Goal: Contribute content: Add original content to the website for others to see

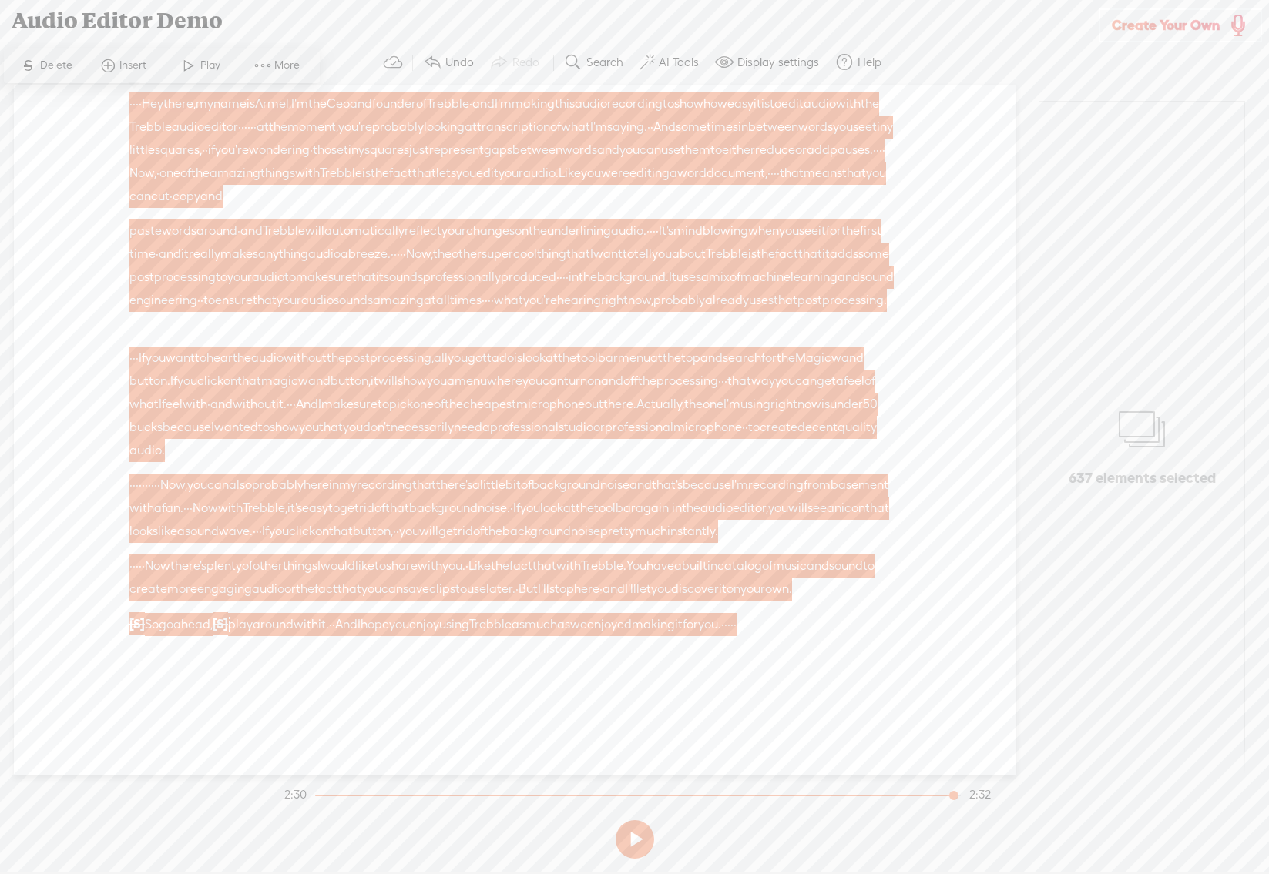
click at [931, 260] on div "Unknown · · · · Hey there, · my name is Armel, · I'm the Ceo and founder of · T…" at bounding box center [515, 430] width 1002 height 691
click at [1150, 27] on span "Create Your Own" at bounding box center [1166, 25] width 108 height 18
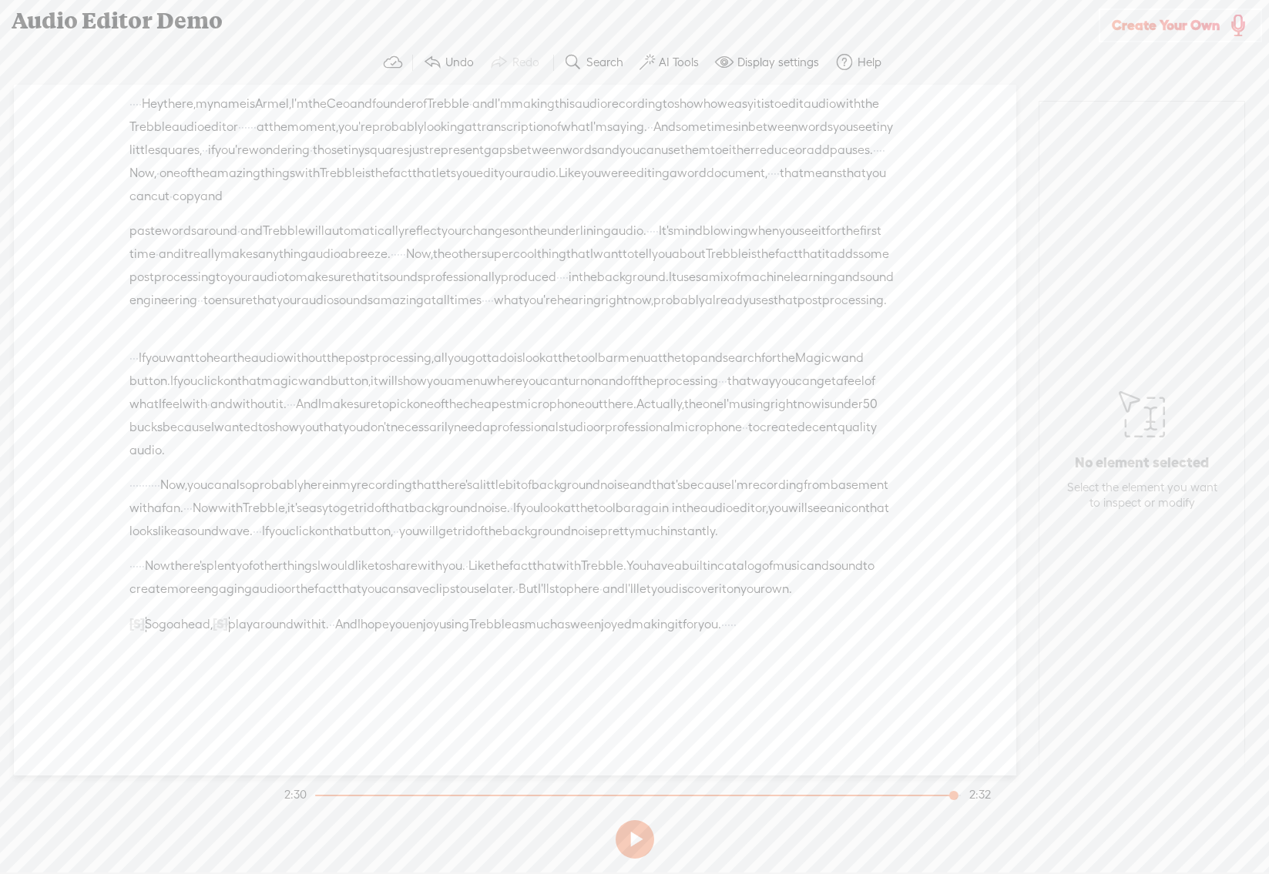
click at [1169, 24] on span "Create Your Own" at bounding box center [1166, 25] width 108 height 18
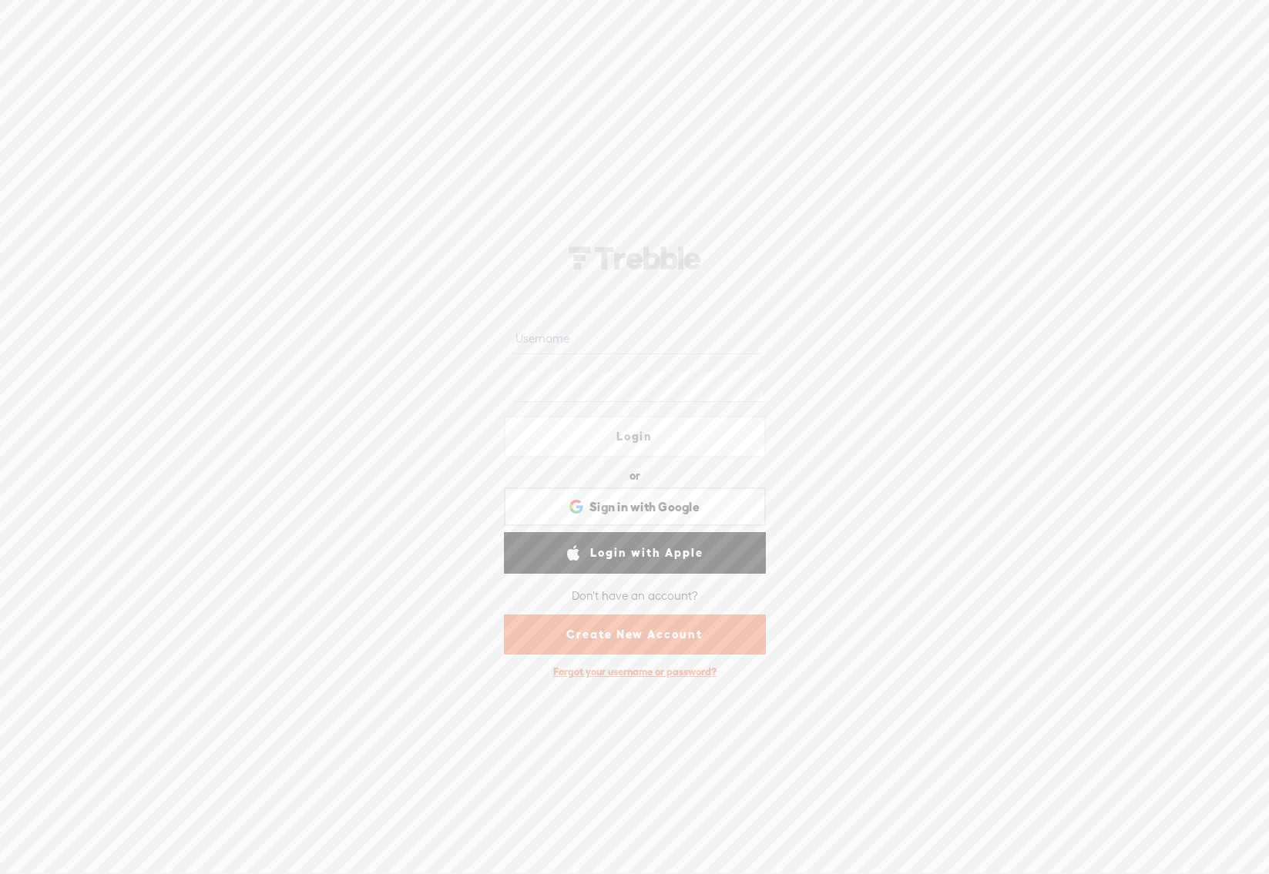
click at [632, 639] on link "Create New Account" at bounding box center [635, 635] width 262 height 40
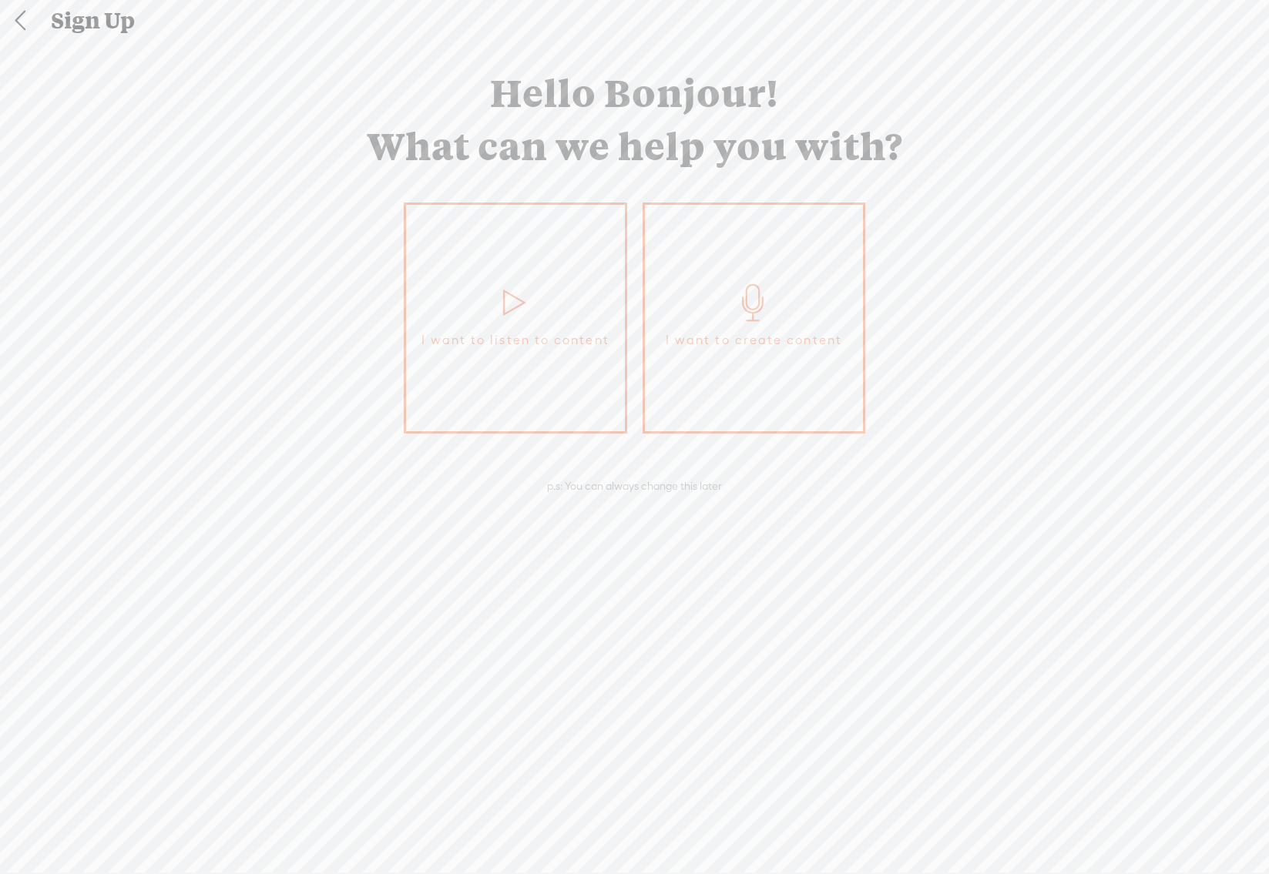
click at [493, 298] on link "I want to listen to content" at bounding box center [515, 318] width 223 height 231
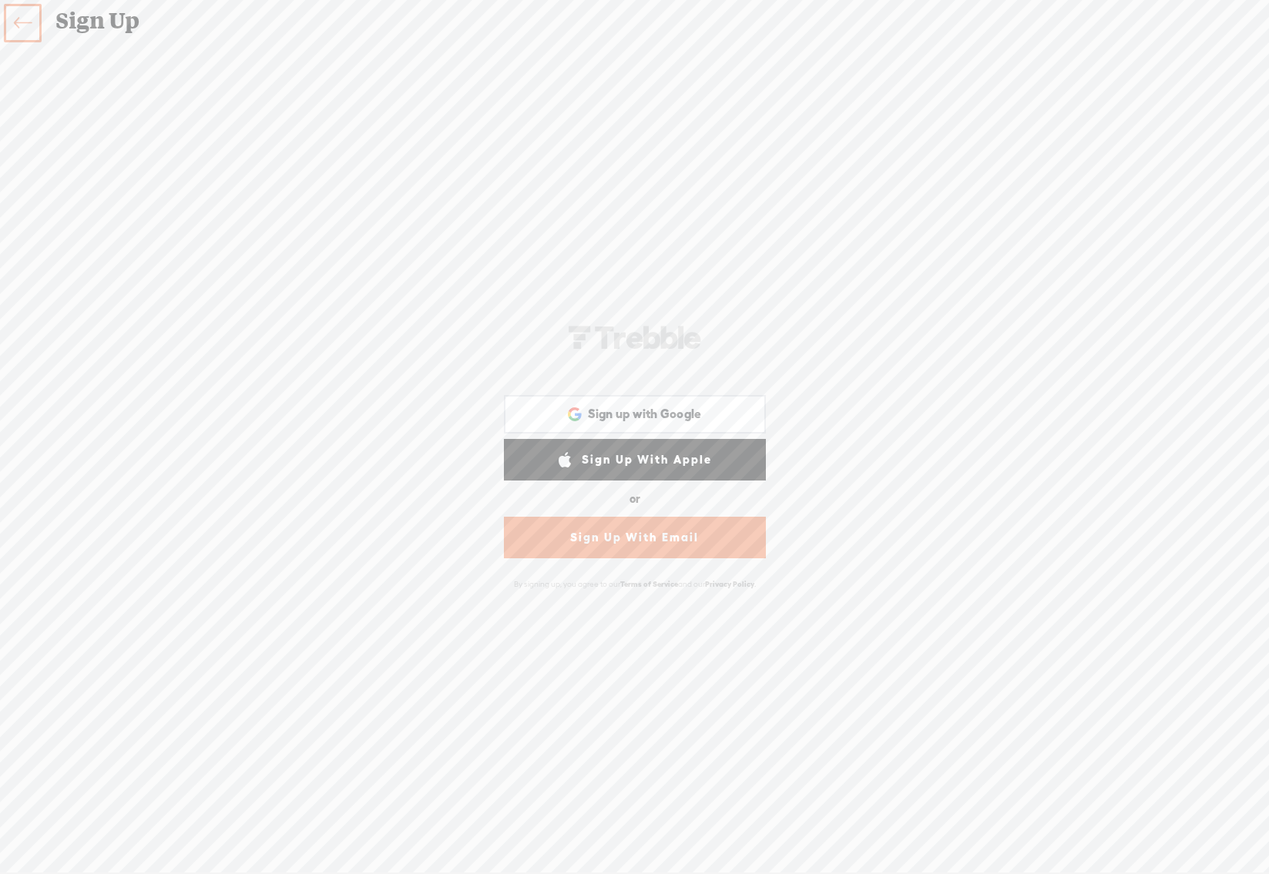
click at [602, 545] on link "Sign Up With Email" at bounding box center [635, 538] width 262 height 42
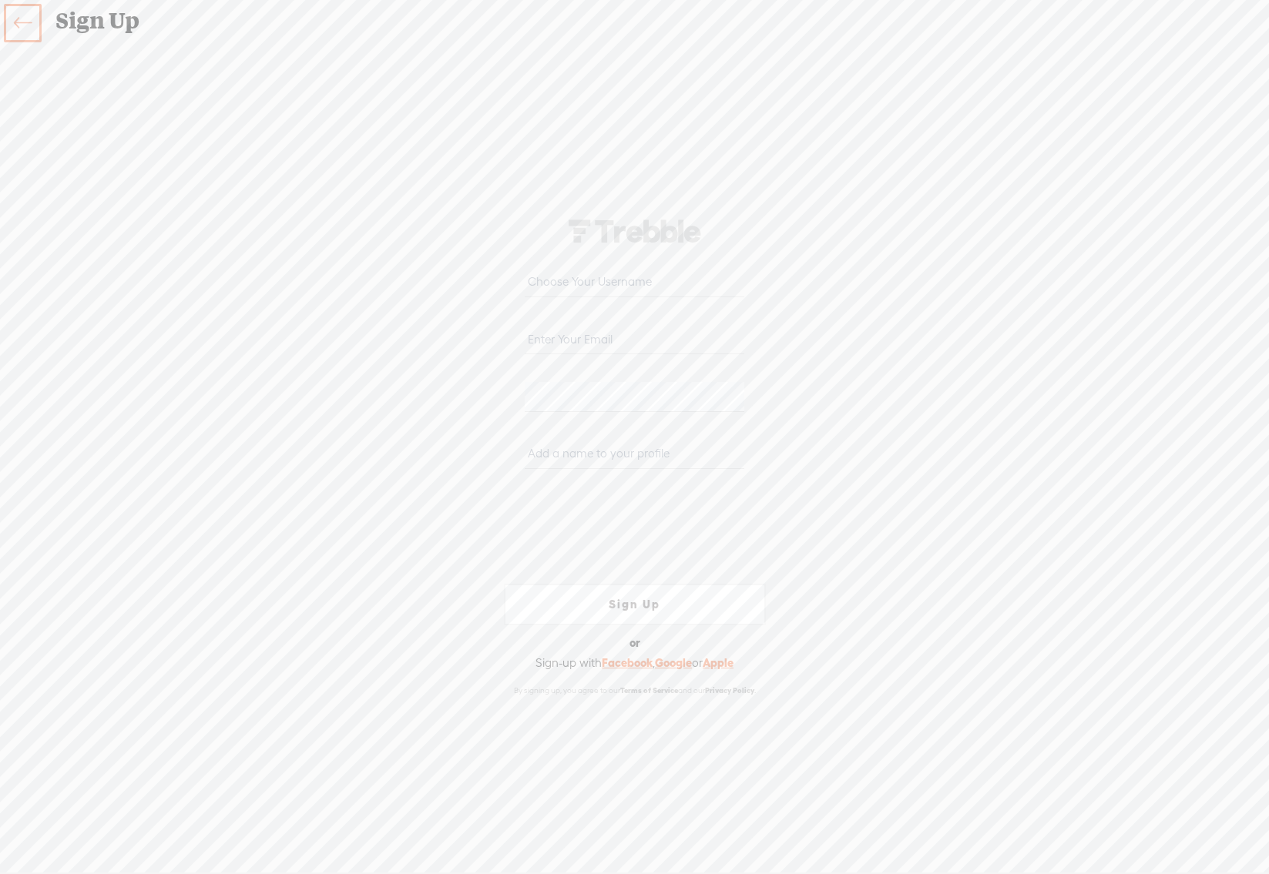
click at [565, 340] on input "email" at bounding box center [635, 339] width 220 height 30
type input "[EMAIL_ADDRESS][DOMAIN_NAME]"
click at [583, 455] on input "text" at bounding box center [635, 454] width 220 height 30
type input "studioFlooR"
click at [595, 283] on input "text" at bounding box center [635, 282] width 220 height 30
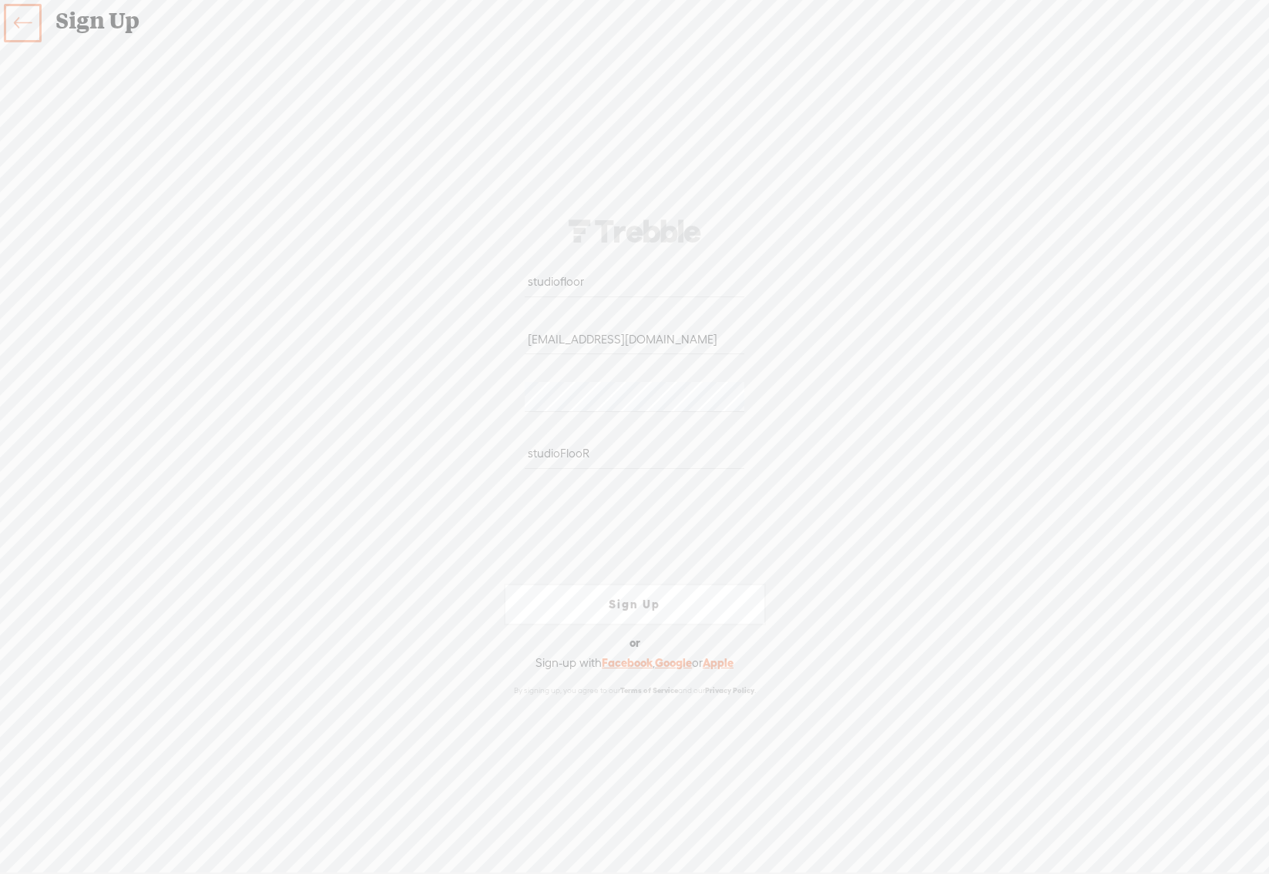
type input "studiofloor"
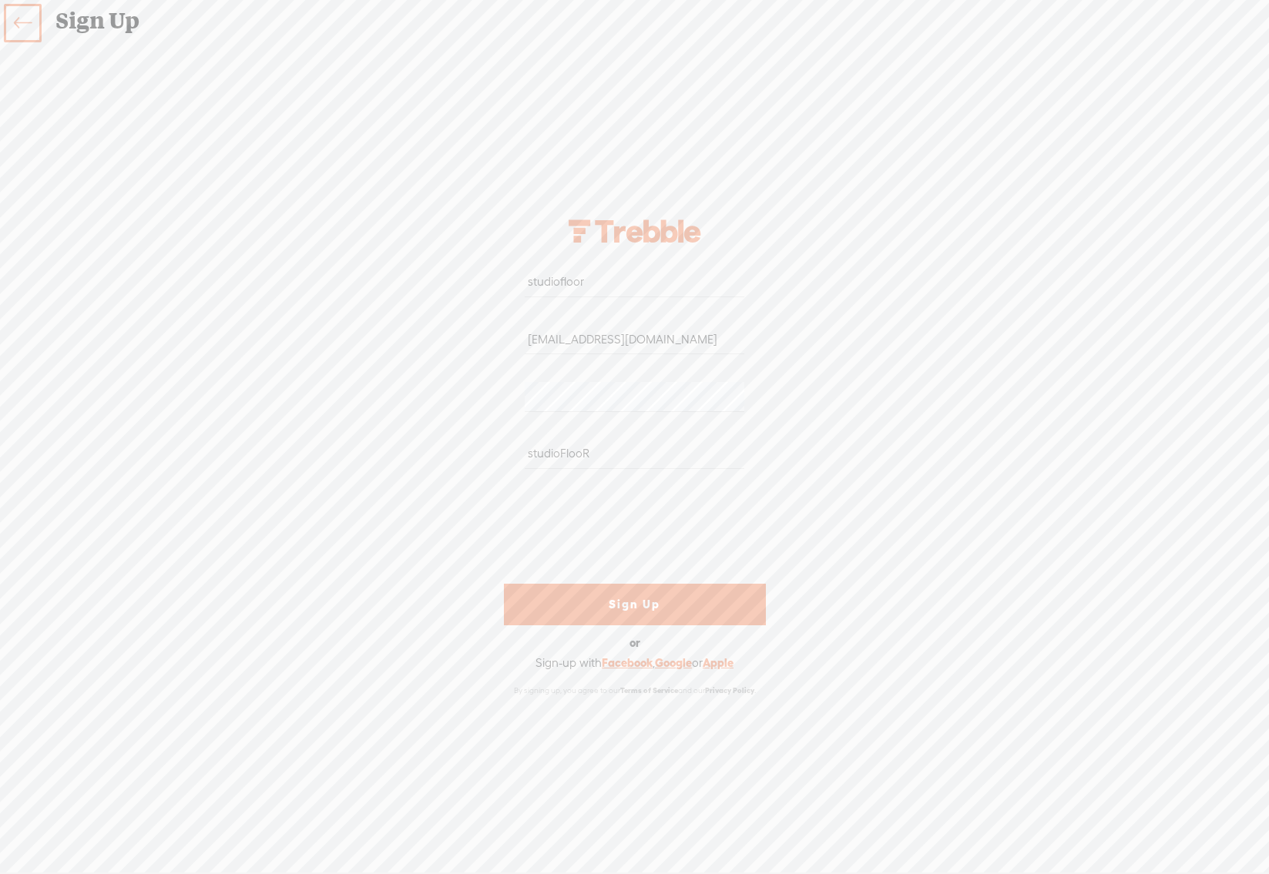
click at [625, 602] on link "Sign Up" at bounding box center [635, 605] width 262 height 42
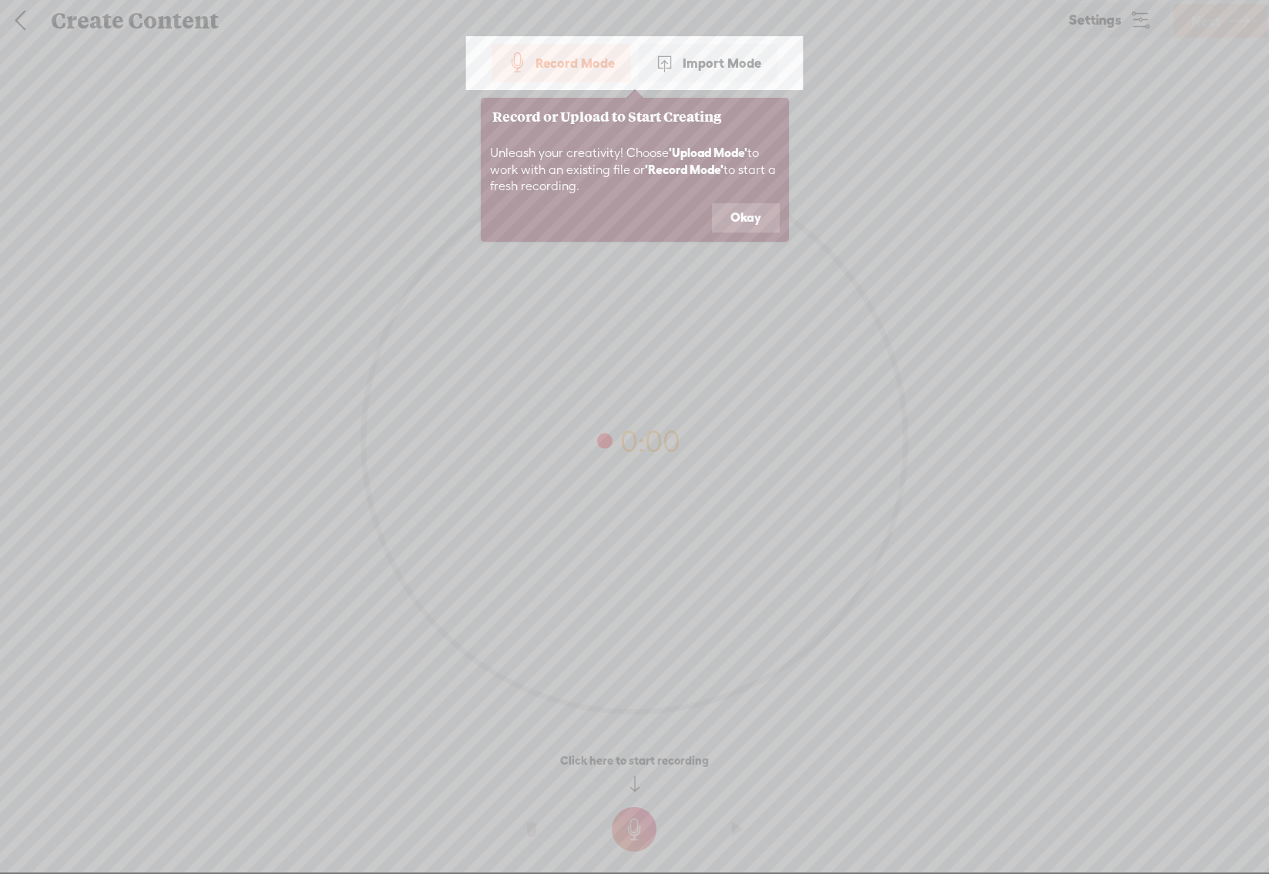
click at [706, 66] on div "Import Mode" at bounding box center [708, 63] width 139 height 39
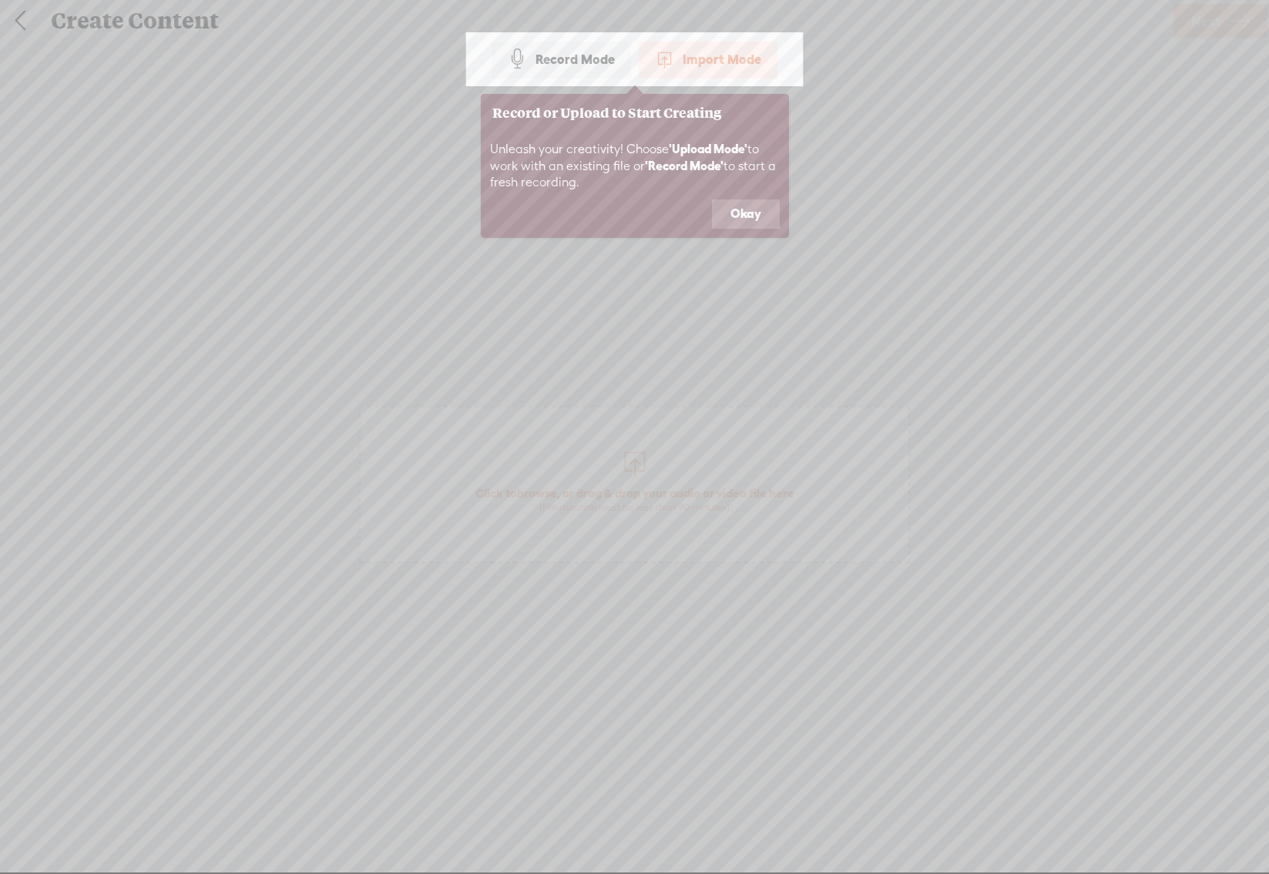
click at [753, 214] on button "Okay" at bounding box center [746, 214] width 68 height 29
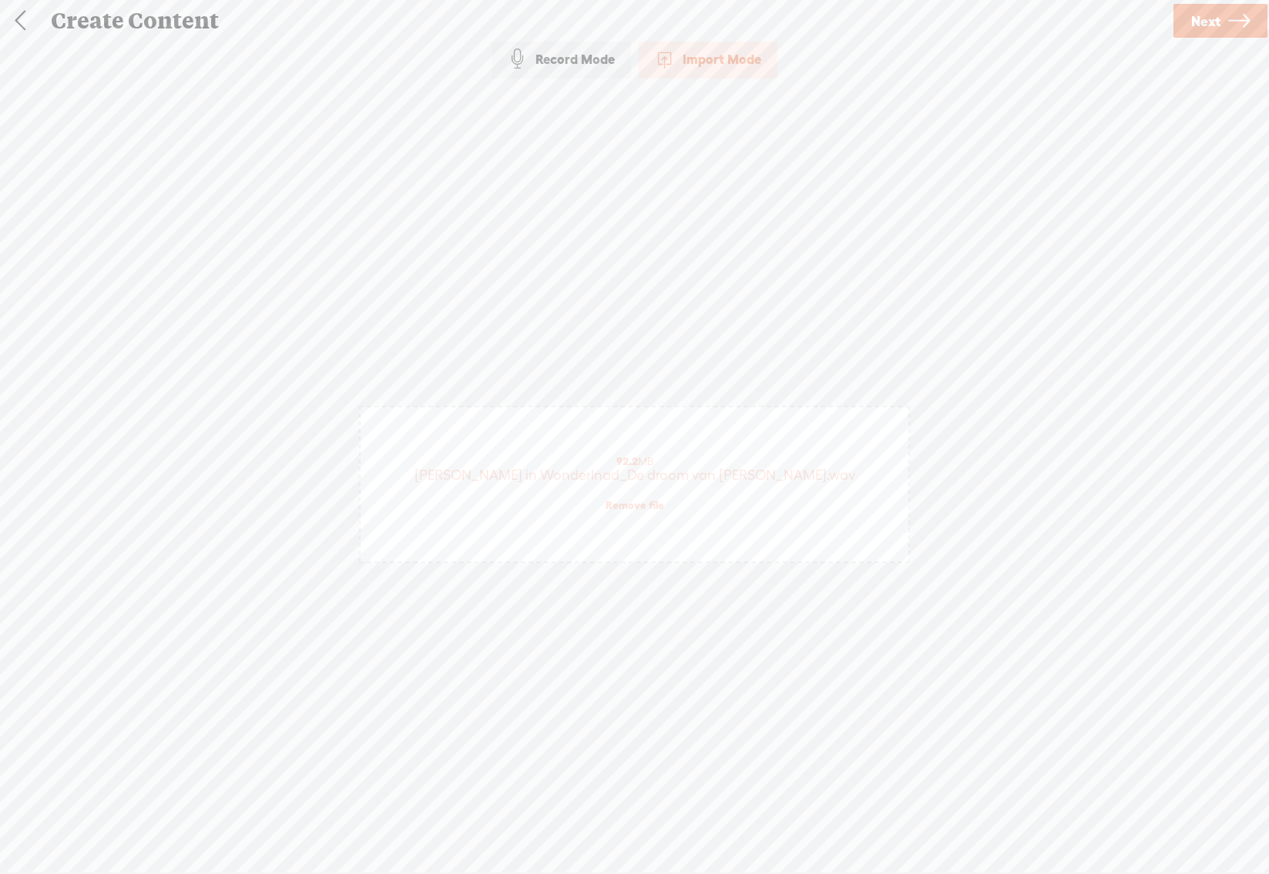
click at [1216, 18] on span "Next" at bounding box center [1205, 21] width 29 height 39
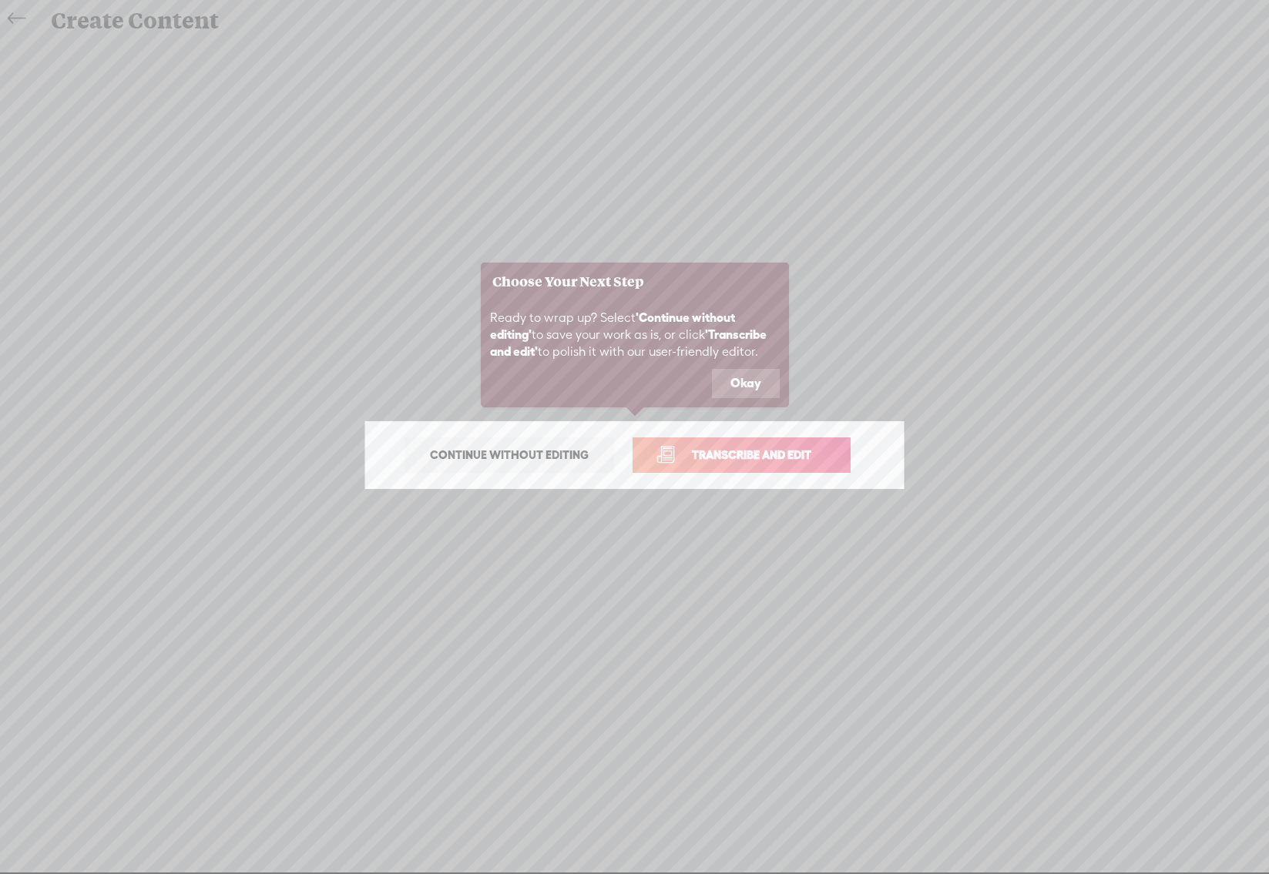
click at [771, 454] on span "Transcribe and edit" at bounding box center [752, 455] width 152 height 18
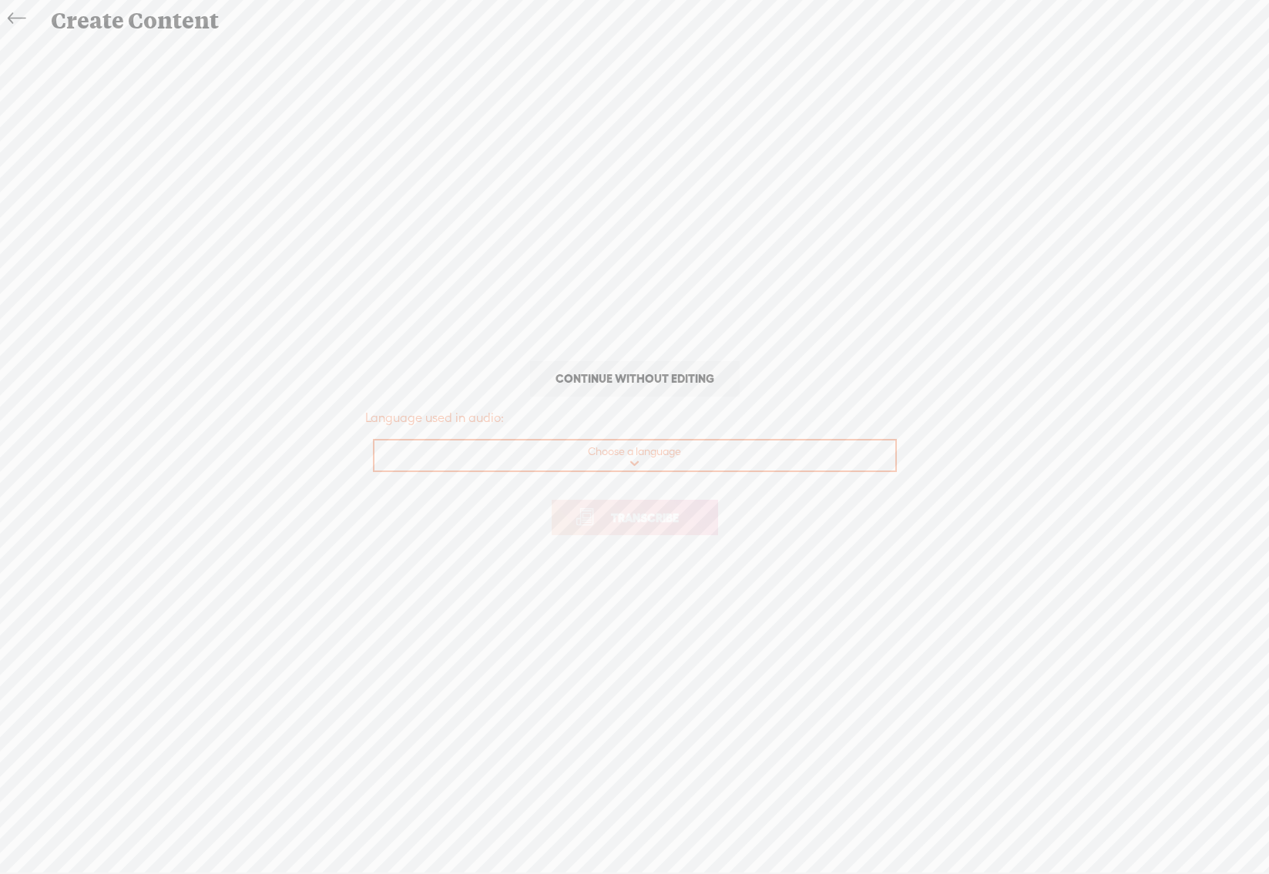
click at [731, 460] on select "Choose a language Afrikaans Albanian Amharic Arabic, Gulf Arabic, Modern Standa…" at bounding box center [635, 457] width 522 height 32
select select "nl-[GEOGRAPHIC_DATA]"
click at [644, 517] on span "Transcribe" at bounding box center [645, 518] width 100 height 18
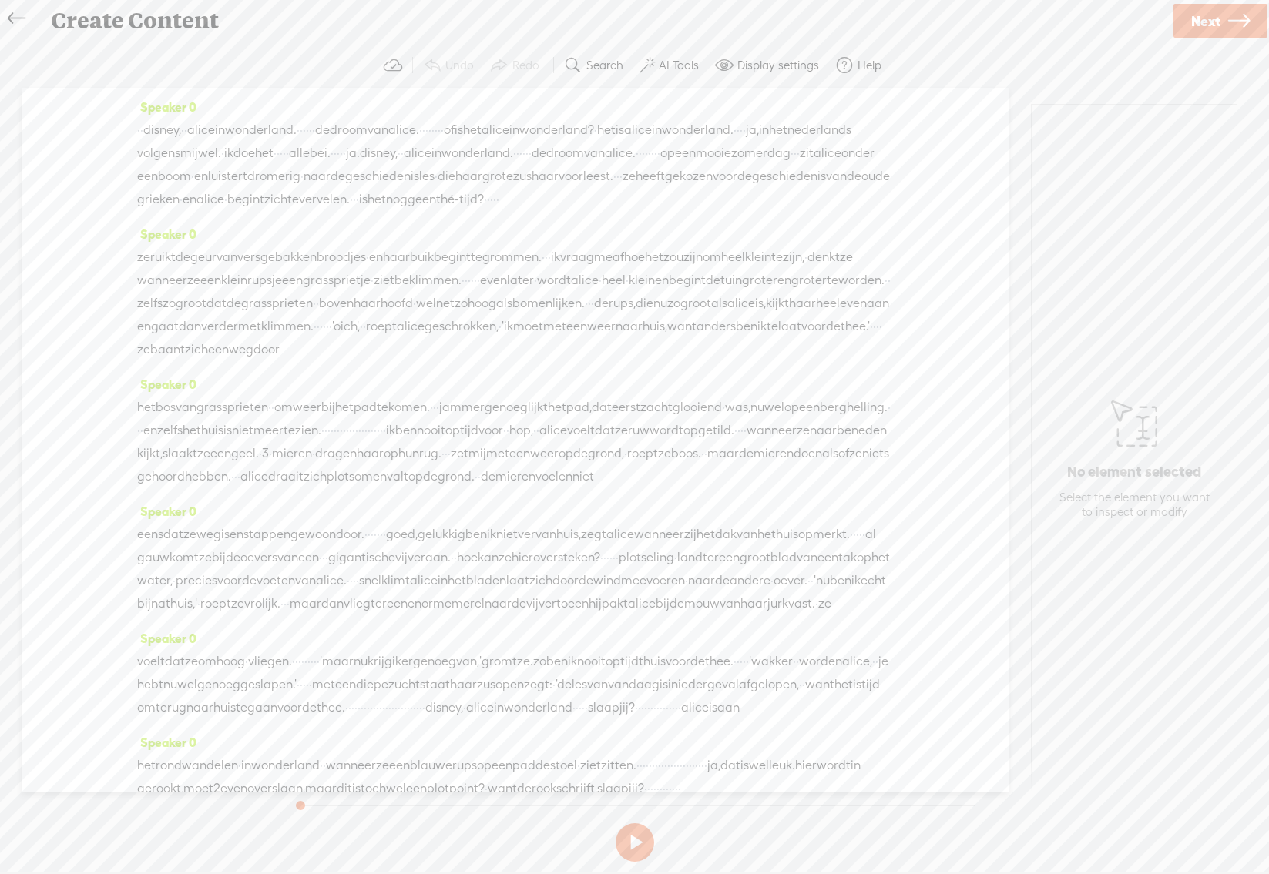
click at [360, 153] on span "ja." at bounding box center [353, 153] width 14 height 23
click at [143, 123] on span "·" at bounding box center [141, 130] width 3 height 23
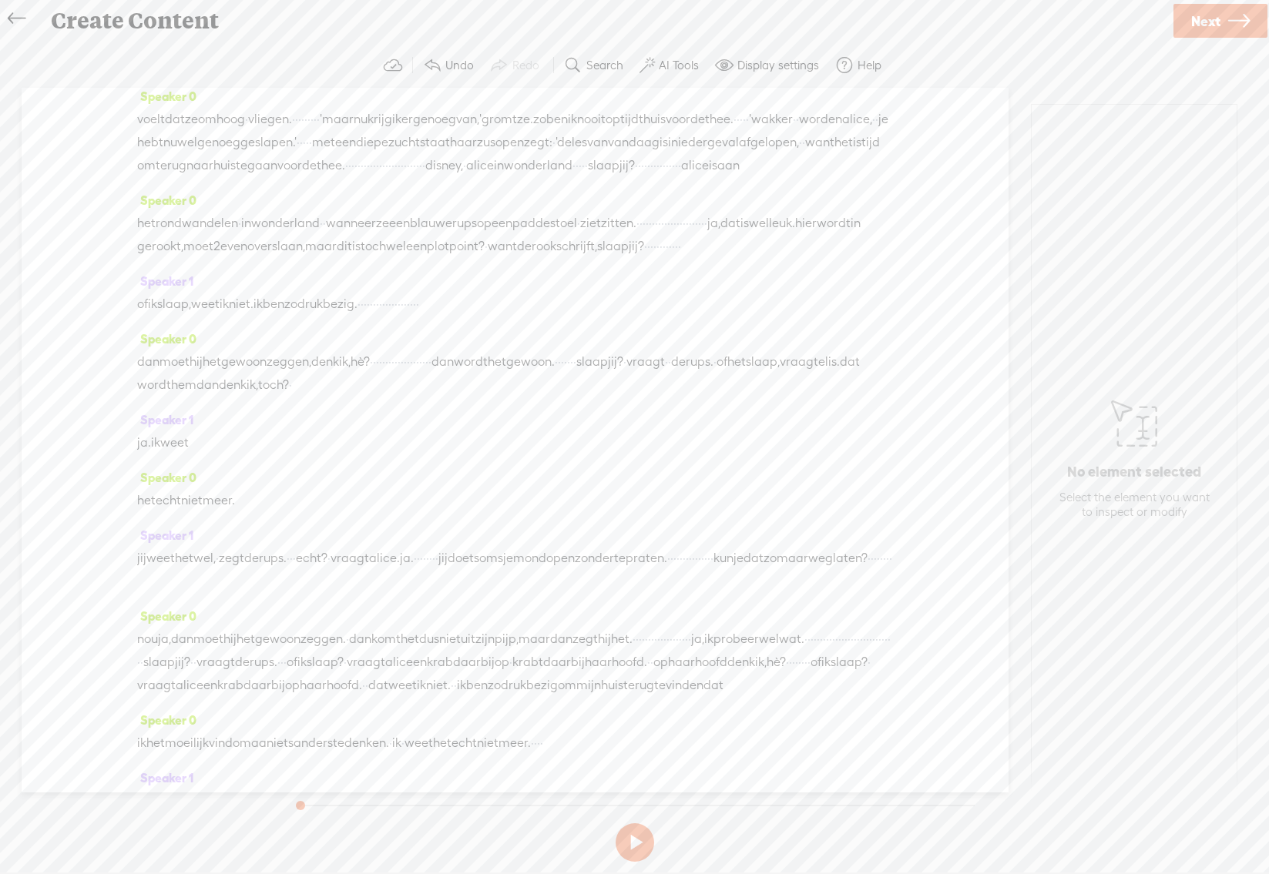
scroll to position [635, 0]
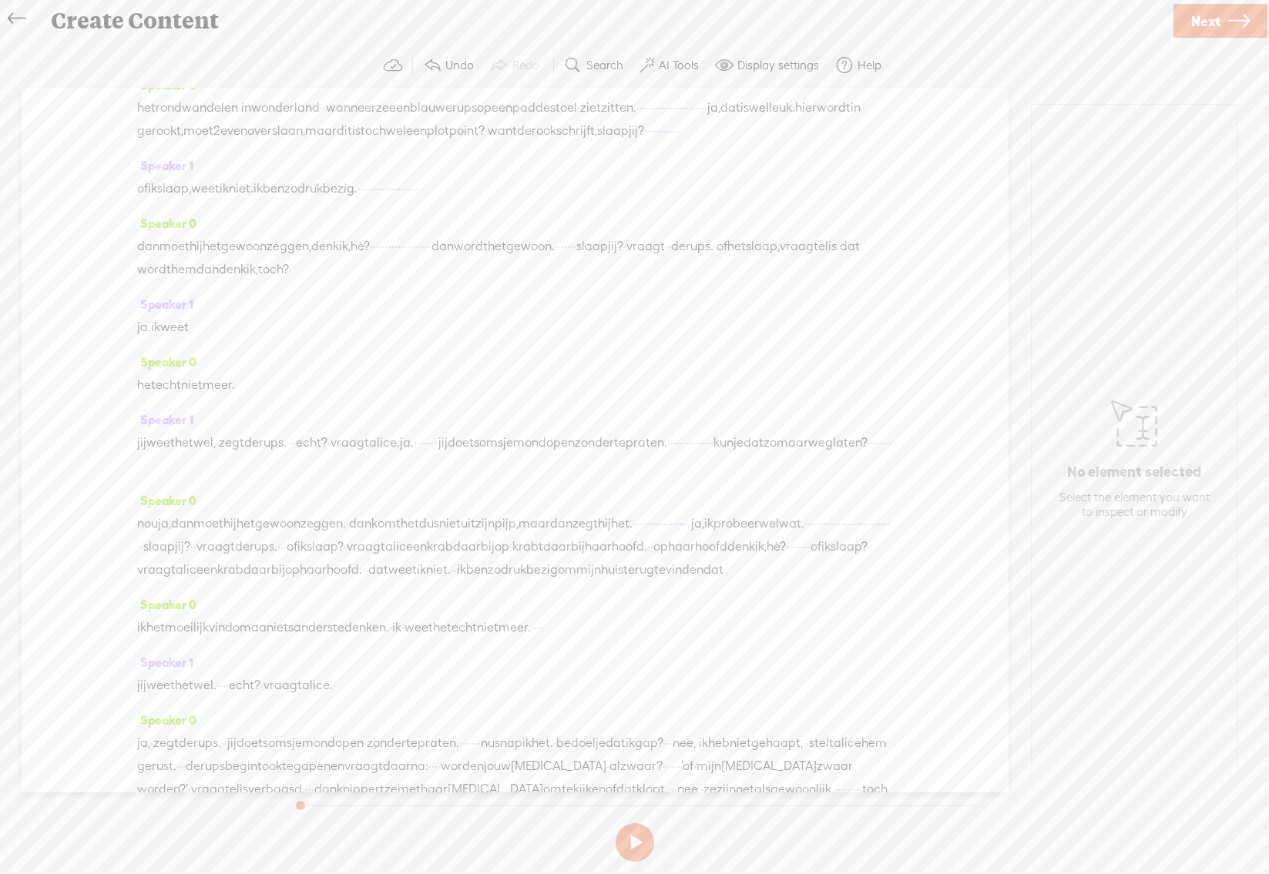
drag, startPoint x: 585, startPoint y: 709, endPoint x: 88, endPoint y: 314, distance: 634.8
click at [88, 314] on div "Speaker 0 · [S] · disney, · · alice in wonderland. · · · · · · de droom van ali…" at bounding box center [515, 440] width 987 height 705
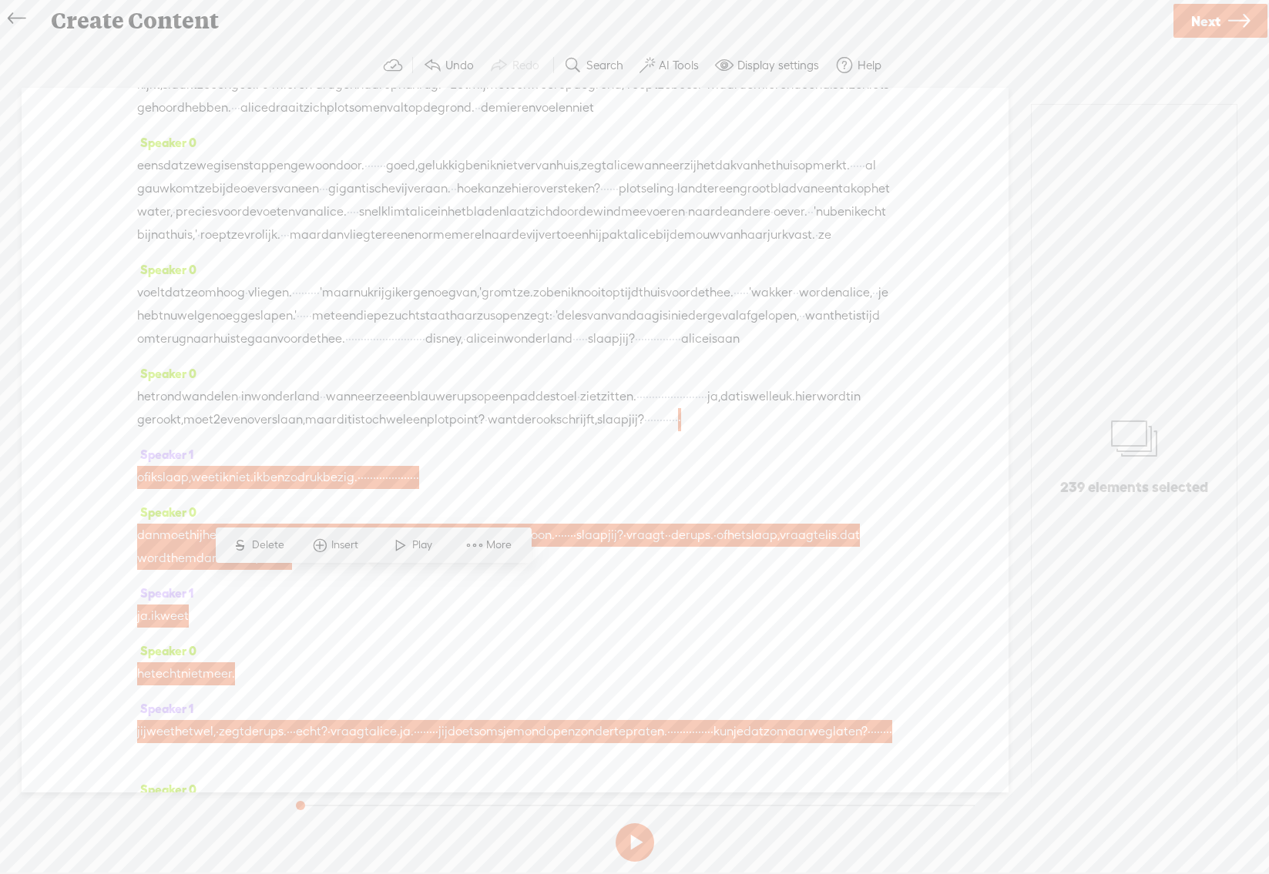
scroll to position [289, 0]
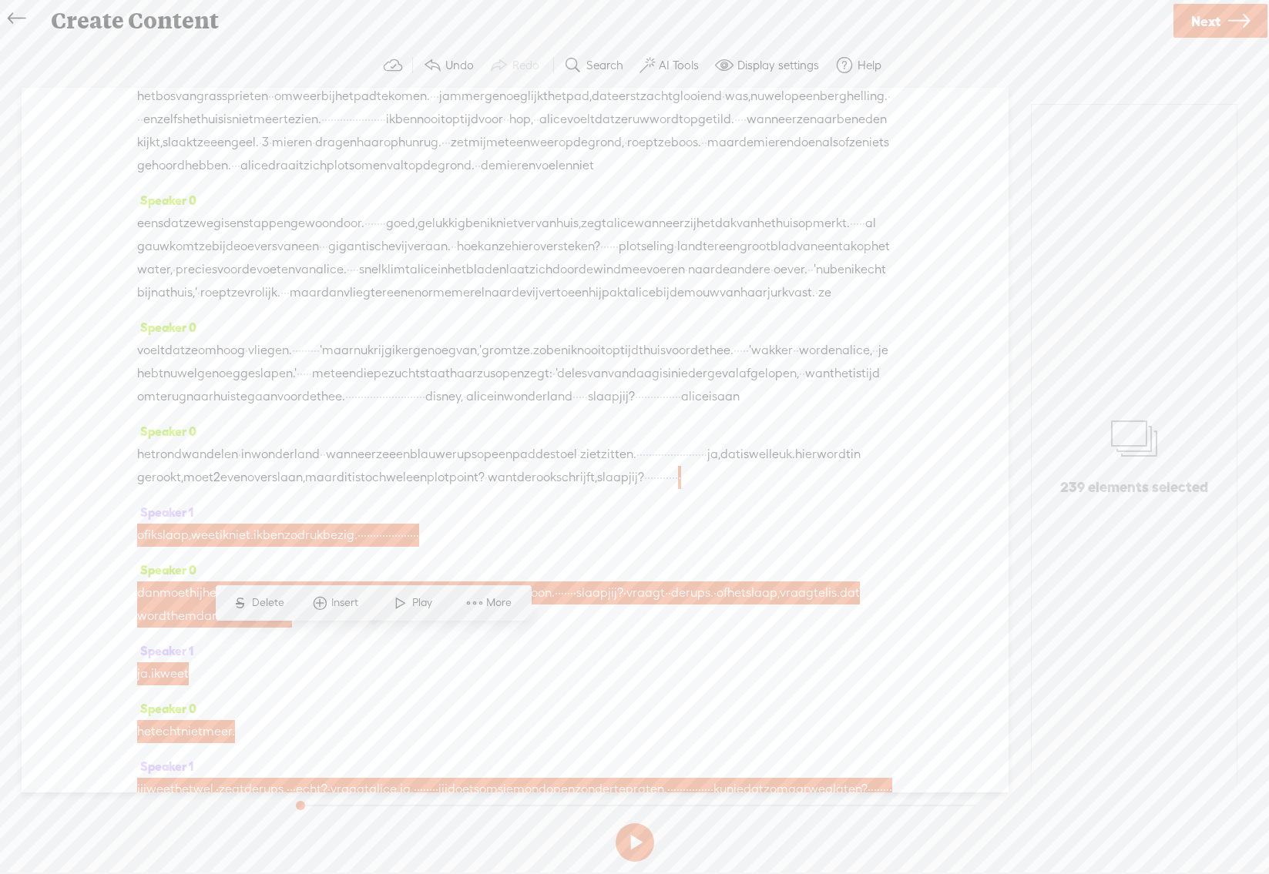
click at [357, 408] on span "·" at bounding box center [358, 396] width 3 height 23
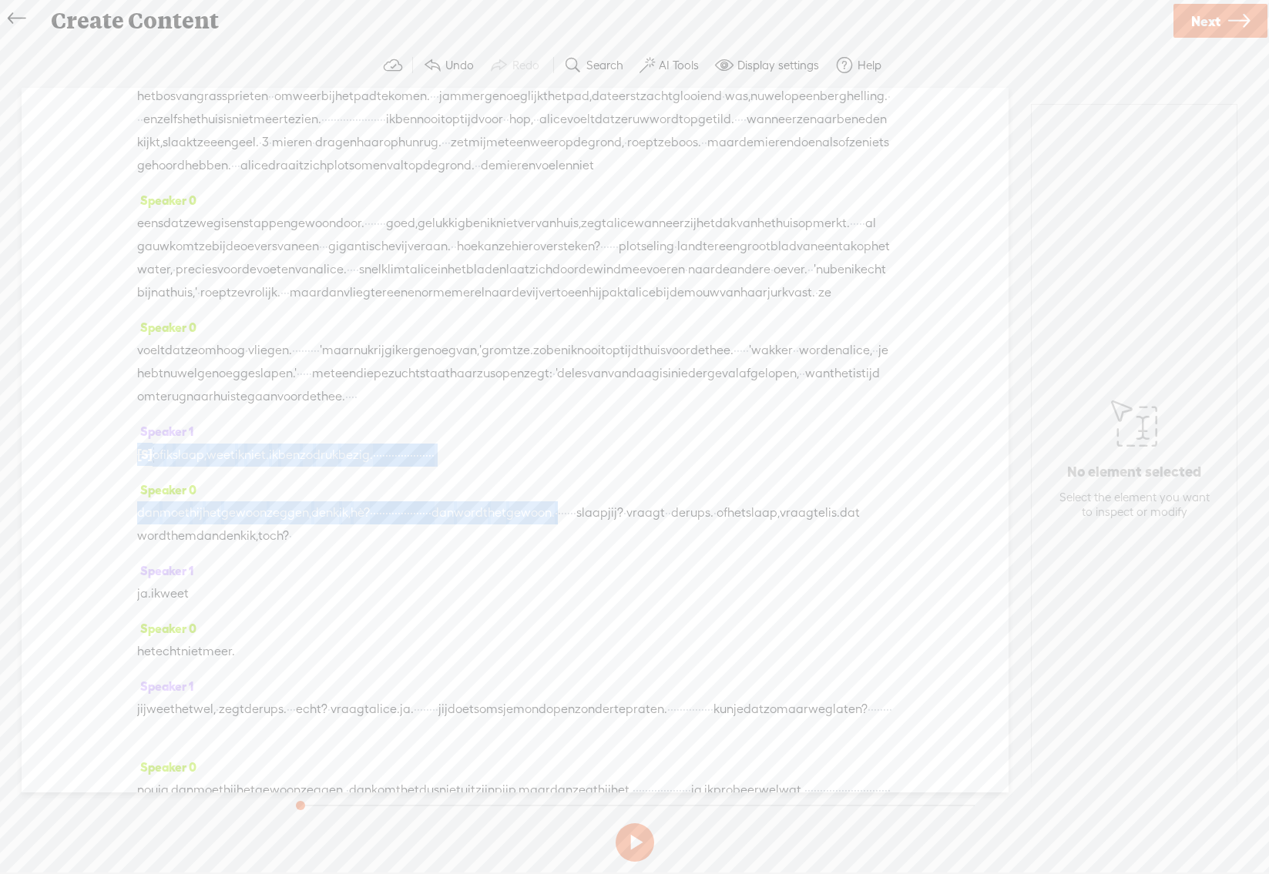
drag, startPoint x: 749, startPoint y: 625, endPoint x: 132, endPoint y: 560, distance: 620.5
click at [132, 560] on div "Speaker 0 · [S] · disney, · · alice in wonderland. · · · · · · de droom van ali…" at bounding box center [515, 440] width 987 height 705
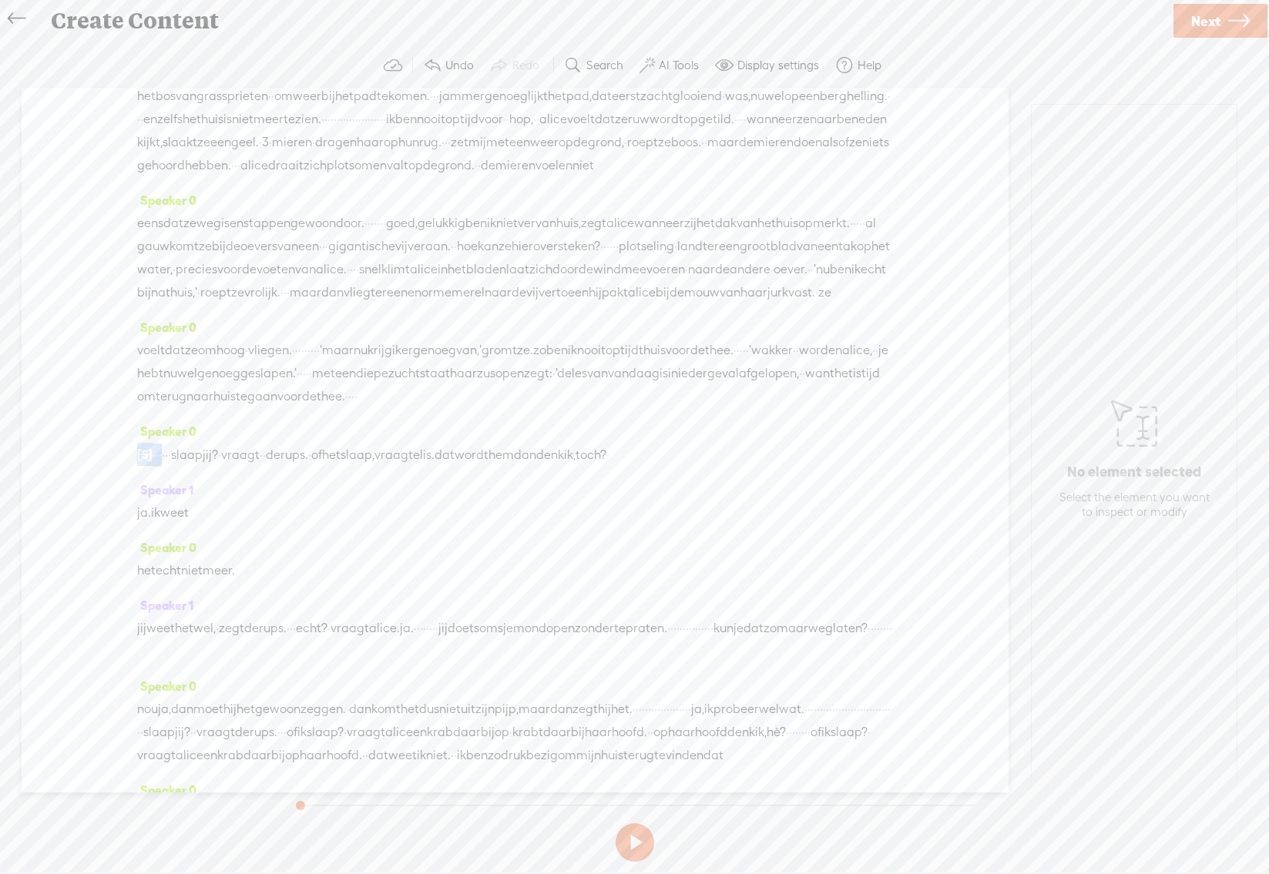
drag, startPoint x: 177, startPoint y: 568, endPoint x: 92, endPoint y: 564, distance: 84.8
click at [92, 564] on div "Speaker 0 · [S] · disney, · · alice in wonderland. · · · · · · de droom van ali…" at bounding box center [515, 440] width 987 height 705
drag, startPoint x: 169, startPoint y: 568, endPoint x: 101, endPoint y: 555, distance: 69.9
click at [101, 555] on div "Speaker 0 · [S] · disney, · · alice in wonderland. · · · · · · de droom van ali…" at bounding box center [515, 440] width 987 height 705
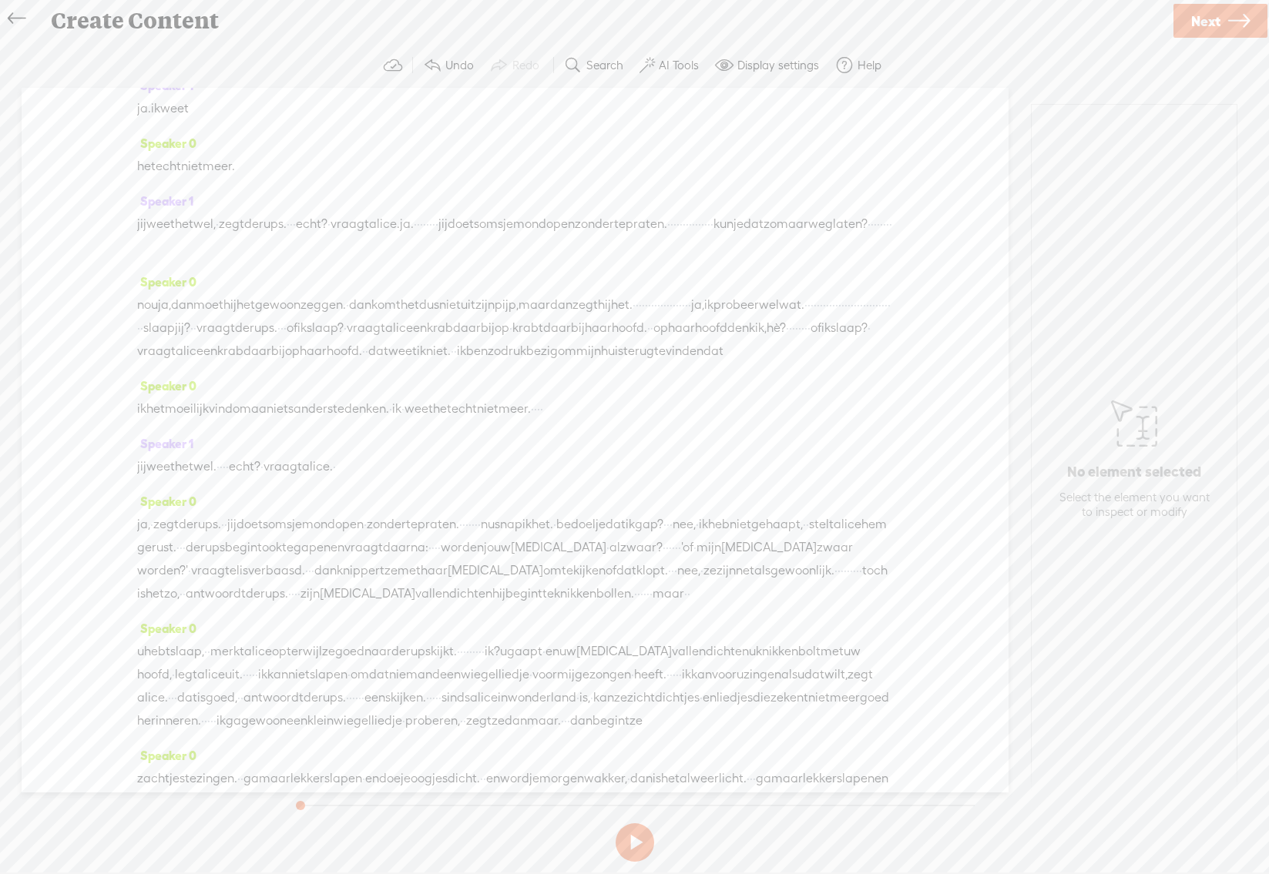
scroll to position [751, 0]
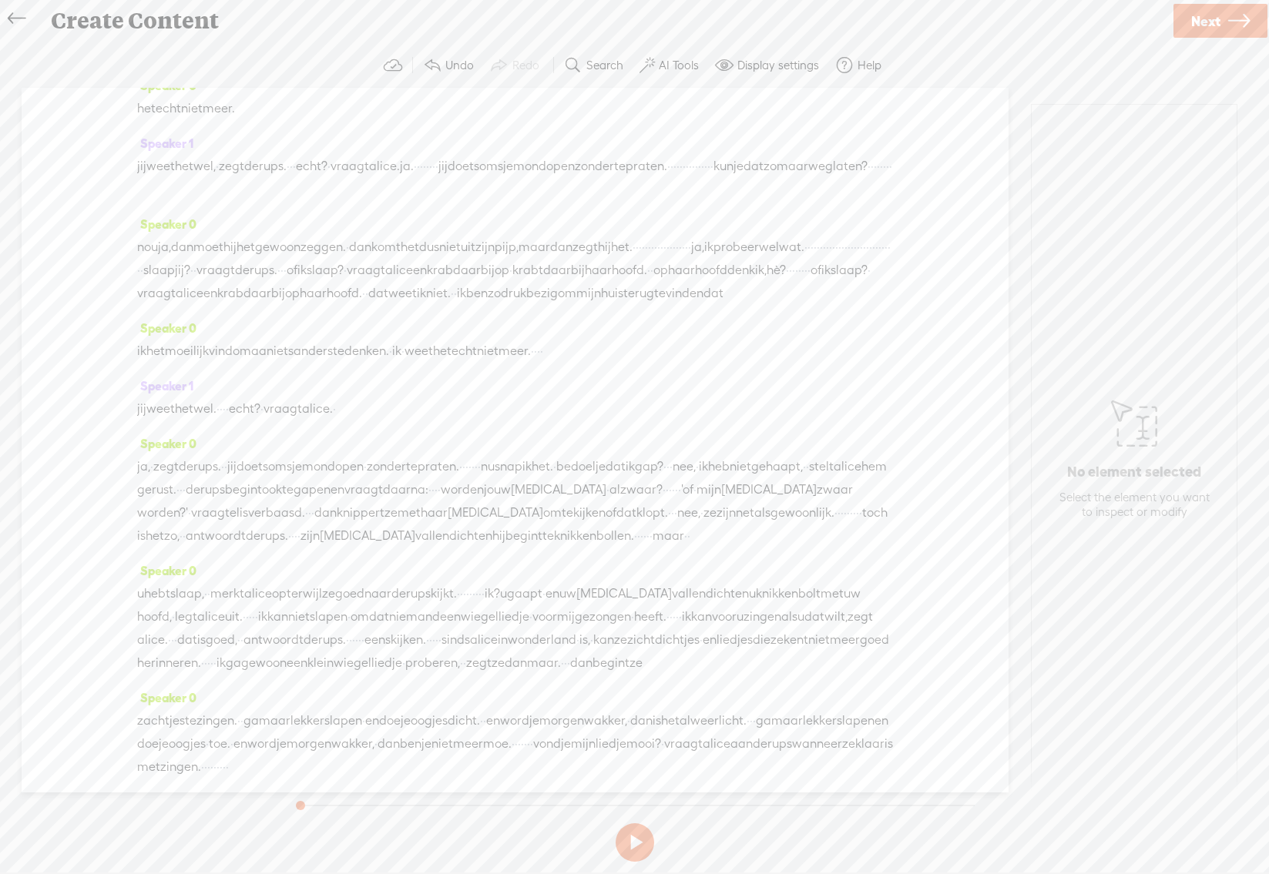
click at [887, 259] on span "·" at bounding box center [888, 247] width 3 height 23
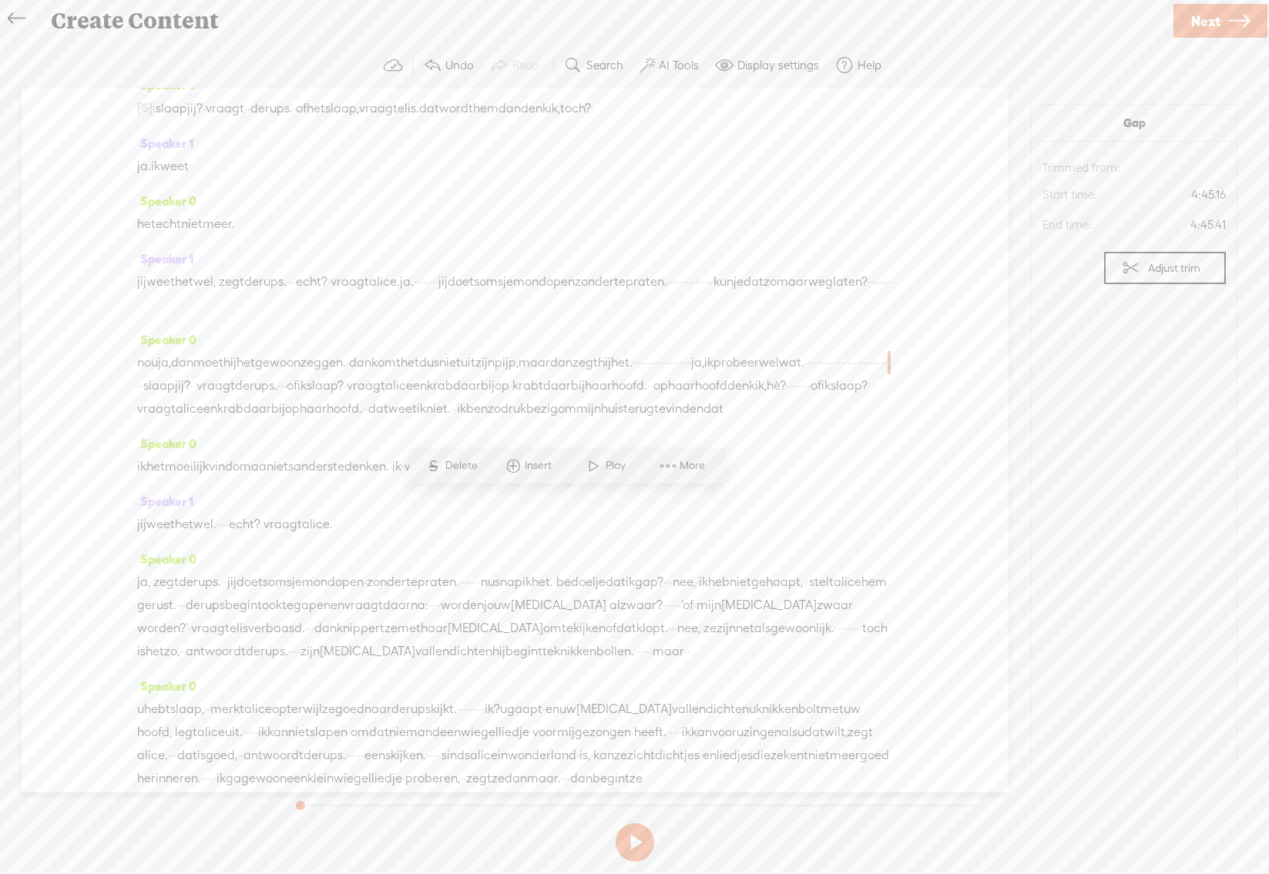
click at [169, 120] on span "slaap" at bounding box center [172, 108] width 32 height 23
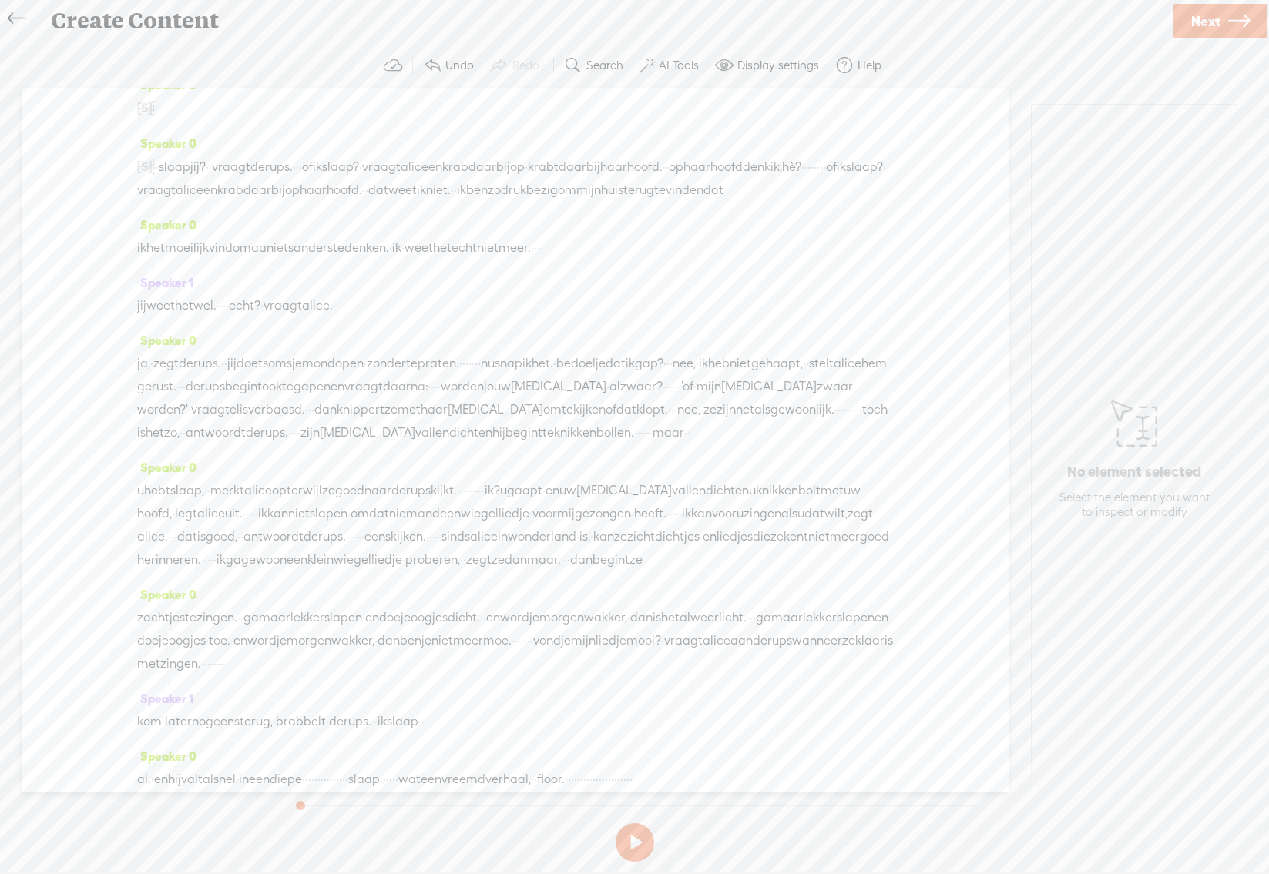
click at [144, 173] on span "[S]" at bounding box center [144, 166] width 15 height 14
click at [156, 179] on span "·" at bounding box center [154, 167] width 3 height 23
click at [156, 120] on span "·" at bounding box center [154, 108] width 3 height 23
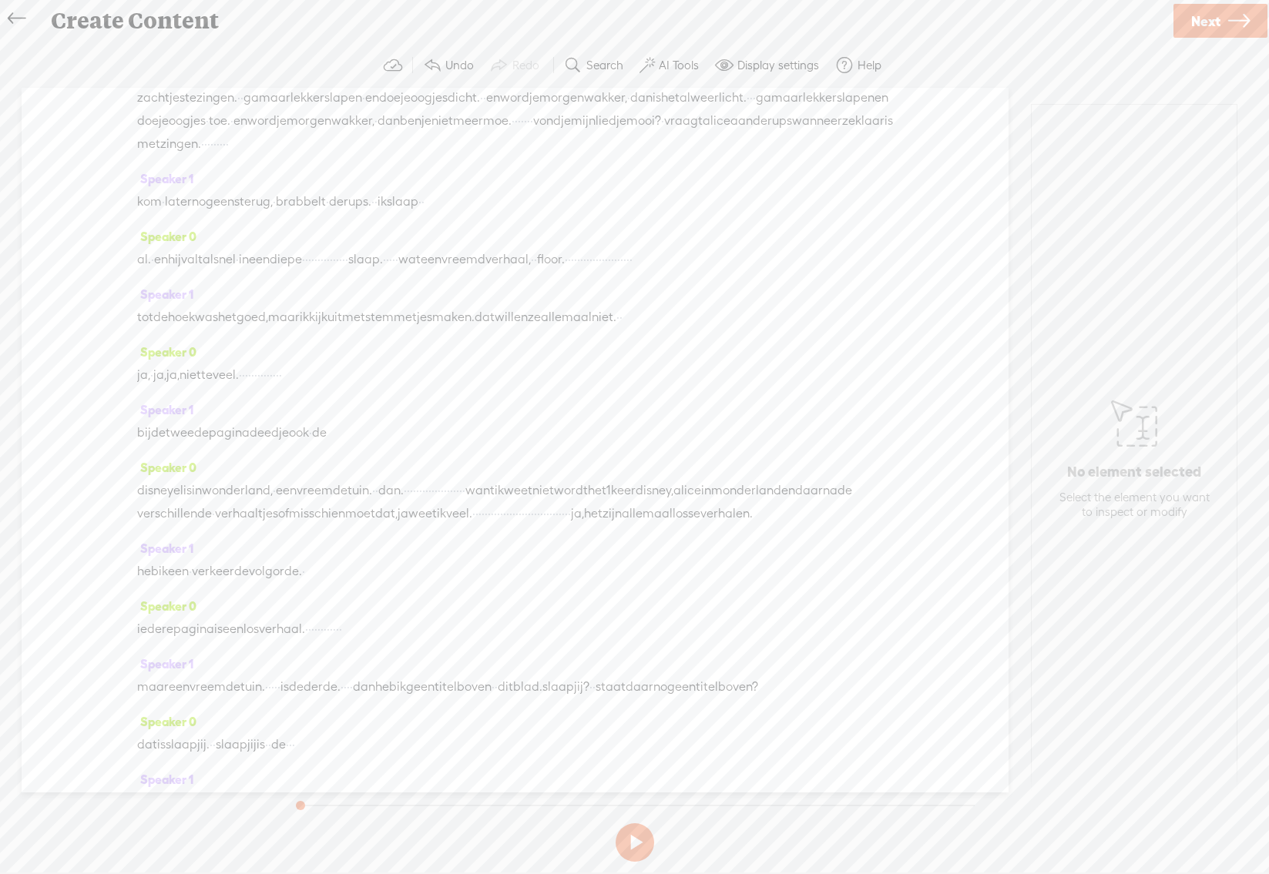
scroll to position [1213, 0]
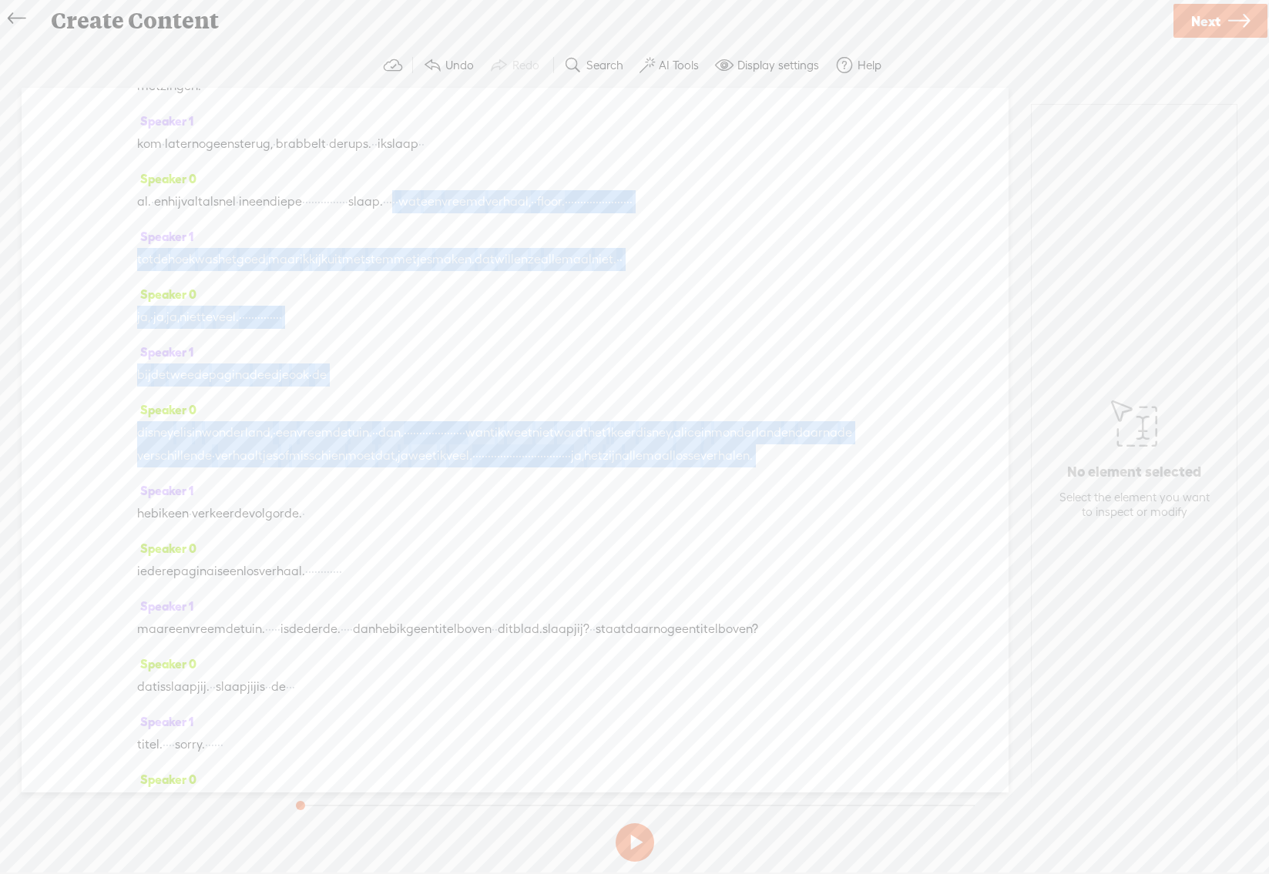
drag, startPoint x: 557, startPoint y: 391, endPoint x: 788, endPoint y: 716, distance: 398.8
click at [788, 716] on div "Speaker 0 · [S] · disney, · · alice in wonderland. · · · · · · de droom van ali…" at bounding box center [515, 440] width 987 height 705
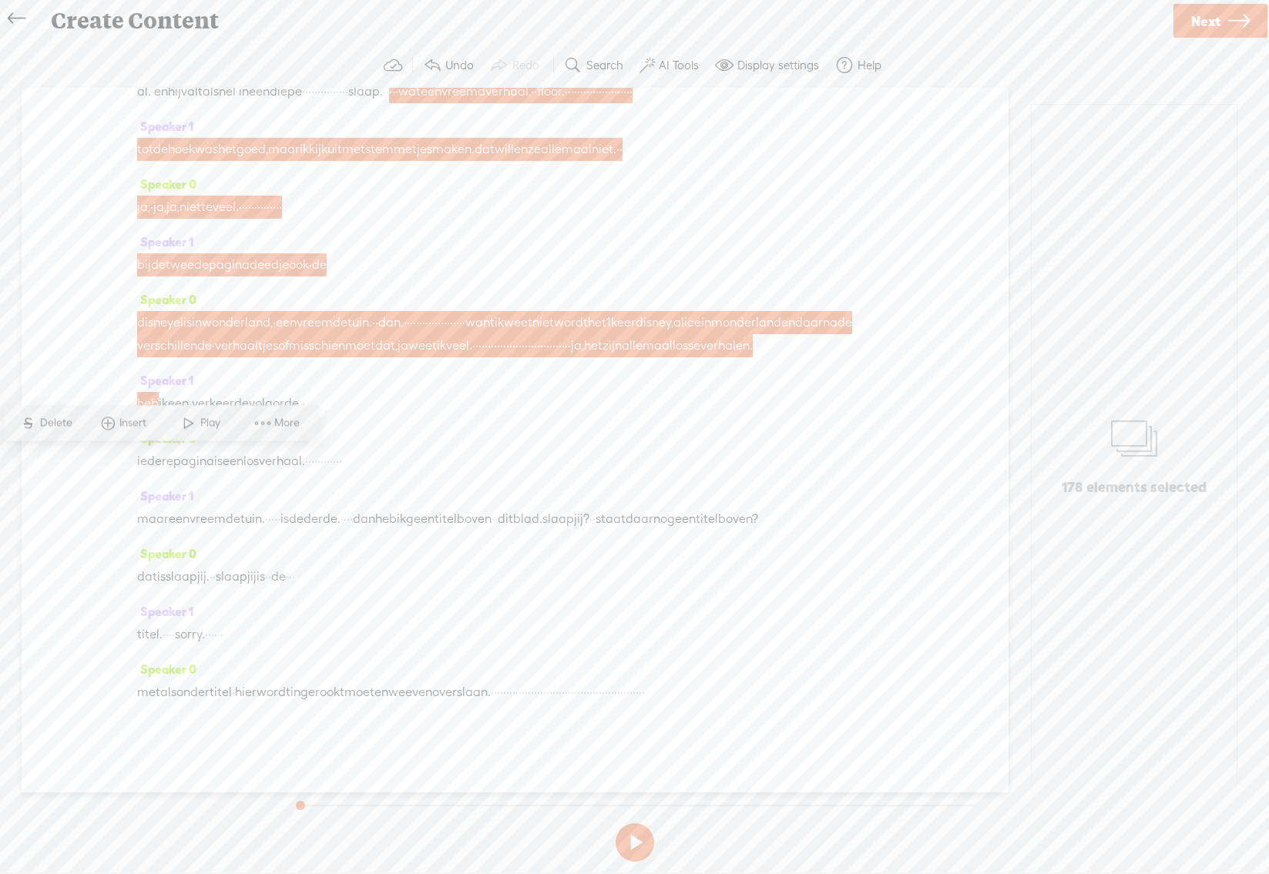
scroll to position [1608, 0]
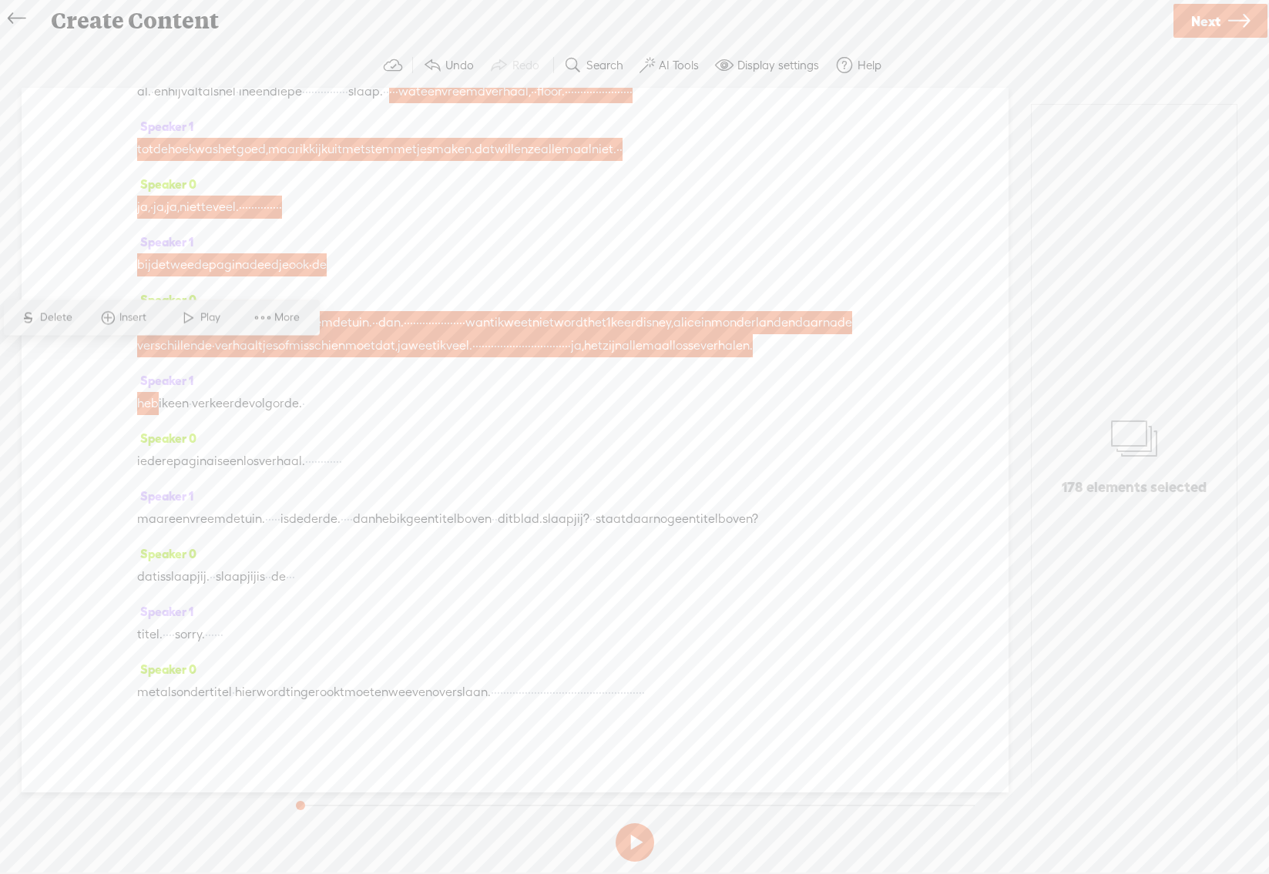
click at [494, 681] on span "·" at bounding box center [492, 692] width 3 height 23
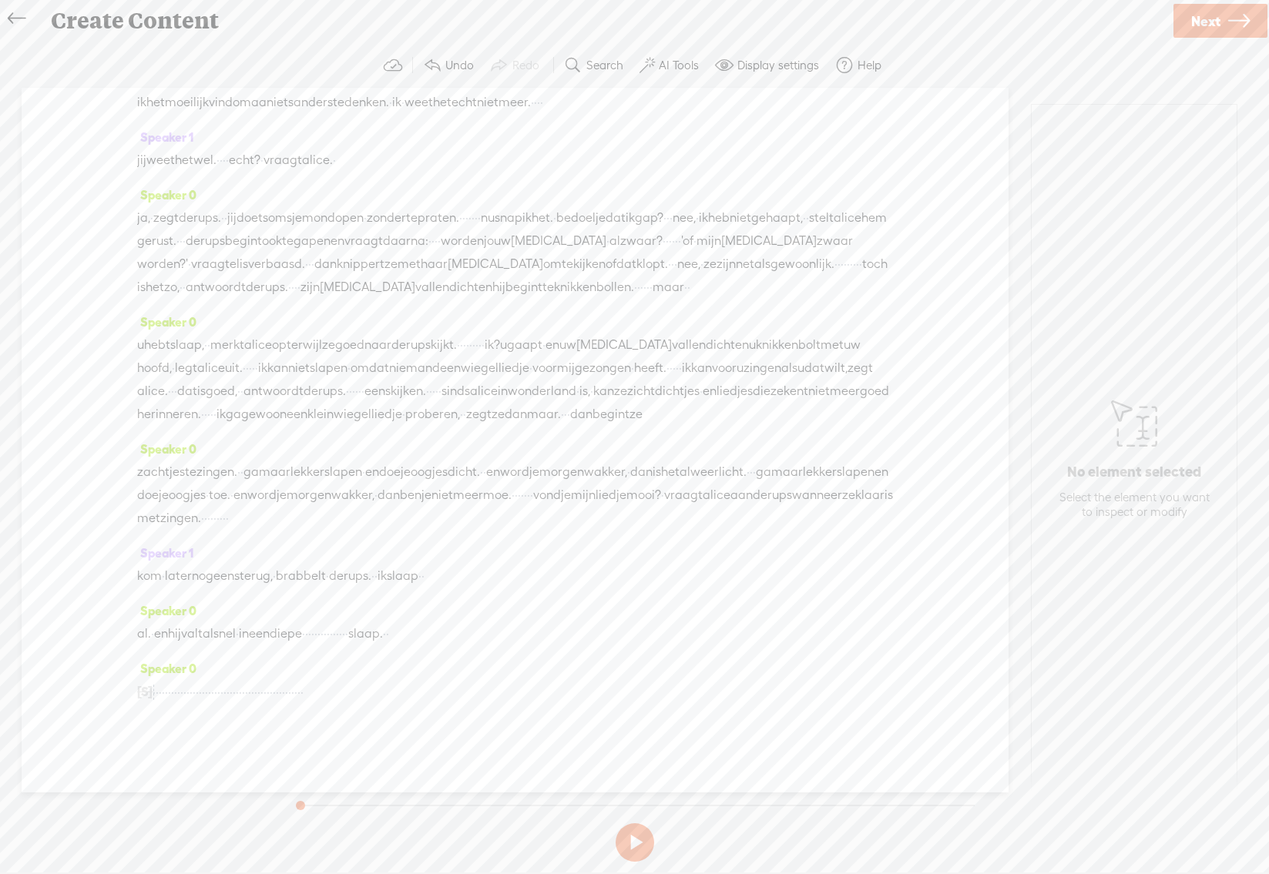
scroll to position [795, 0]
click at [1209, 13] on span "Next" at bounding box center [1205, 21] width 29 height 39
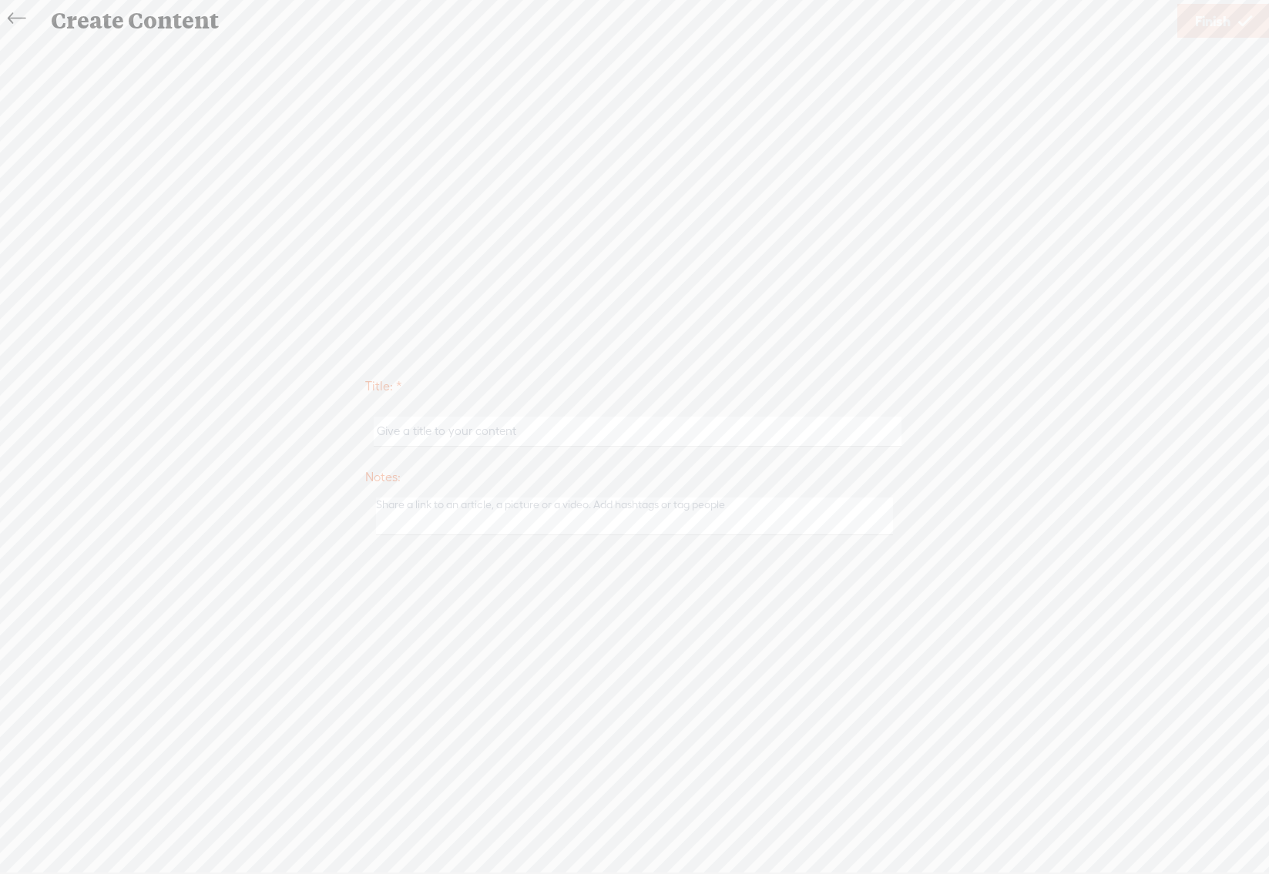
click at [431, 433] on input "text" at bounding box center [638, 432] width 528 height 30
type input "De droom van Alice"
click at [407, 515] on textarea at bounding box center [635, 517] width 518 height 38
click at [1220, 17] on span "Finish" at bounding box center [1212, 21] width 35 height 39
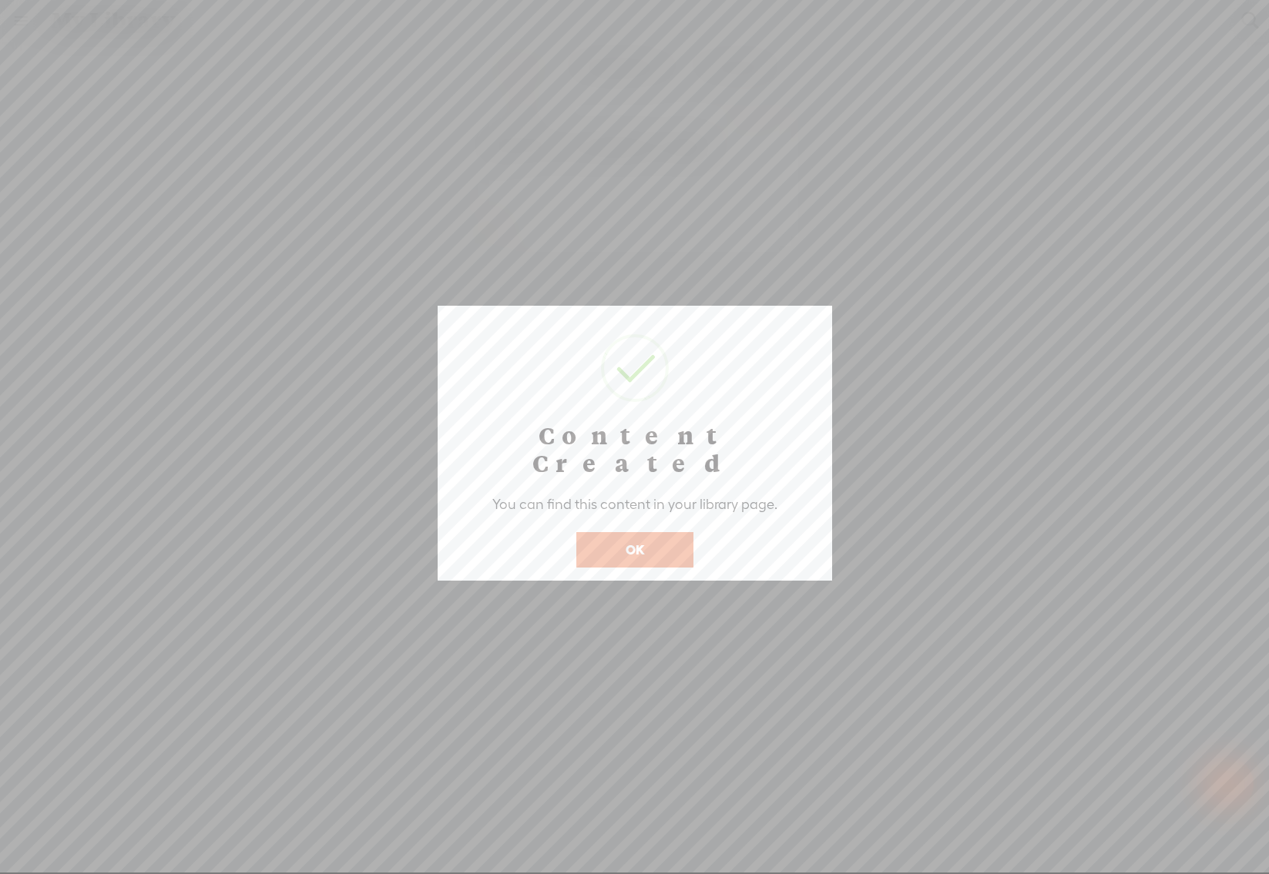
click at [642, 532] on button "OK" at bounding box center [634, 549] width 117 height 35
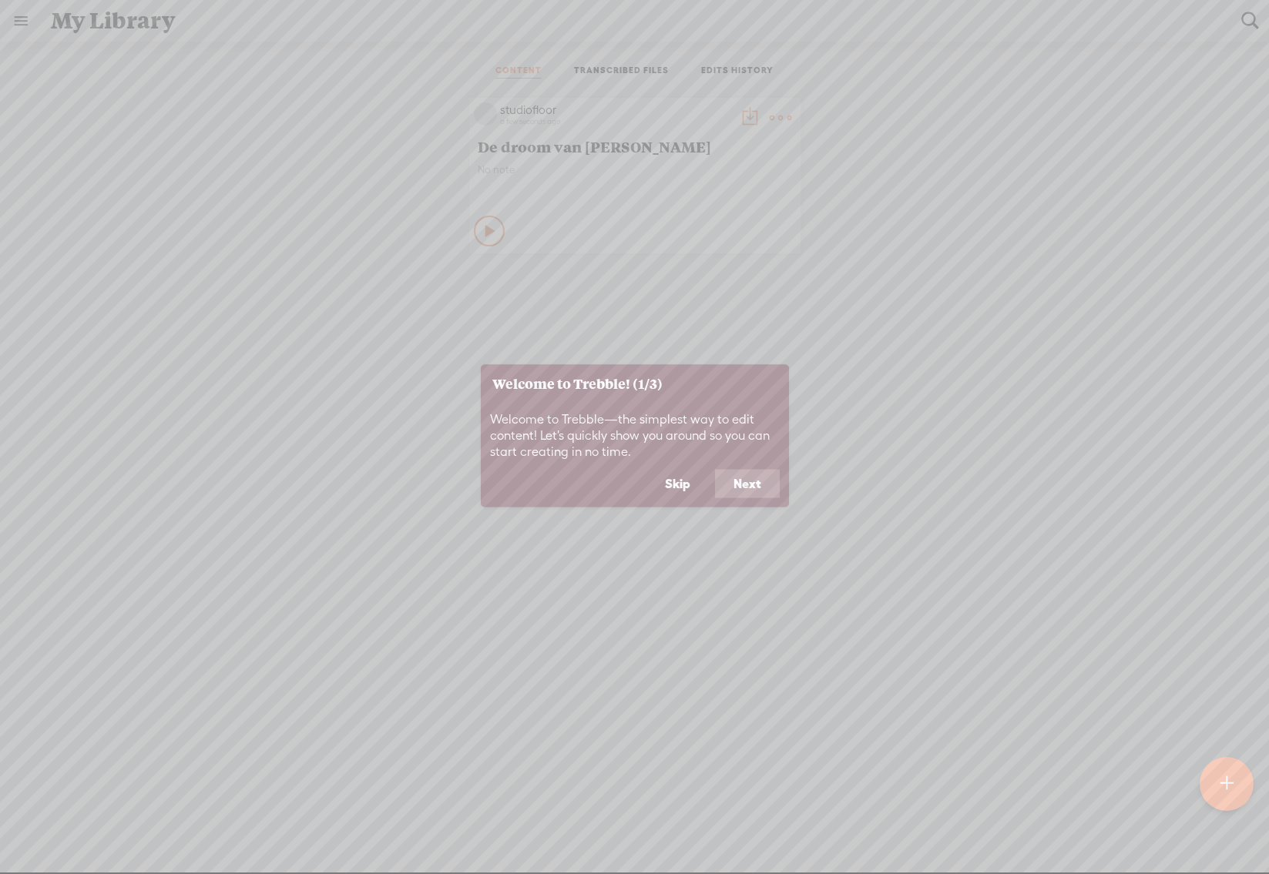
click at [625, 312] on icon at bounding box center [634, 437] width 1269 height 874
click at [588, 236] on icon at bounding box center [634, 437] width 1269 height 874
click at [739, 116] on icon at bounding box center [634, 437] width 1269 height 874
click at [743, 484] on button "Next" at bounding box center [747, 483] width 65 height 29
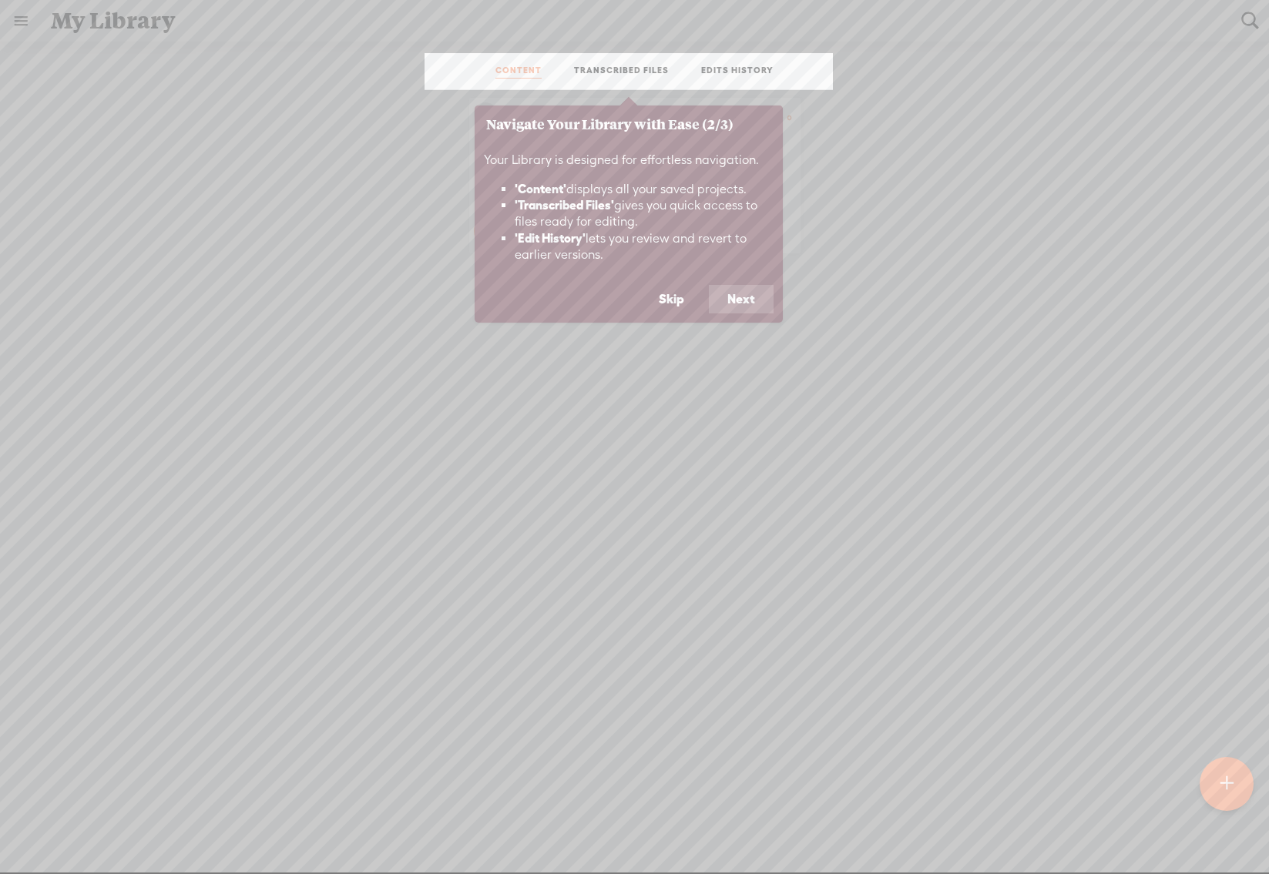
click at [743, 304] on button "Next" at bounding box center [741, 299] width 65 height 29
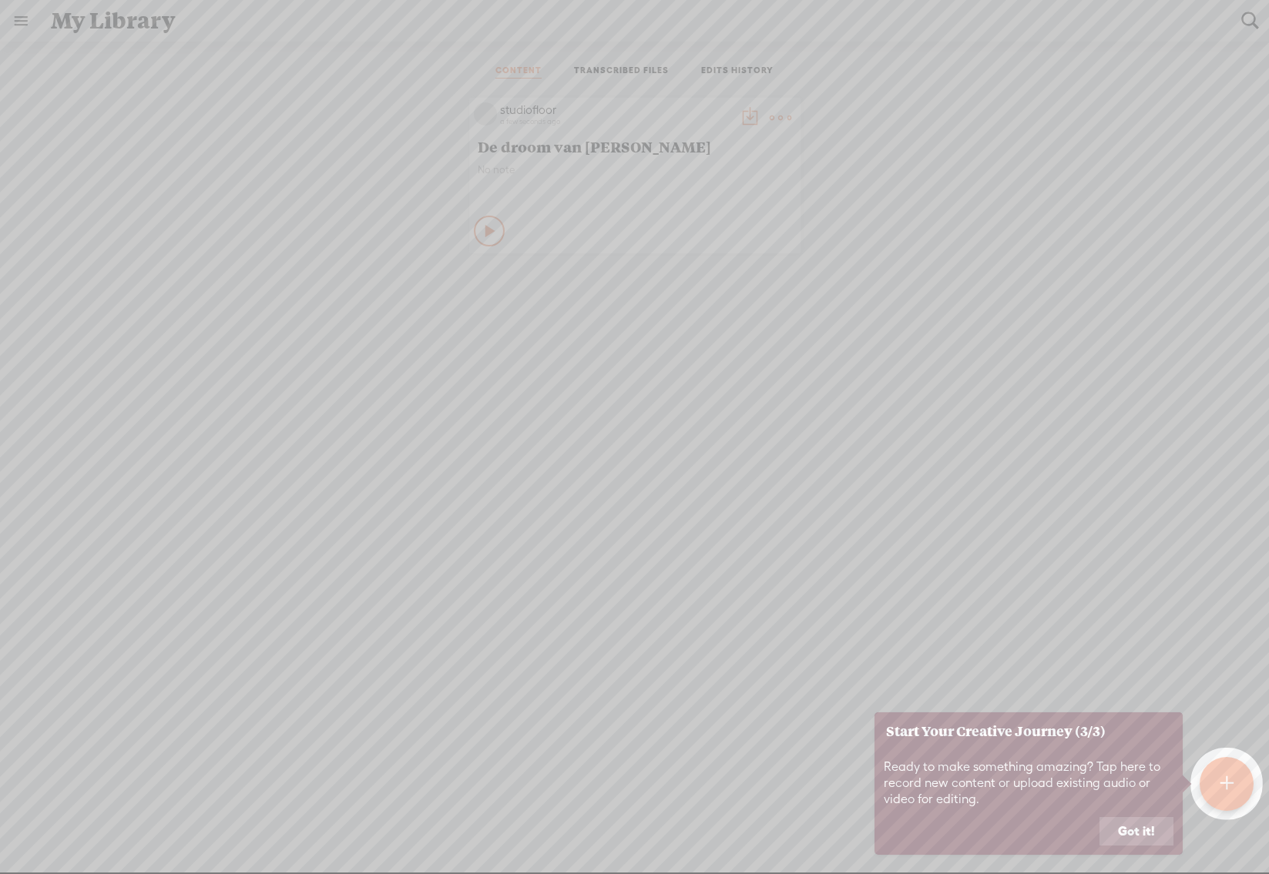
click at [1124, 839] on button "Got it!" at bounding box center [1136, 831] width 74 height 29
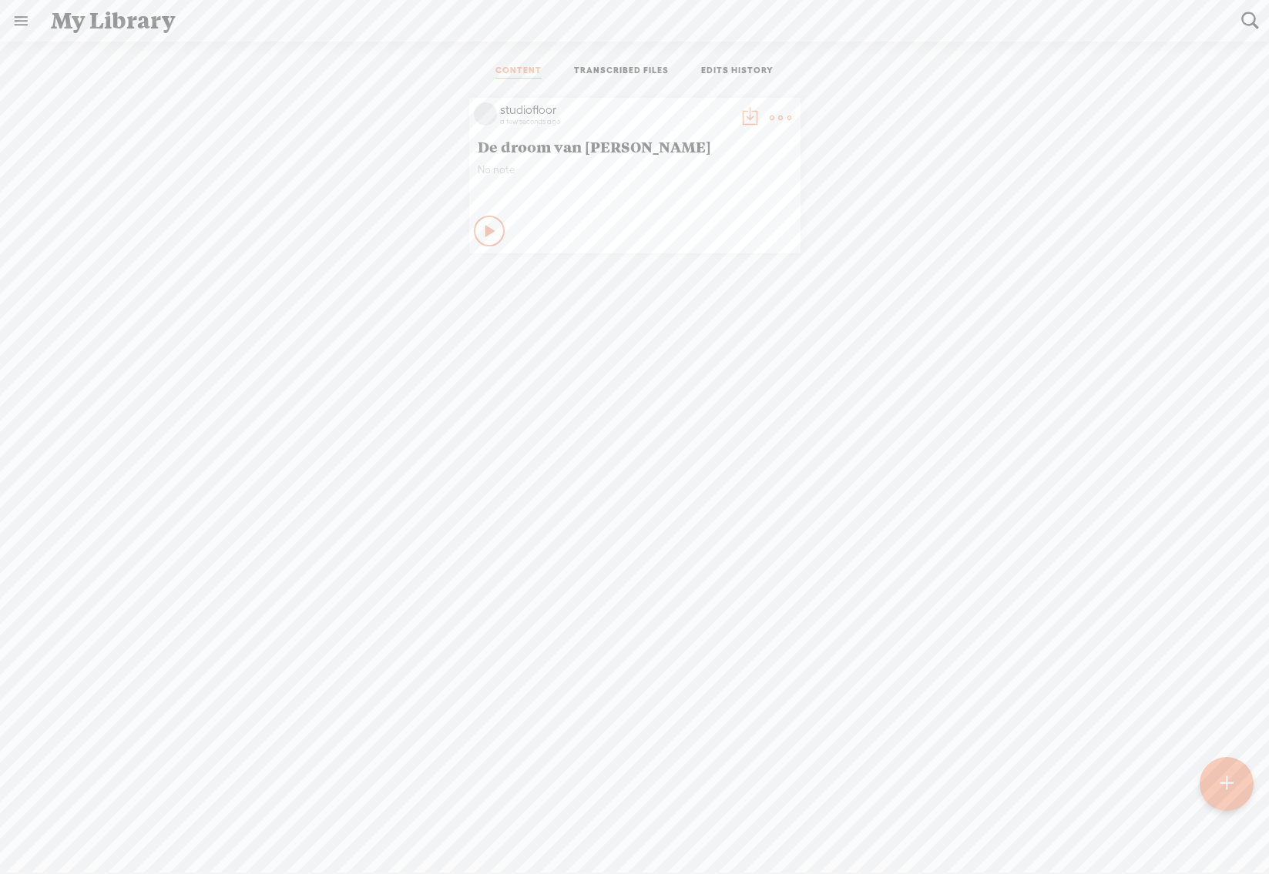
click at [739, 114] on t at bounding box center [750, 118] width 22 height 22
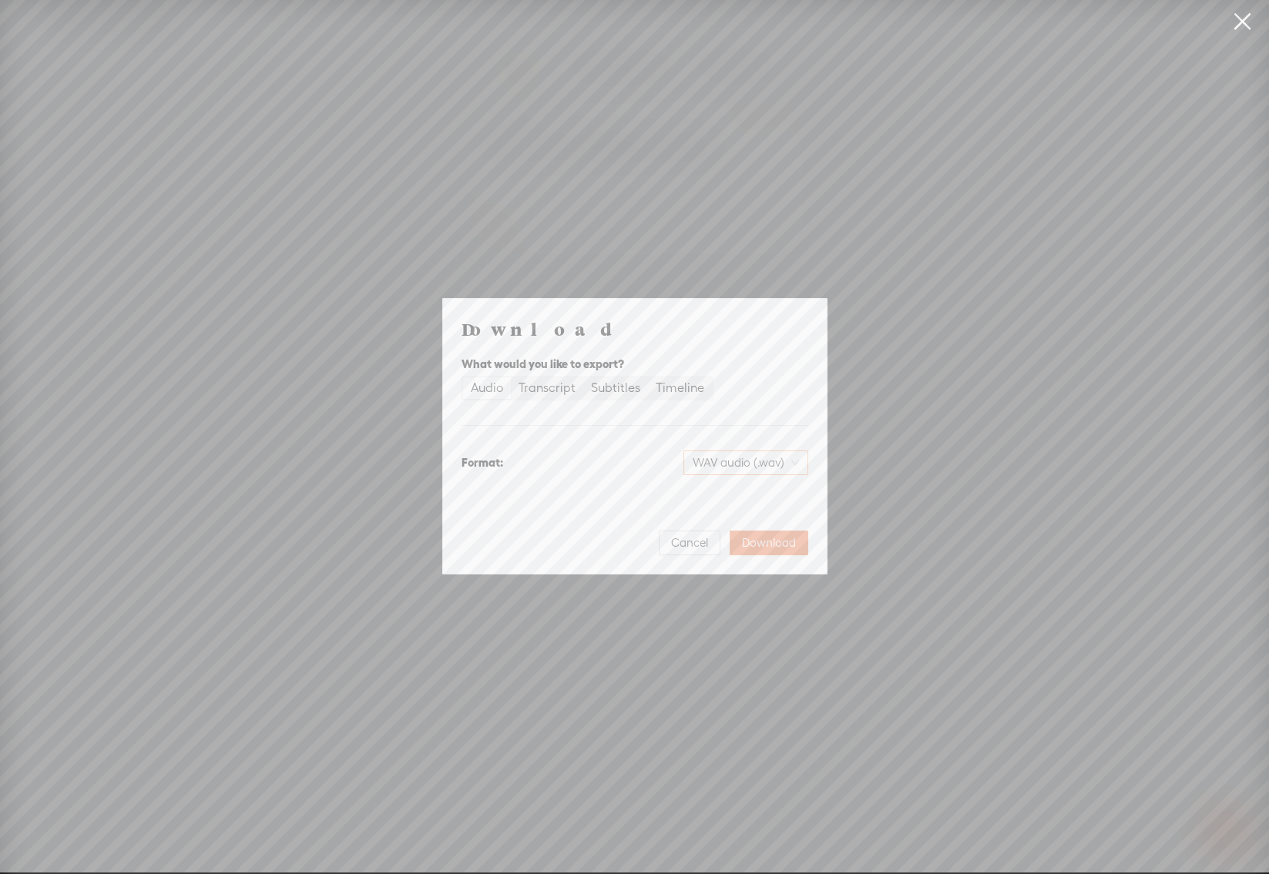
click at [766, 464] on span "WAV audio (.wav)" at bounding box center [745, 462] width 106 height 23
click at [757, 541] on div "WAV audio (.wav)" at bounding box center [732, 538] width 126 height 15
click at [767, 545] on span "Download" at bounding box center [769, 542] width 54 height 15
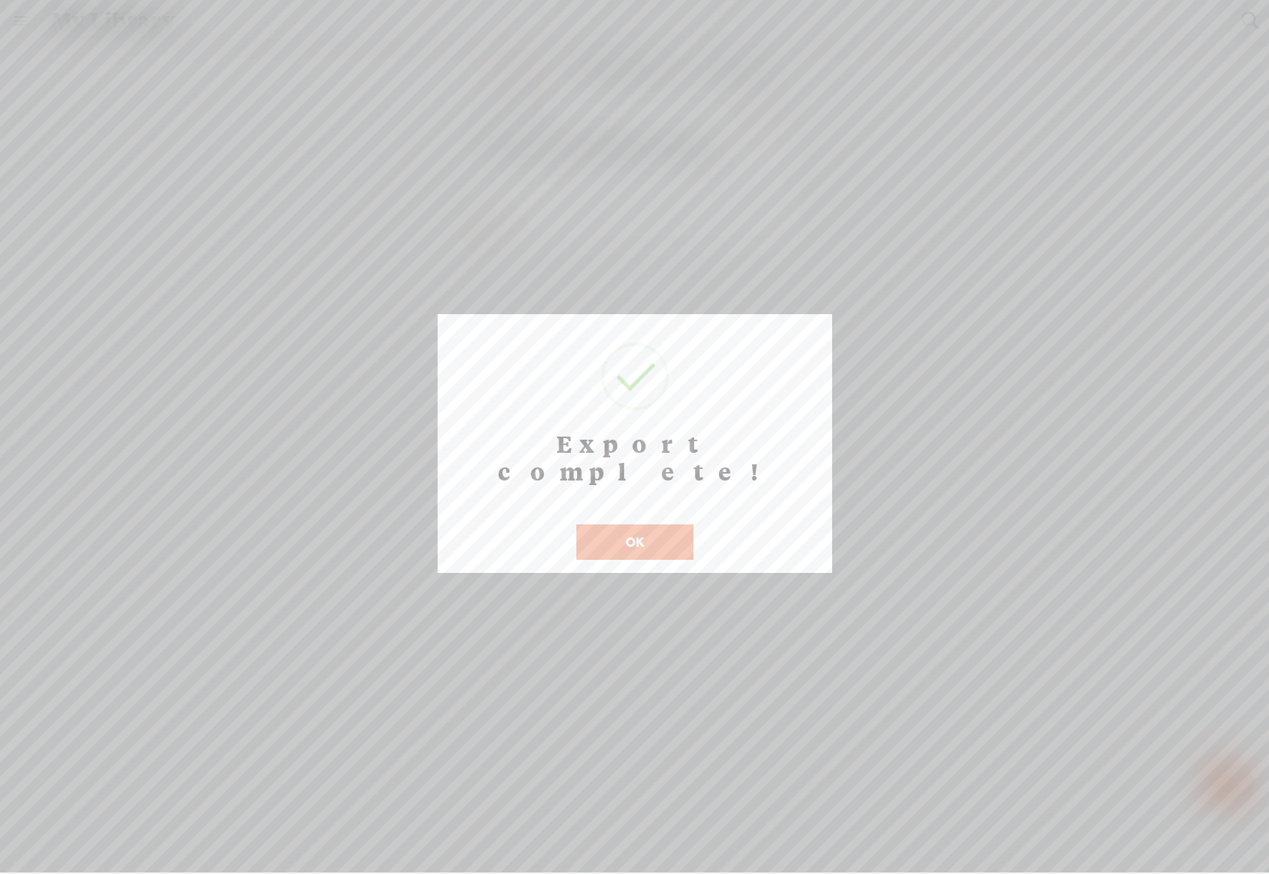
click at [86, 43] on div at bounding box center [634, 436] width 1269 height 873
click at [623, 525] on button "OK" at bounding box center [634, 542] width 117 height 35
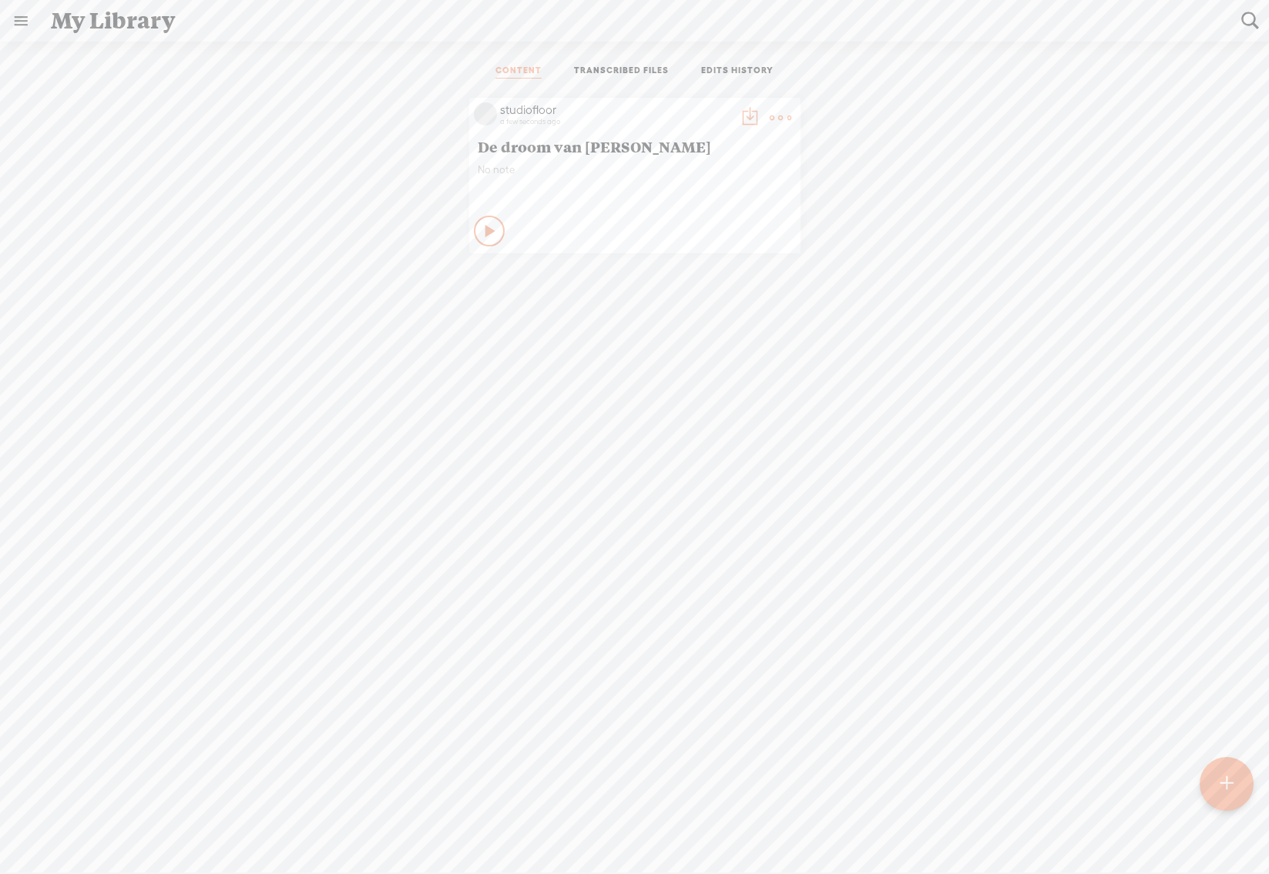
click at [18, 22] on link at bounding box center [21, 21] width 40 height 40
click at [72, 52] on div "studiofloor" at bounding box center [100, 49] width 56 height 15
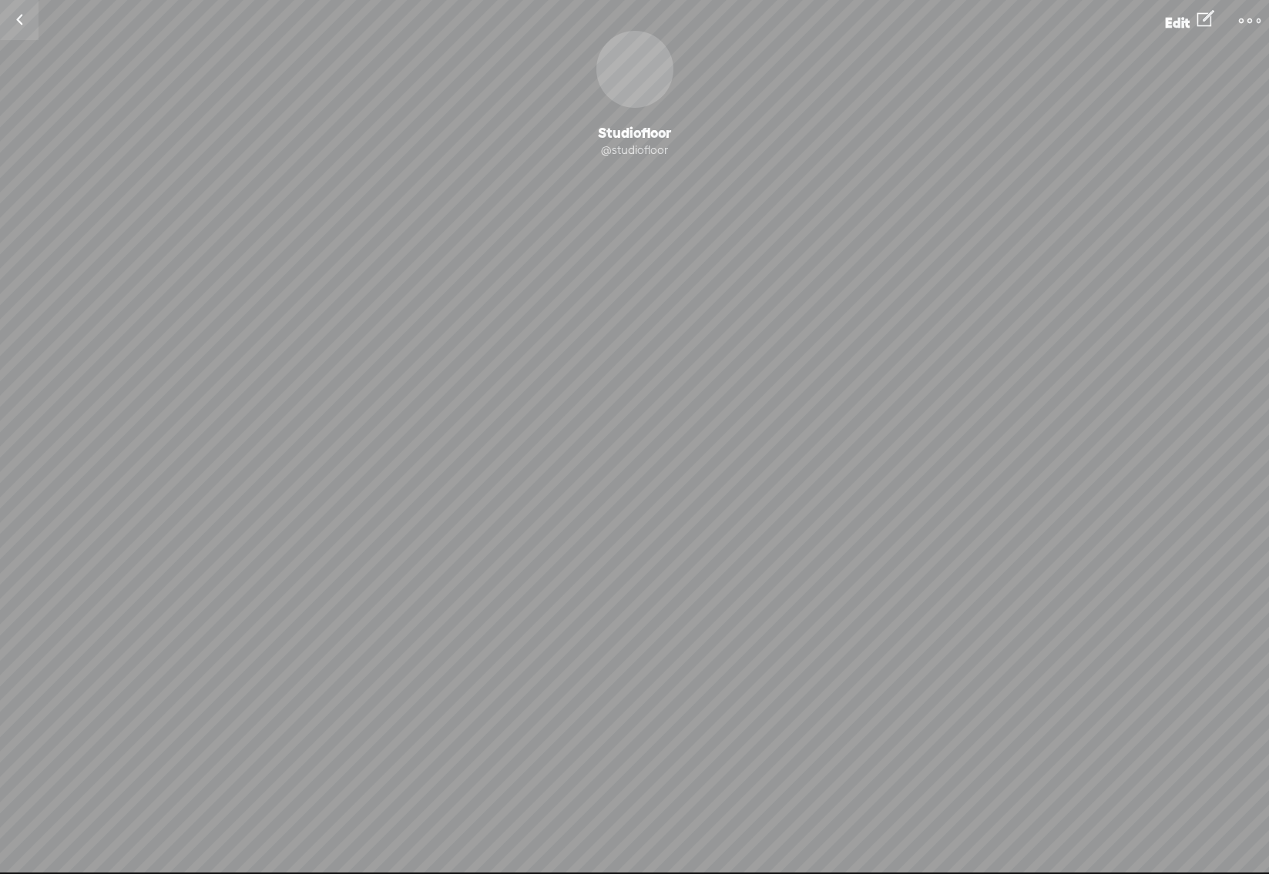
click at [1246, 18] on t at bounding box center [1250, 21] width 22 height 22
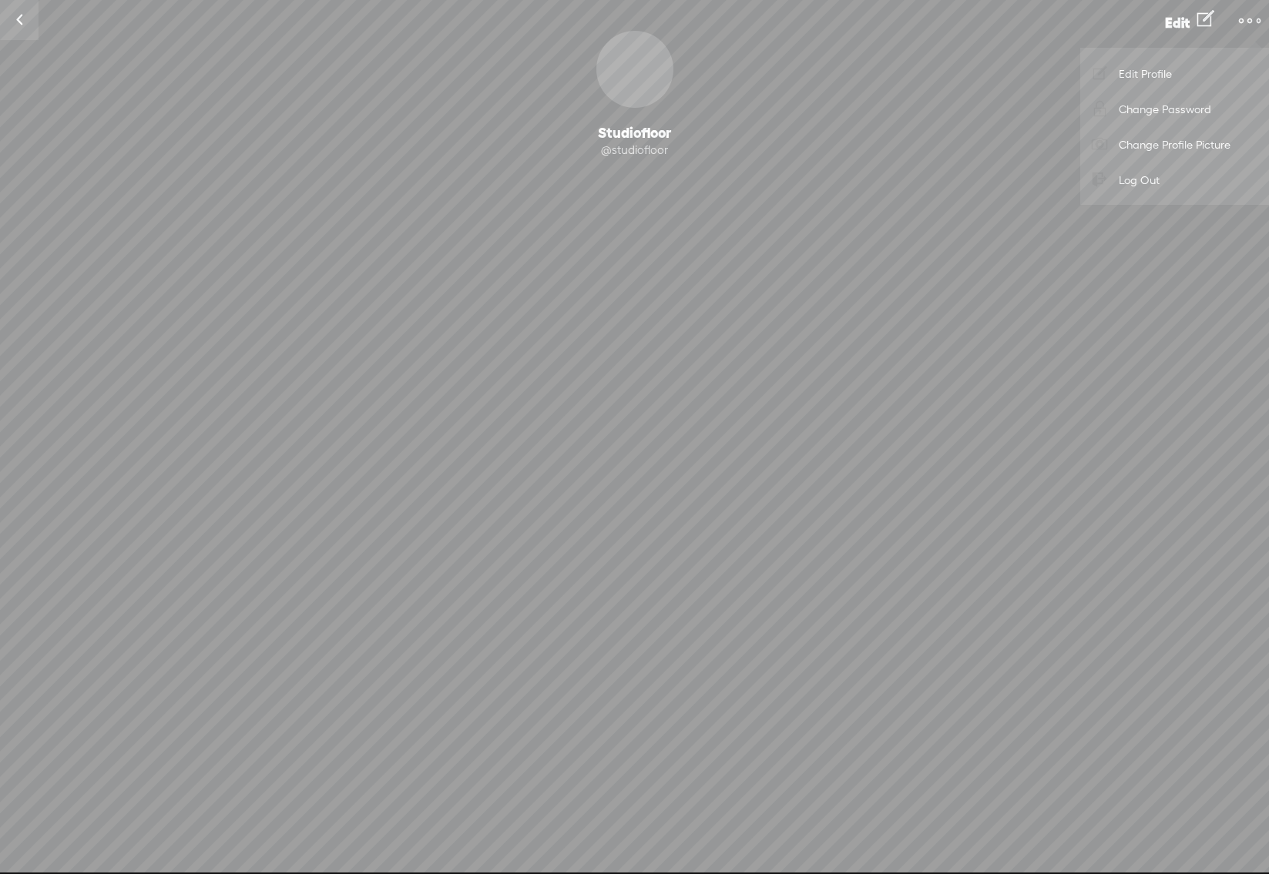
click at [1014, 2] on div "Studiofloor Edit" at bounding box center [634, 19] width 1269 height 41
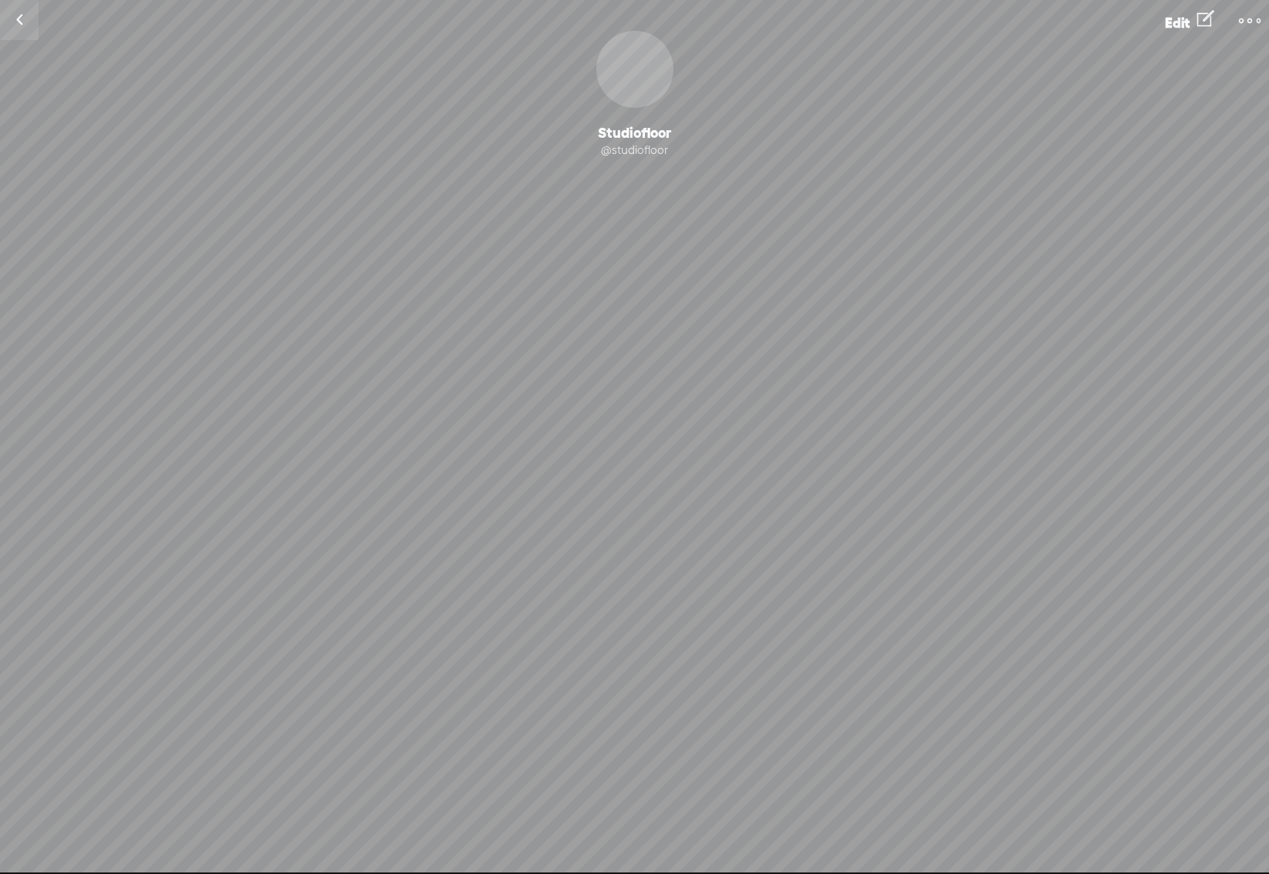
click at [1182, 20] on span "Edit" at bounding box center [1177, 23] width 25 height 16
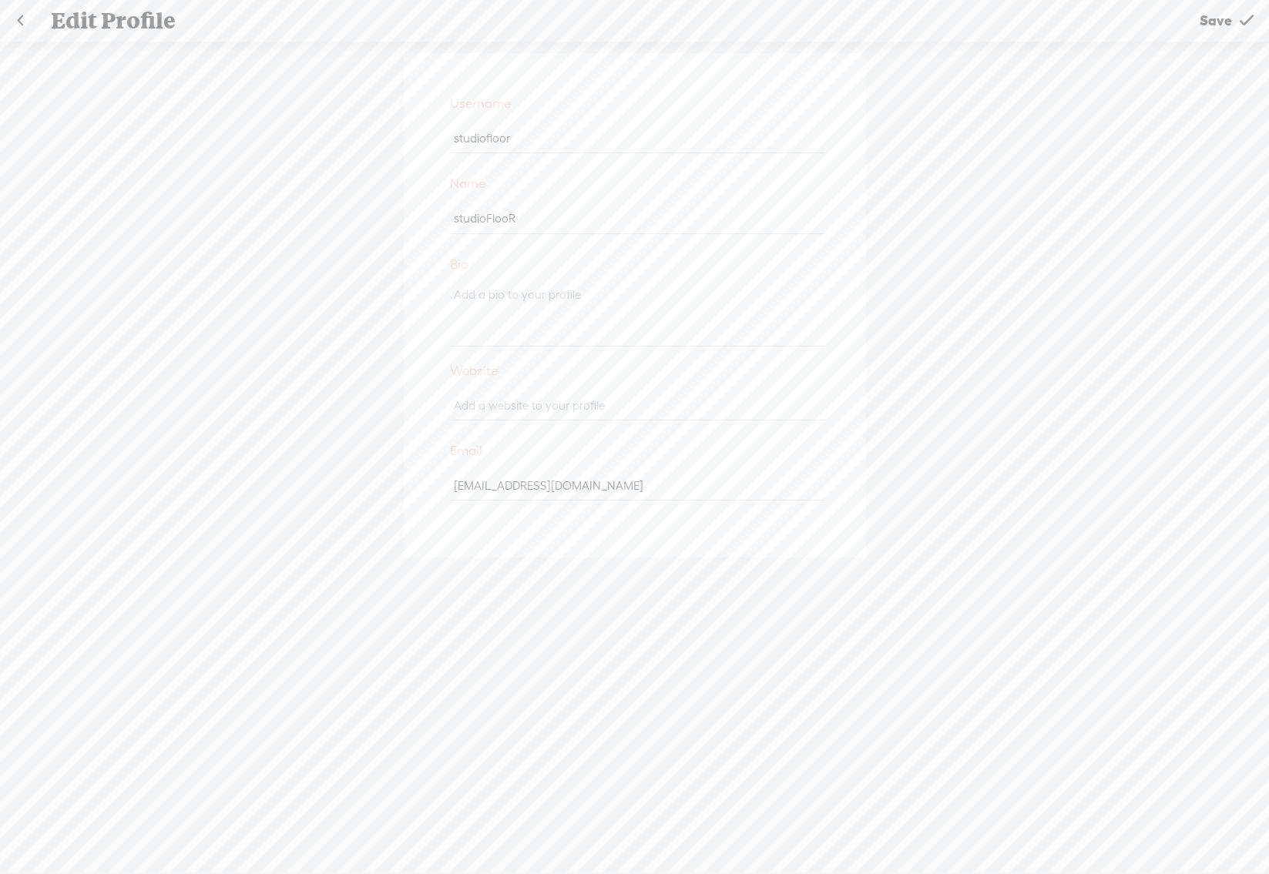
click at [19, 23] on link at bounding box center [20, 21] width 39 height 40
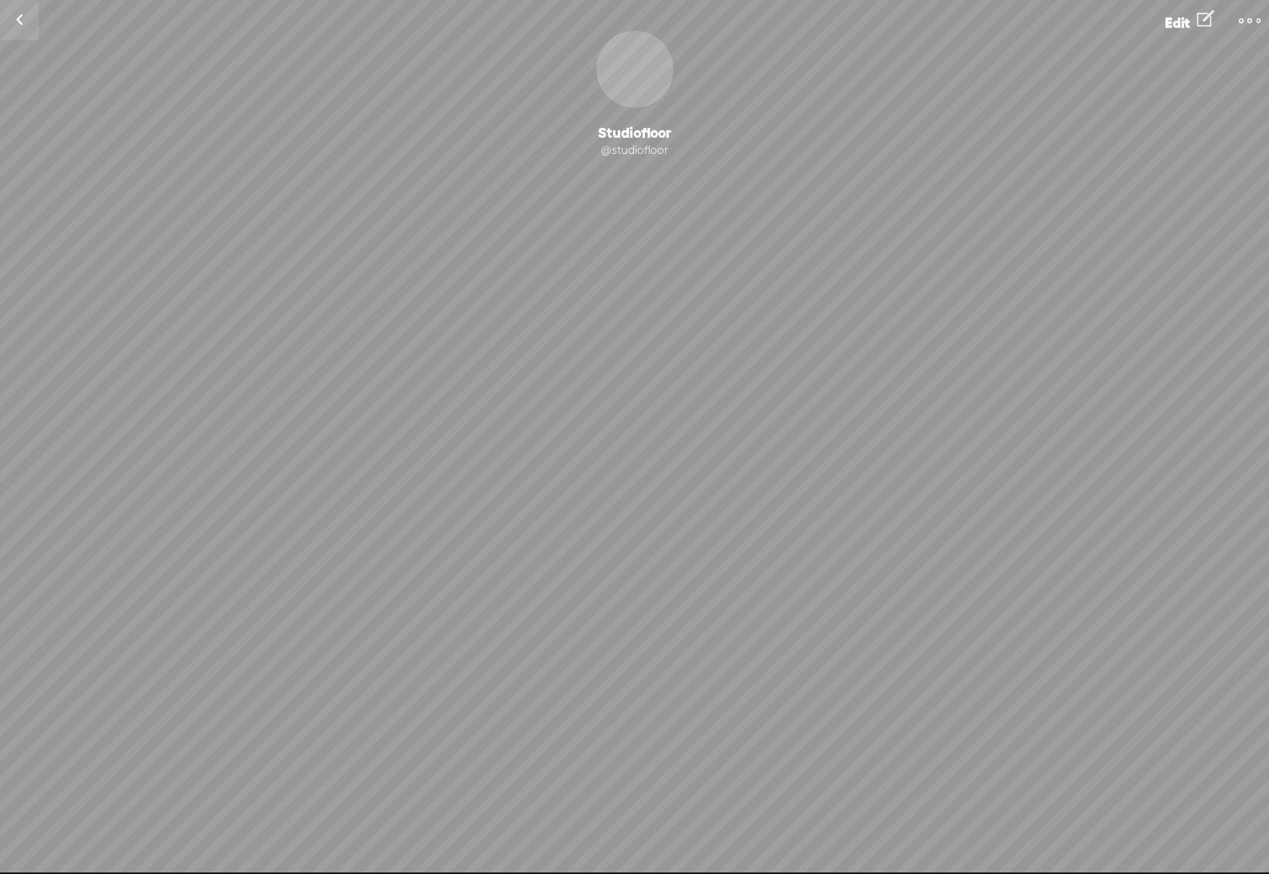
click at [612, 78] on div "Change Picture" at bounding box center [634, 69] width 77 height 77
click at [1032, 41] on div "Change Picture Studiofloor @studiofloor Following Follow 0 Followers · 0 Follow…" at bounding box center [634, 169] width 1269 height 277
click at [622, 99] on div "Change Picture" at bounding box center [634, 69] width 77 height 77
click at [629, 138] on div "Studiofloor" at bounding box center [634, 133] width 1269 height 18
click at [628, 156] on div "@studiofloor" at bounding box center [634, 150] width 1269 height 15
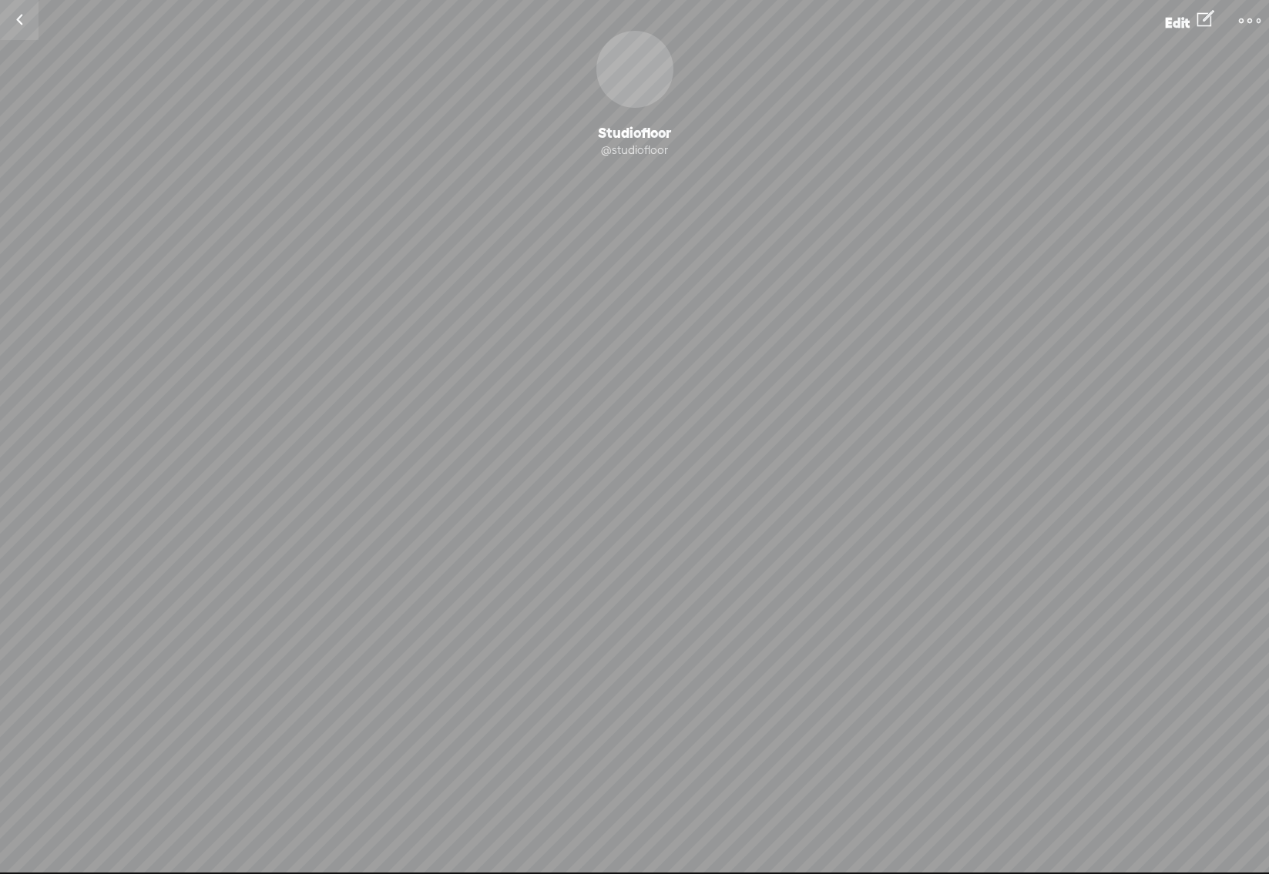
click at [26, 15] on link at bounding box center [19, 20] width 39 height 40
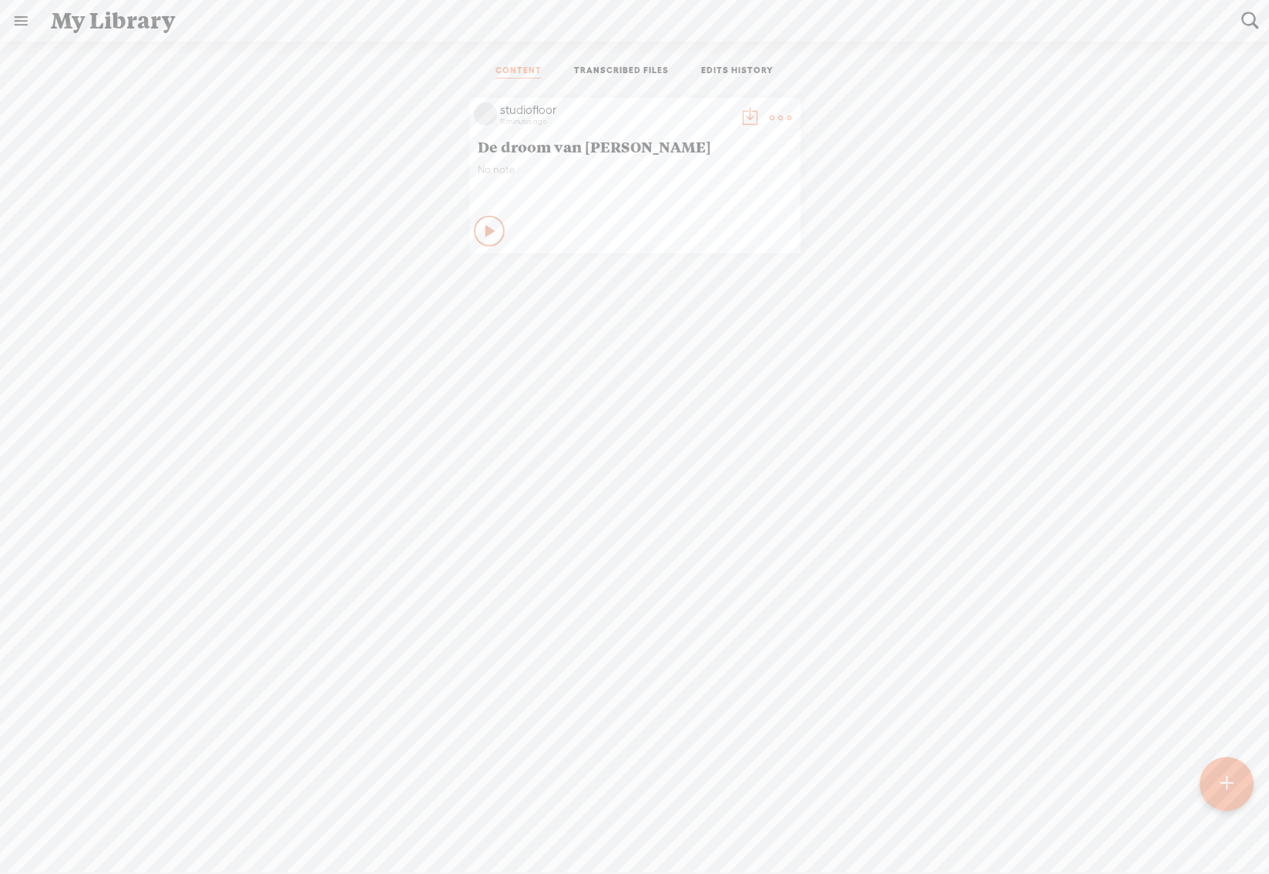
click at [621, 70] on link "TRANSCRIBED FILES" at bounding box center [621, 72] width 95 height 14
click at [736, 72] on link "EDITS HISTORY" at bounding box center [737, 72] width 72 height 14
click at [620, 72] on link "TRANSCRIBED FILES" at bounding box center [621, 72] width 95 height 14
click at [519, 69] on link "CONTENT" at bounding box center [518, 72] width 46 height 14
click at [22, 21] on link at bounding box center [21, 21] width 40 height 40
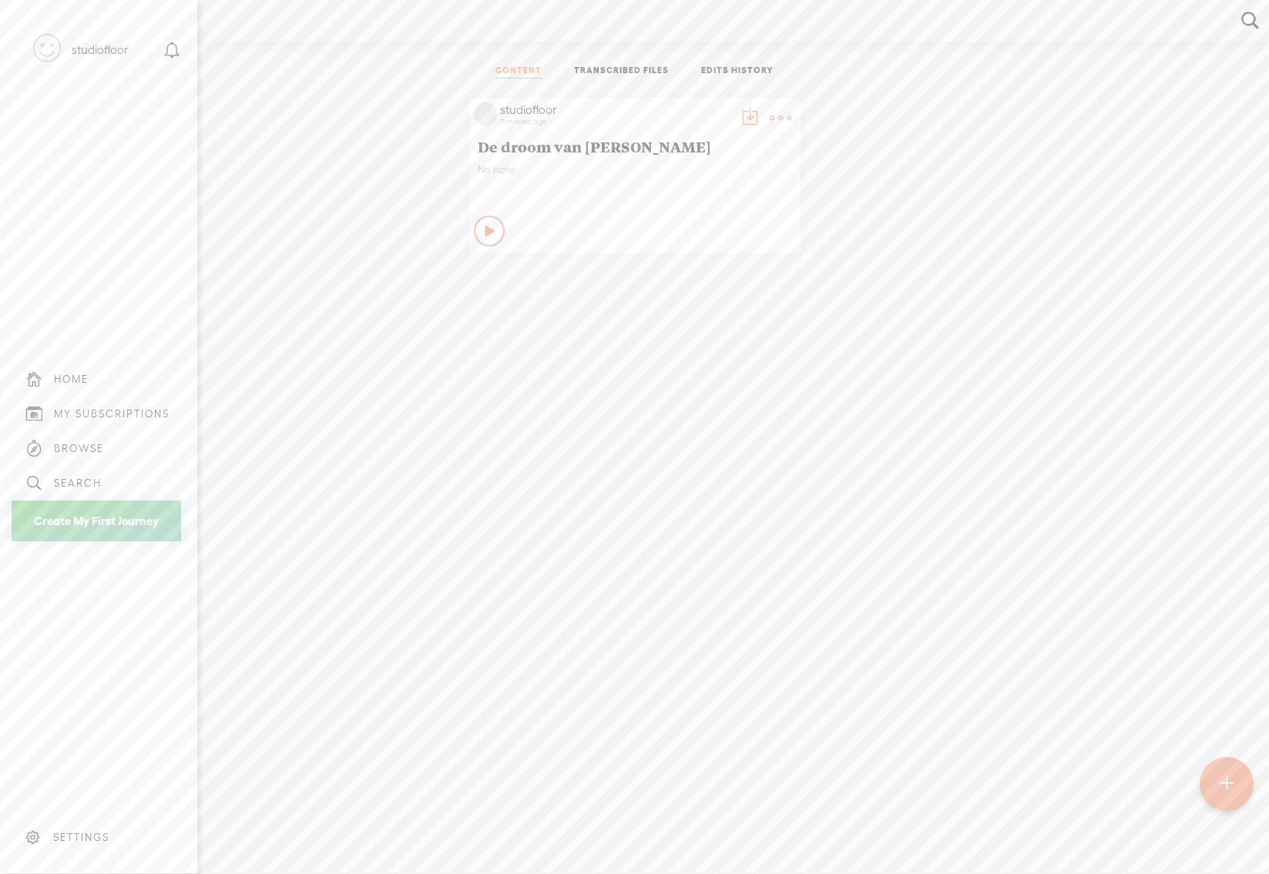
click at [75, 411] on div "MY SUBSCRIPTIONS" at bounding box center [112, 413] width 116 height 13
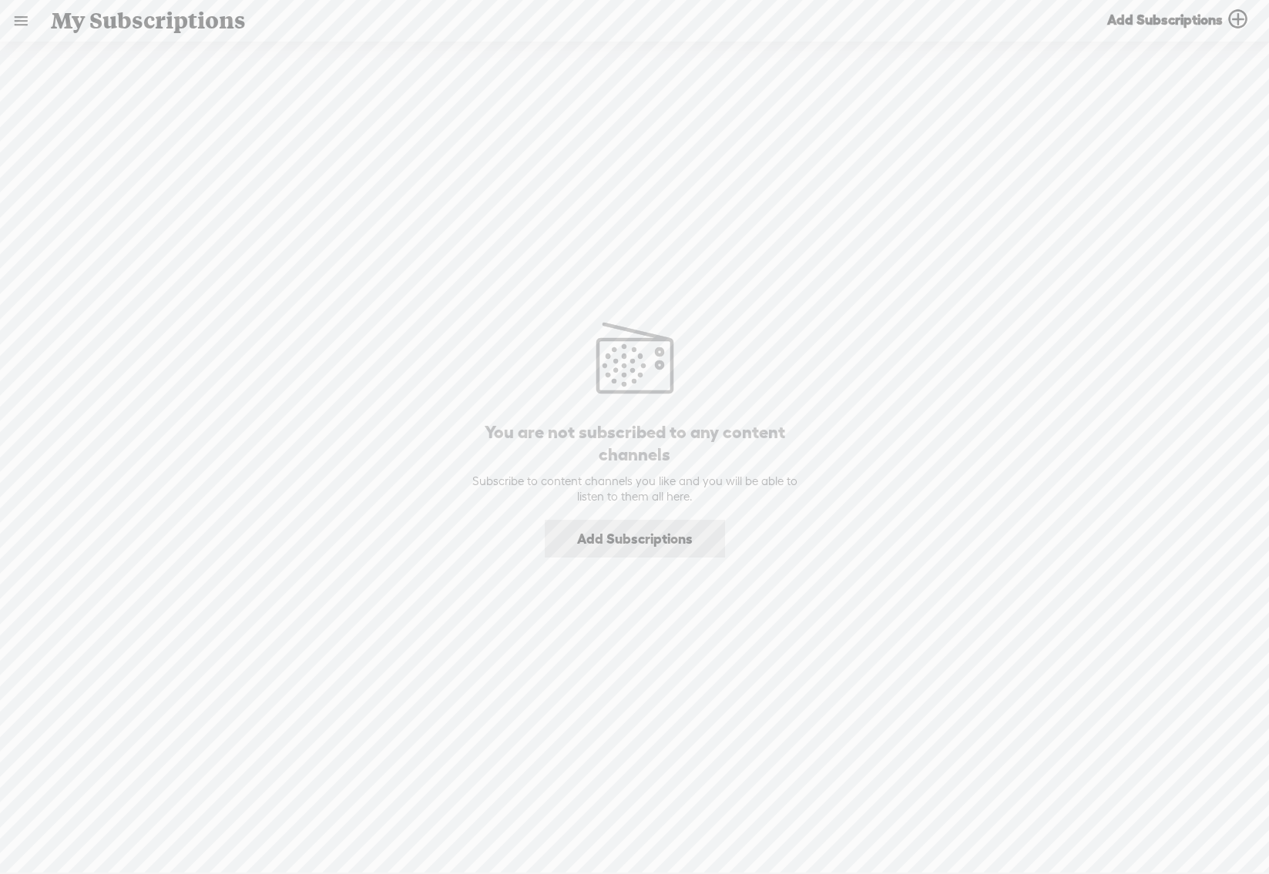
click at [25, 19] on link at bounding box center [21, 21] width 40 height 40
click at [82, 442] on div "BROWSE" at bounding box center [79, 448] width 50 height 13
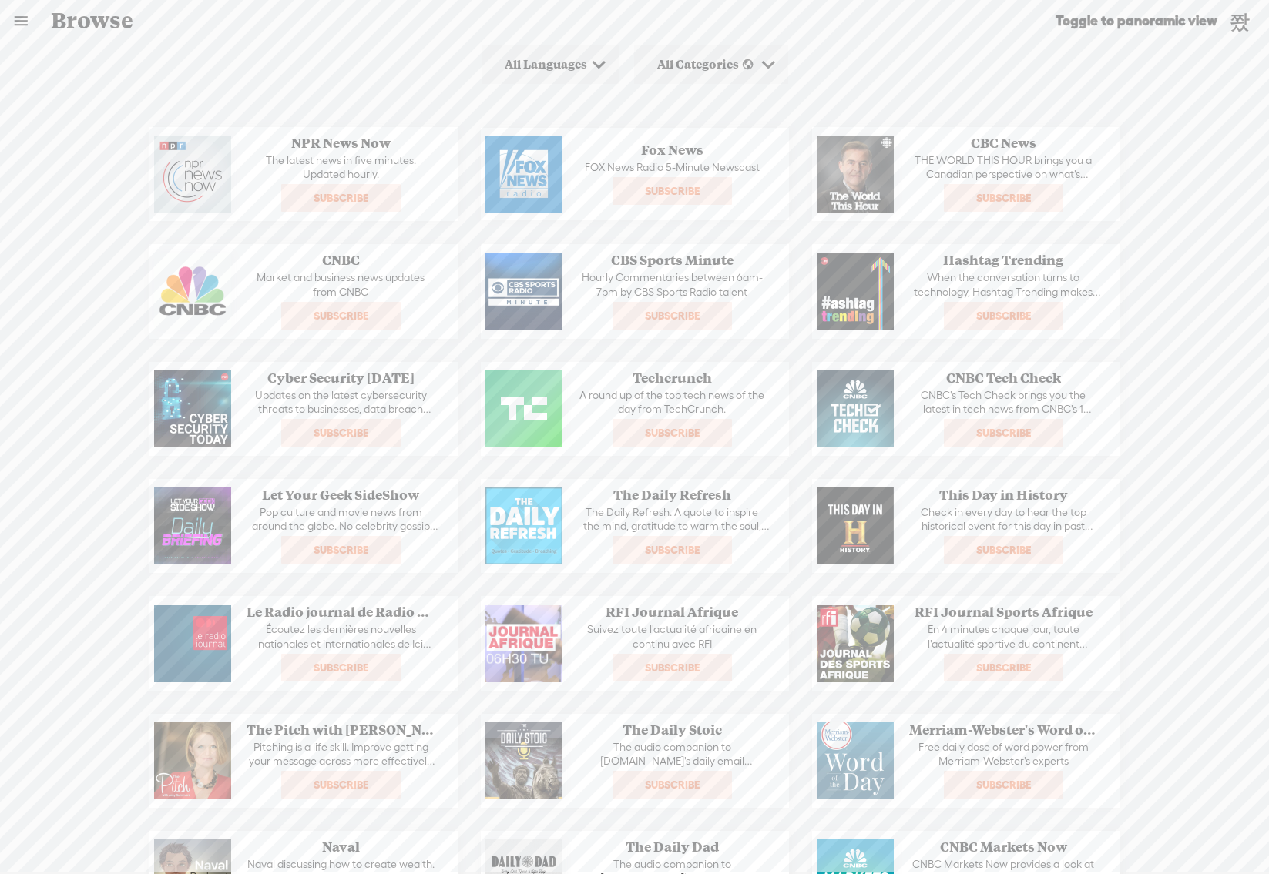
click at [19, 24] on link at bounding box center [21, 21] width 40 height 40
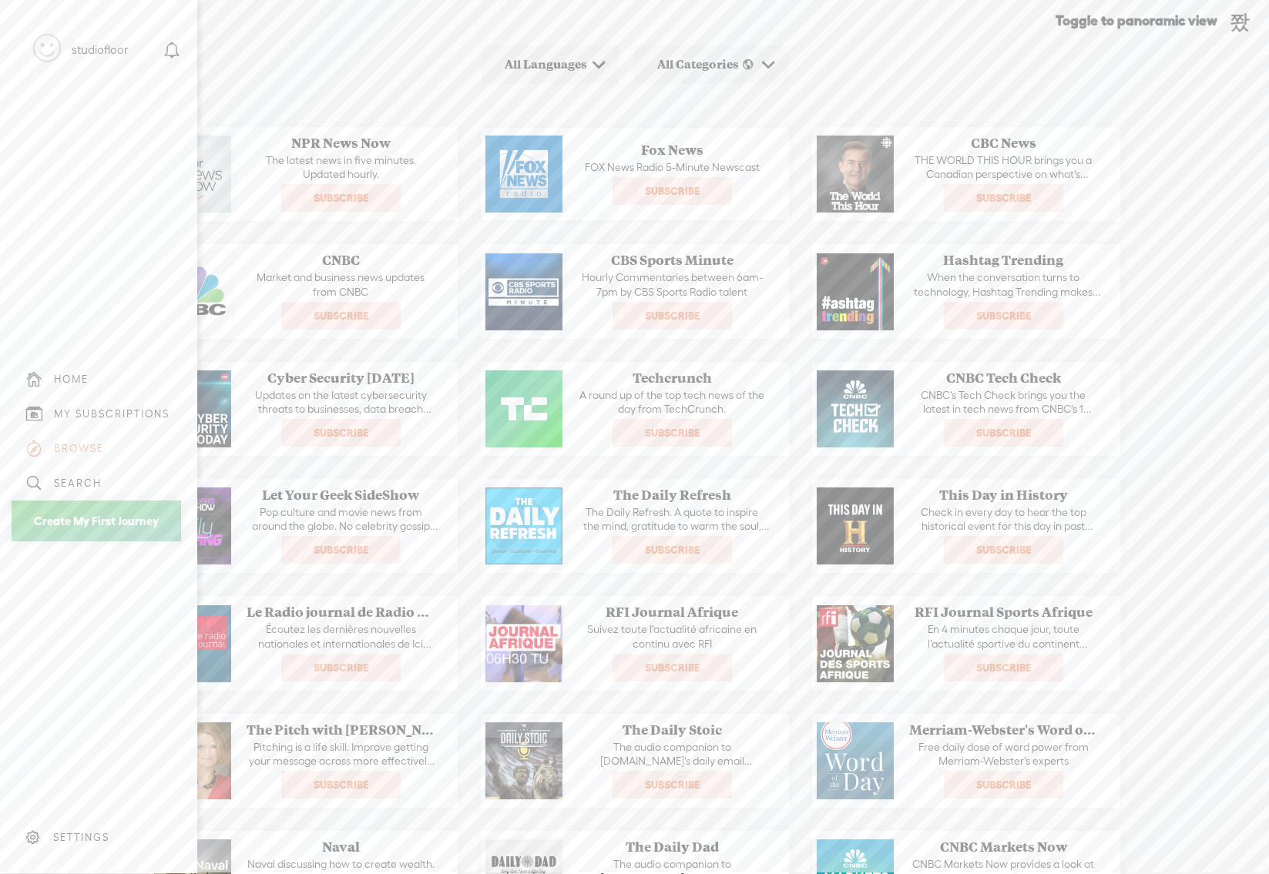
click at [49, 515] on link "Create My First Journey" at bounding box center [96, 521] width 169 height 41
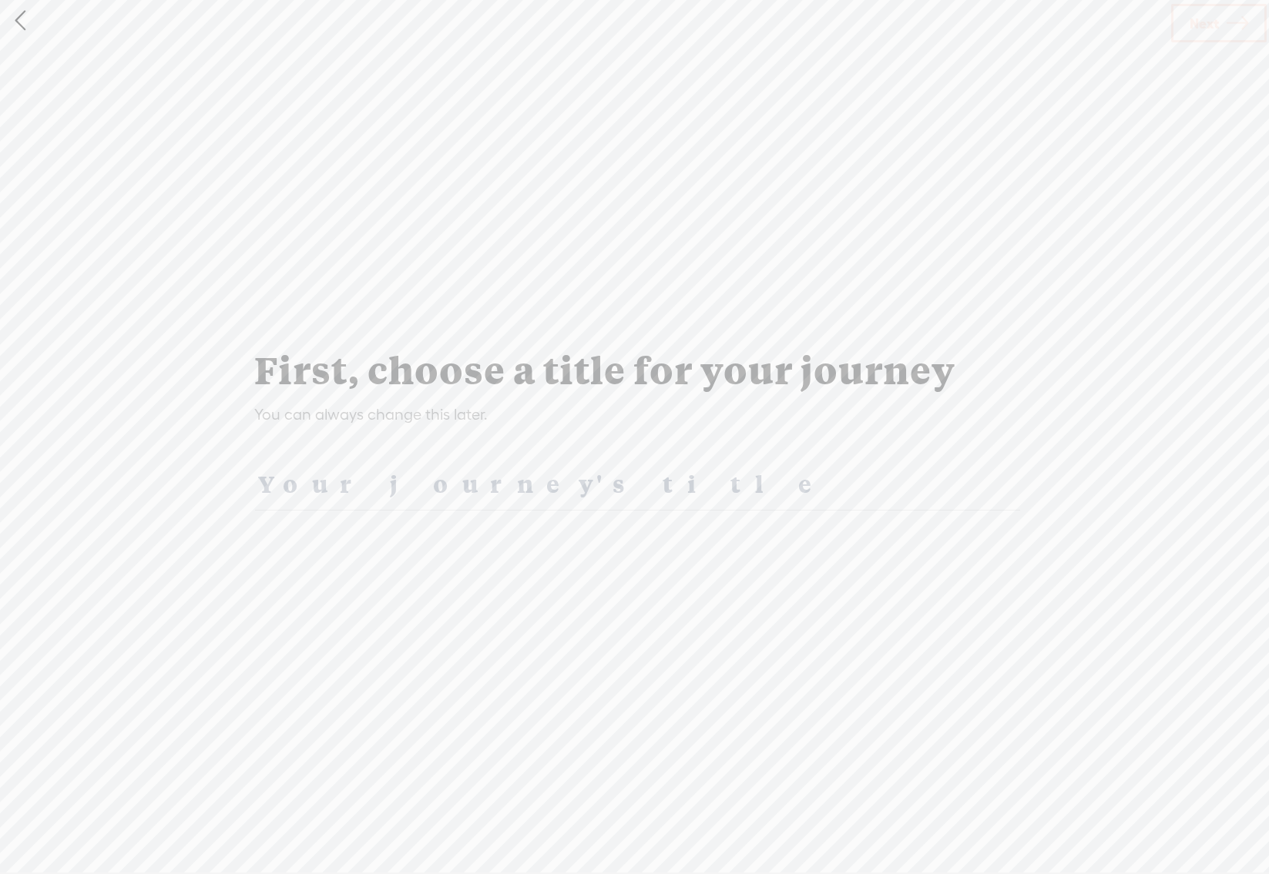
click at [18, 18] on link at bounding box center [20, 21] width 39 height 40
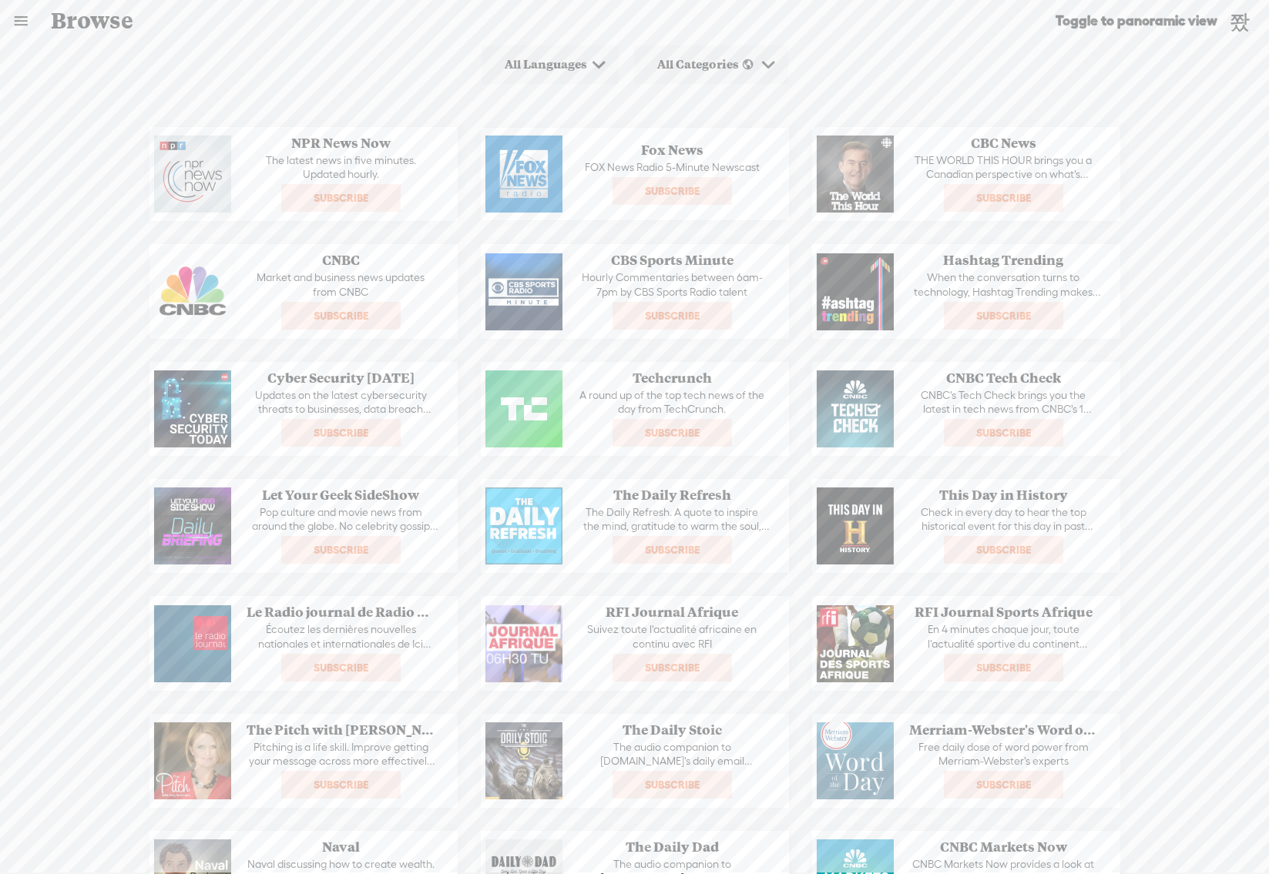
click at [16, 22] on link at bounding box center [21, 21] width 40 height 40
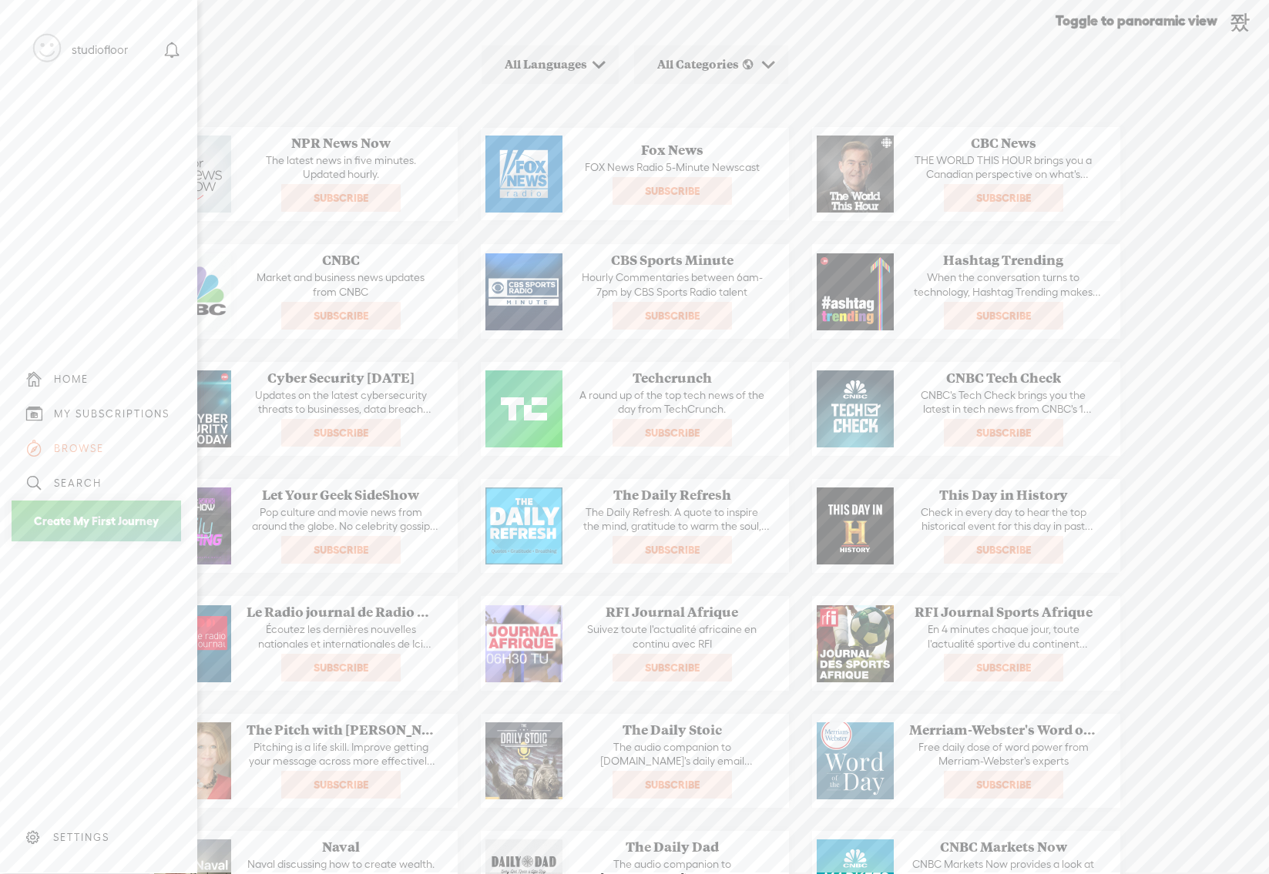
click at [92, 369] on div "HOME" at bounding box center [99, 379] width 174 height 35
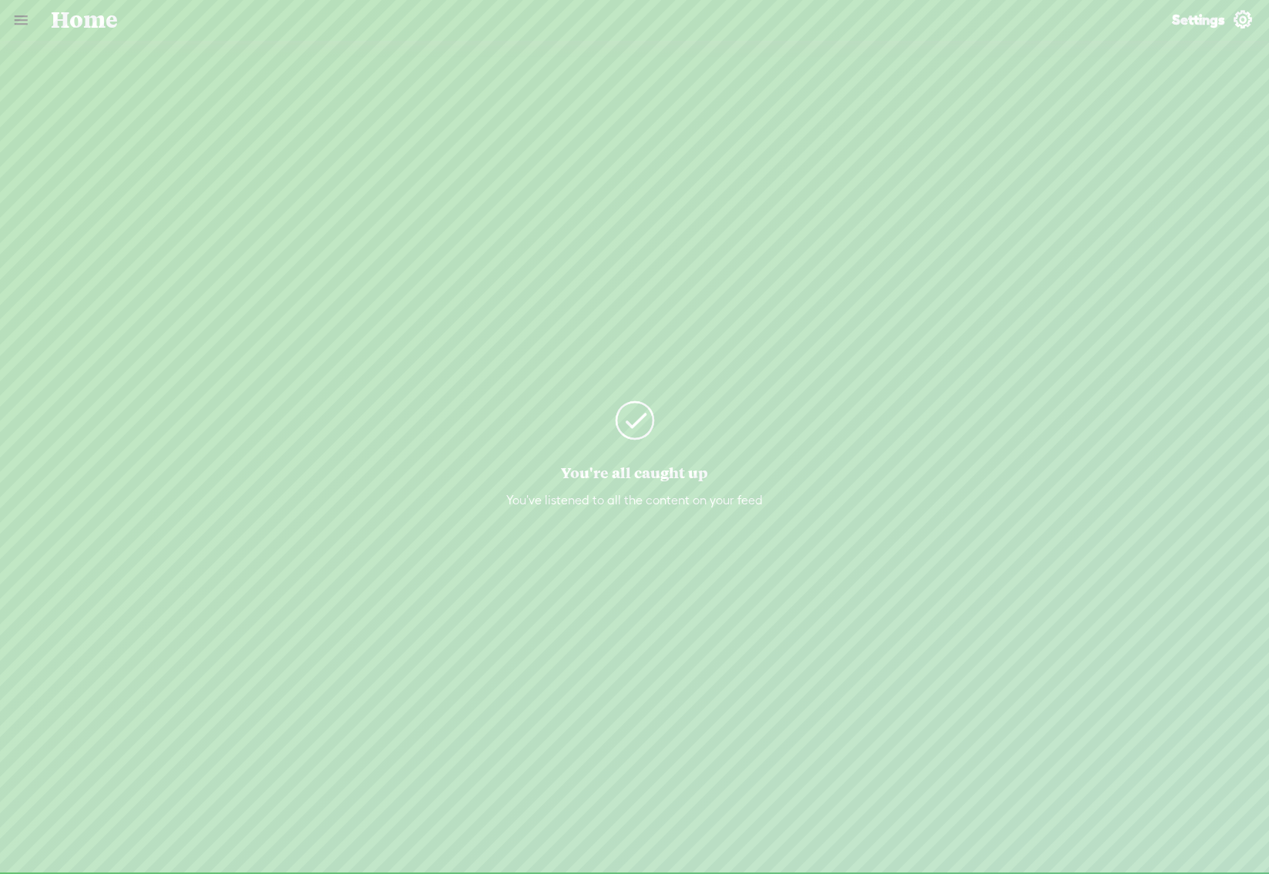
click at [1218, 20] on span "Settings" at bounding box center [1198, 20] width 53 height 18
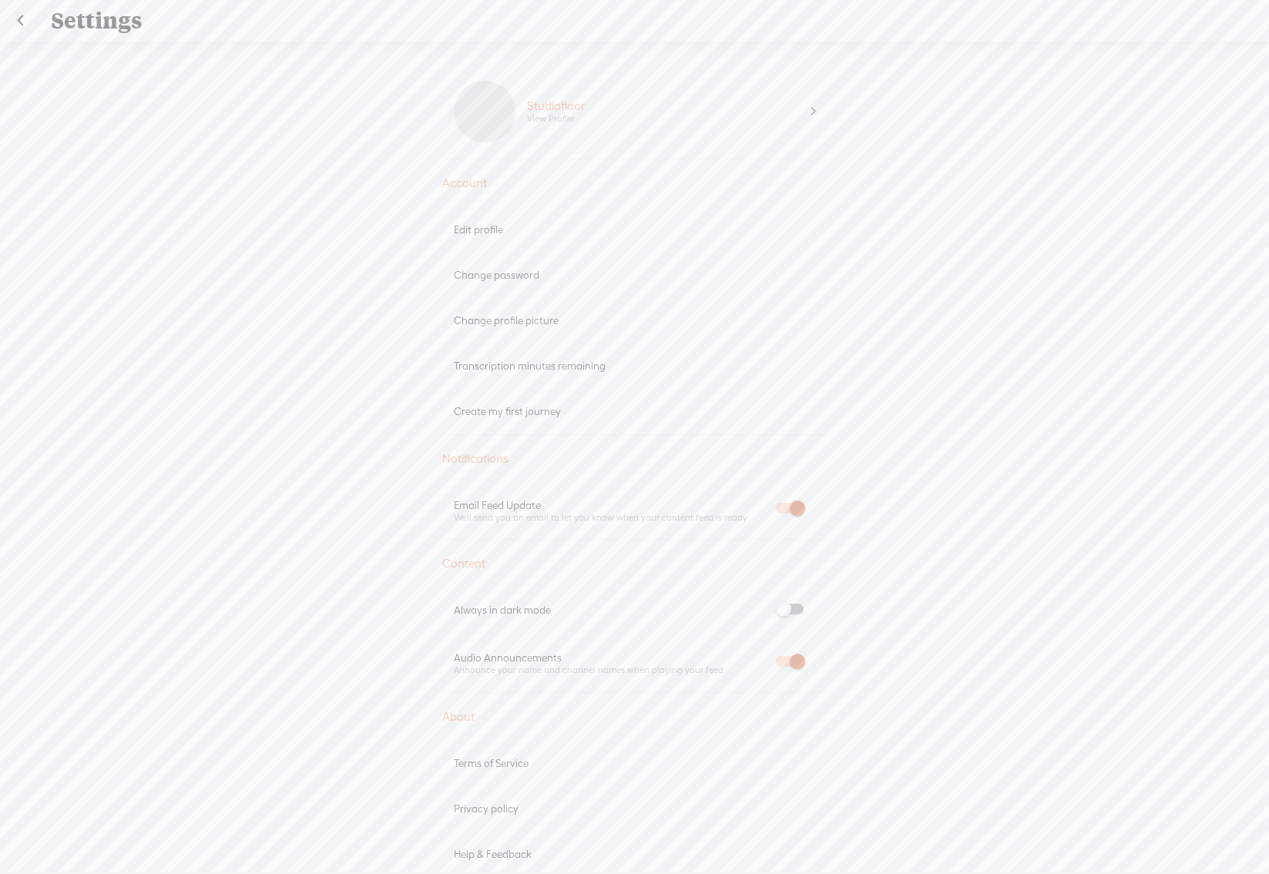
click at [531, 228] on div "Edit profile" at bounding box center [635, 229] width 362 height 13
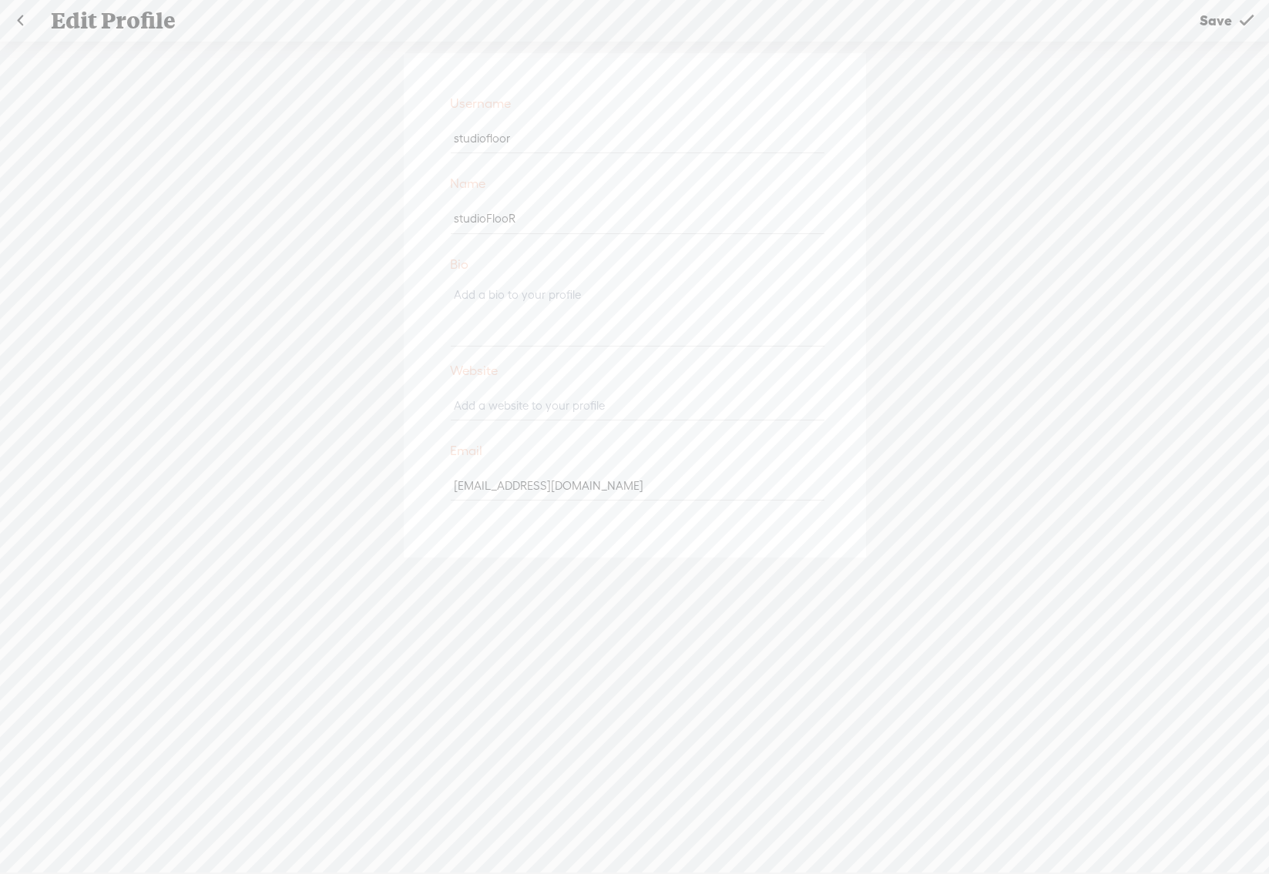
click at [27, 18] on link at bounding box center [20, 21] width 39 height 40
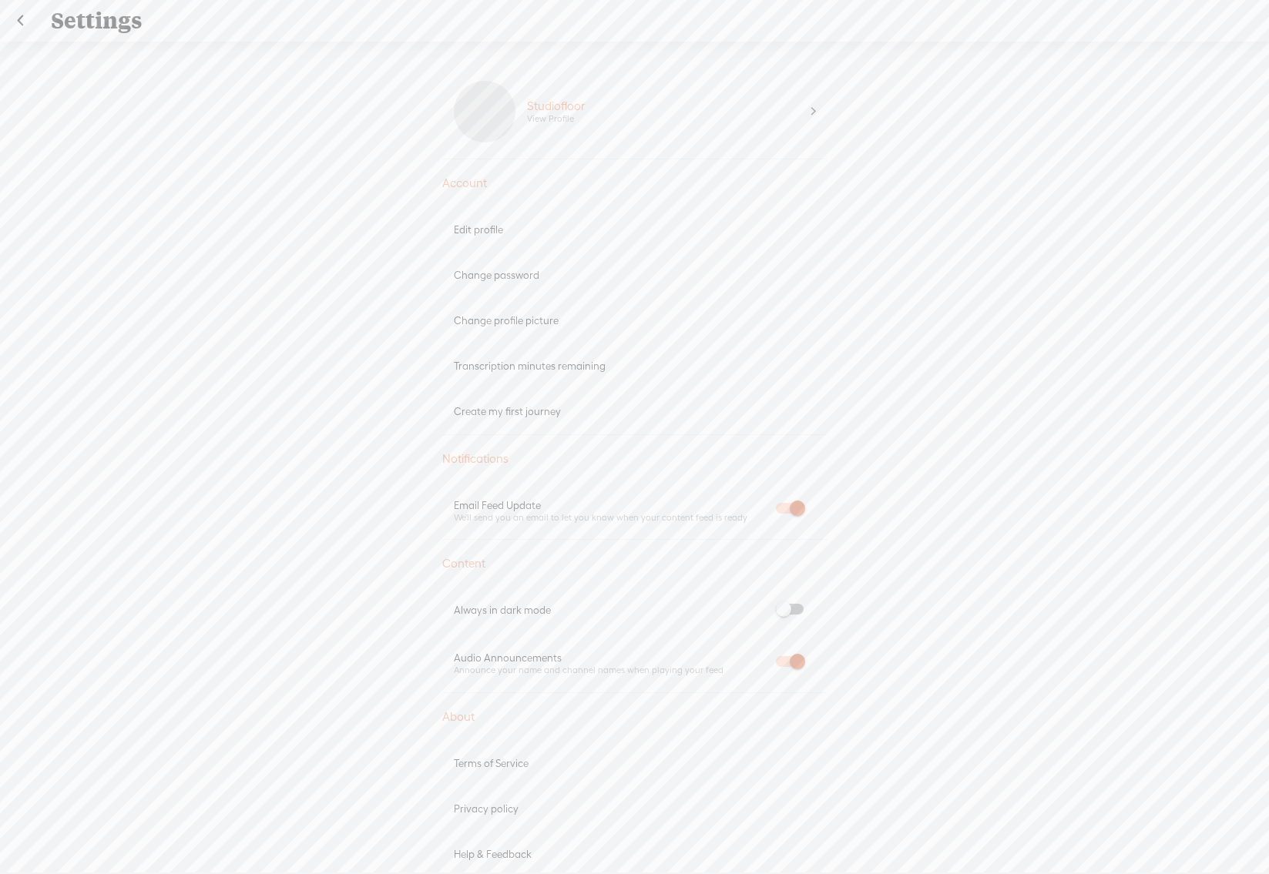
click at [550, 368] on div "Transcription minutes remaining" at bounding box center [635, 366] width 362 height 13
click at [588, 366] on div "Transcription minutes remaining" at bounding box center [635, 366] width 362 height 13
click at [634, 364] on div "Transcription minutes remaining" at bounding box center [635, 366] width 362 height 13
click at [24, 20] on link at bounding box center [20, 21] width 39 height 40
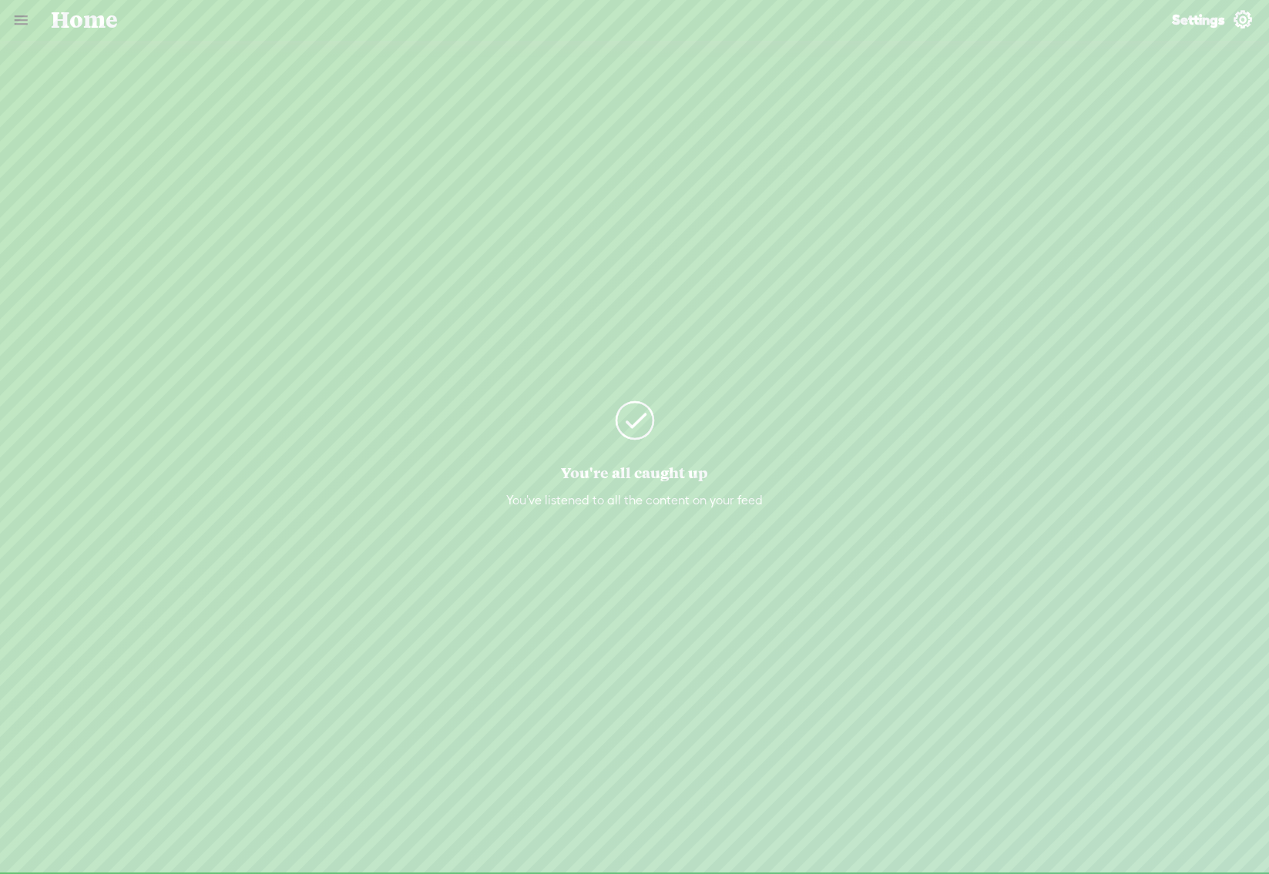
click at [16, 21] on link at bounding box center [21, 20] width 40 height 40
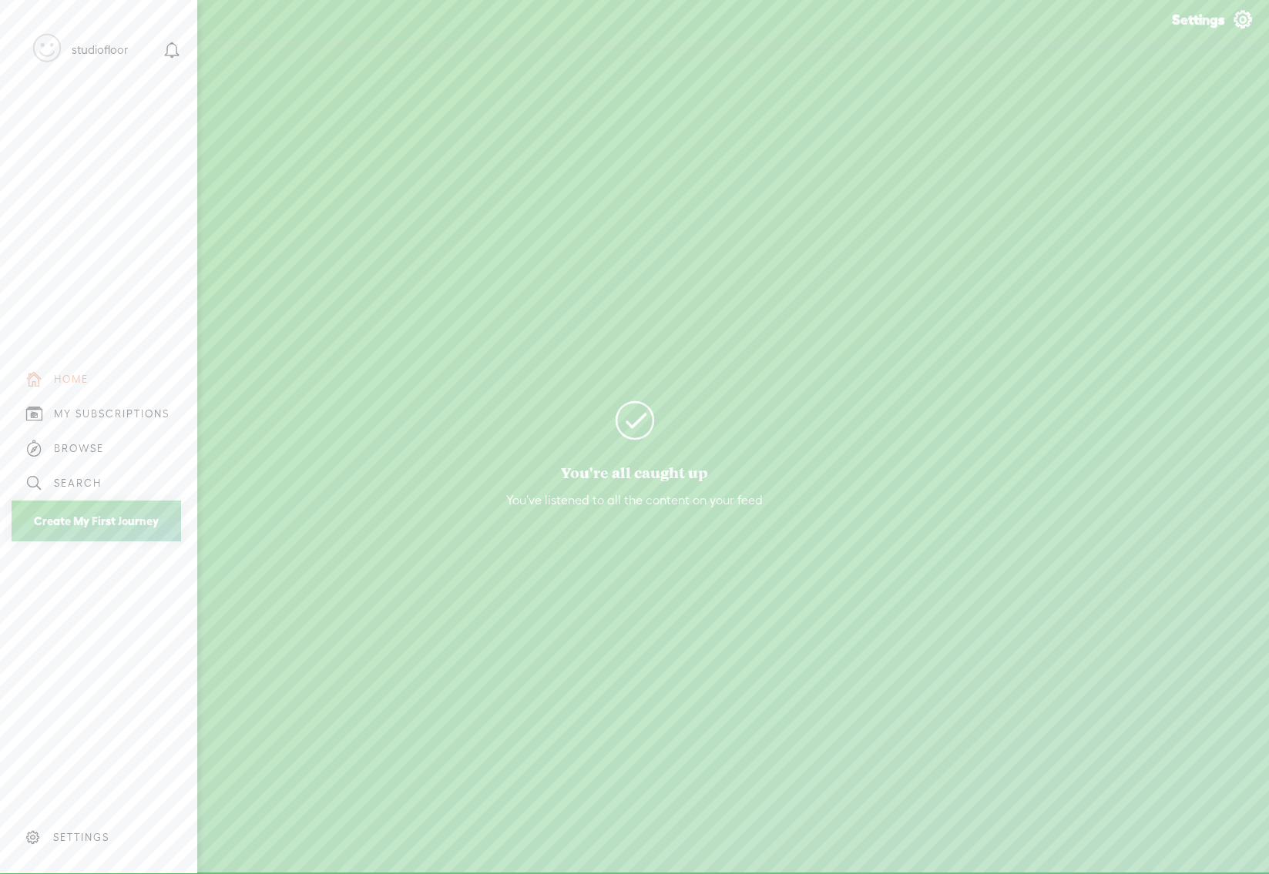
click at [79, 831] on div "SETTINGS" at bounding box center [81, 837] width 56 height 13
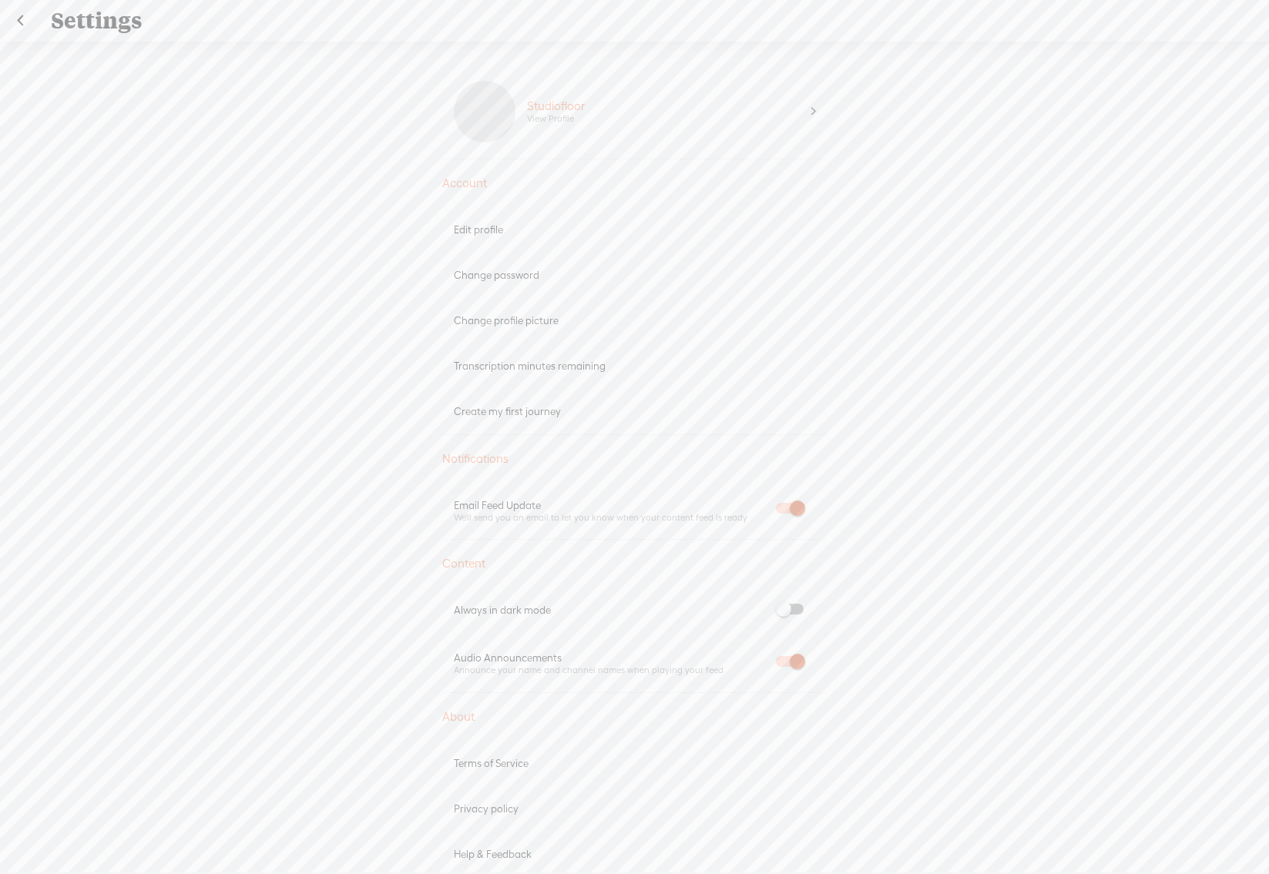
click at [22, 20] on link at bounding box center [20, 21] width 39 height 40
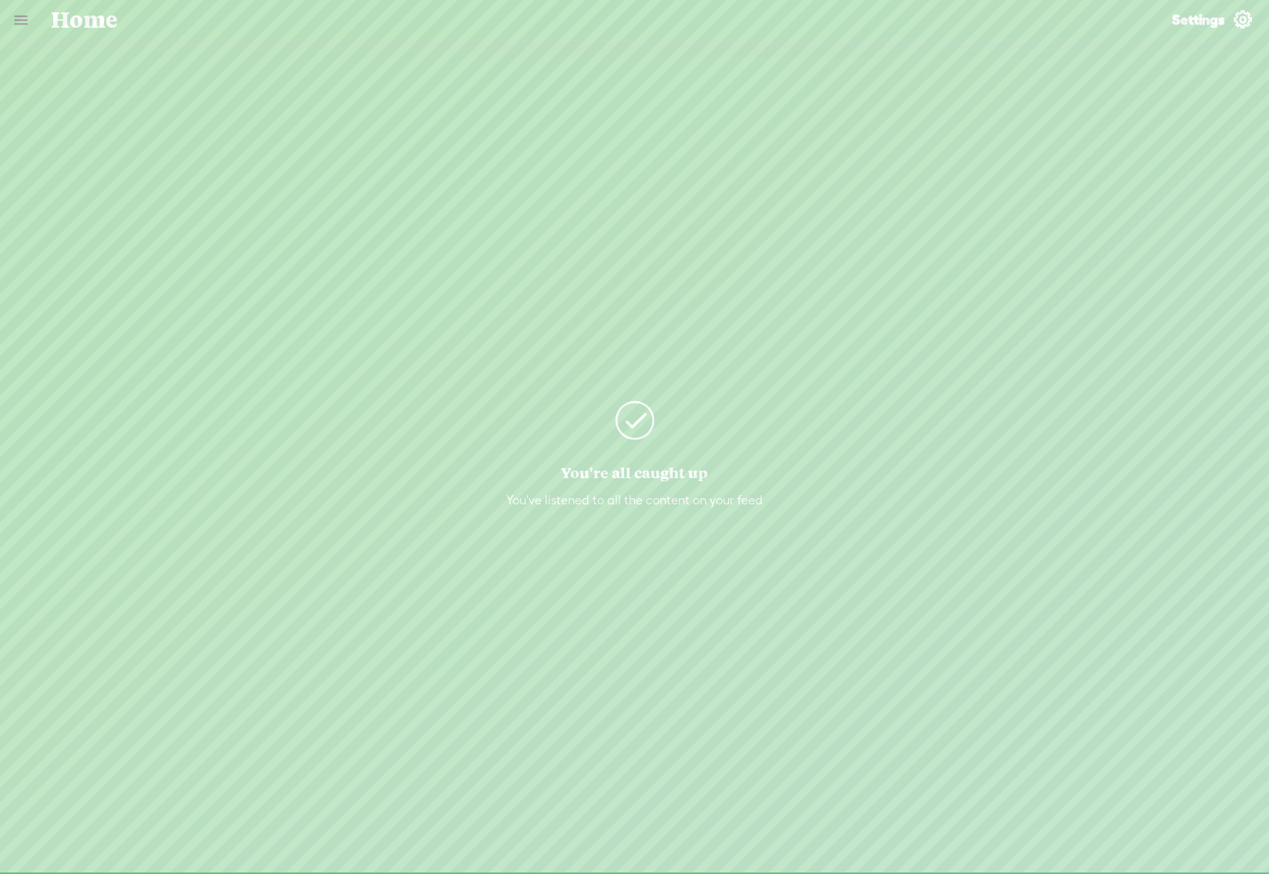
click at [17, 20] on link at bounding box center [21, 20] width 40 height 40
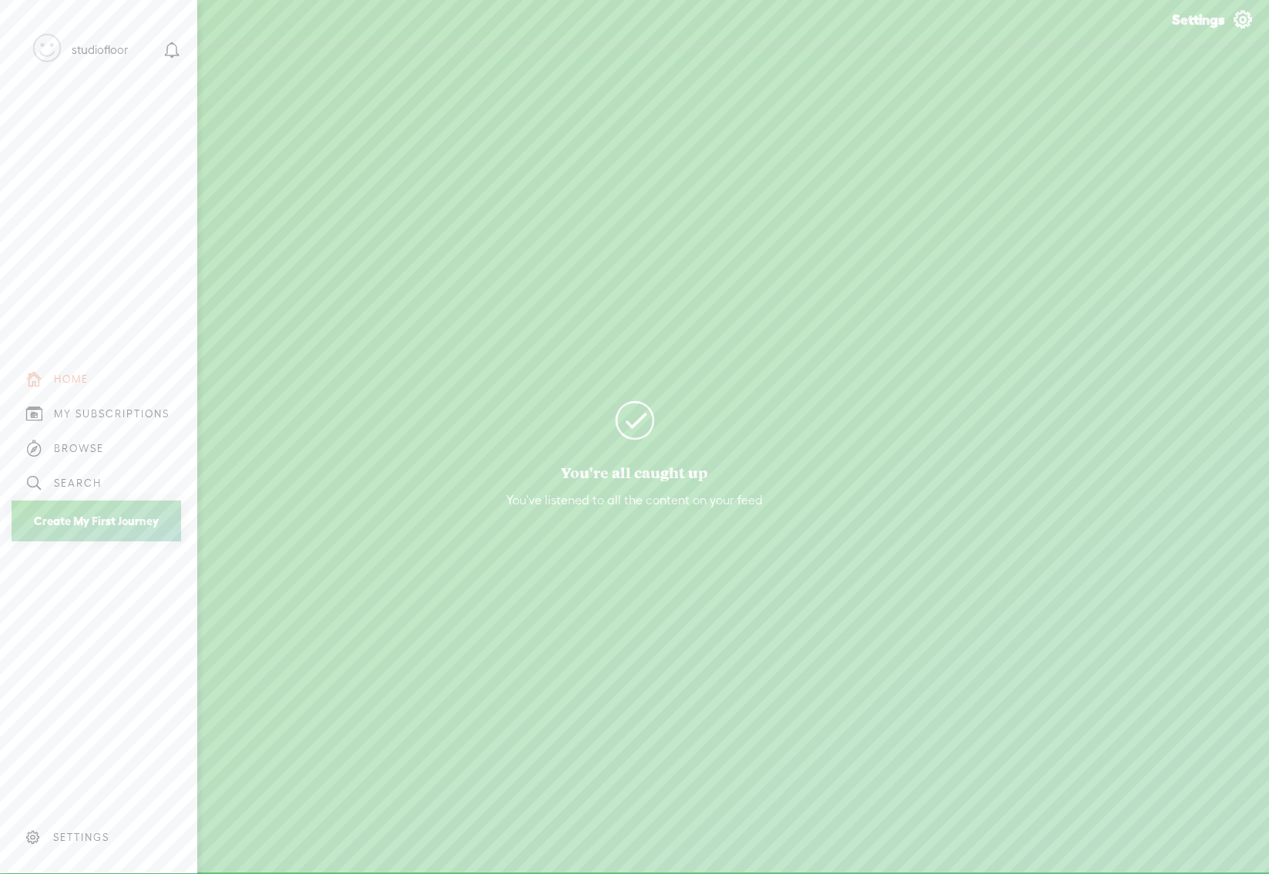
click at [87, 409] on div "MY SUBSCRIPTIONS" at bounding box center [112, 413] width 116 height 13
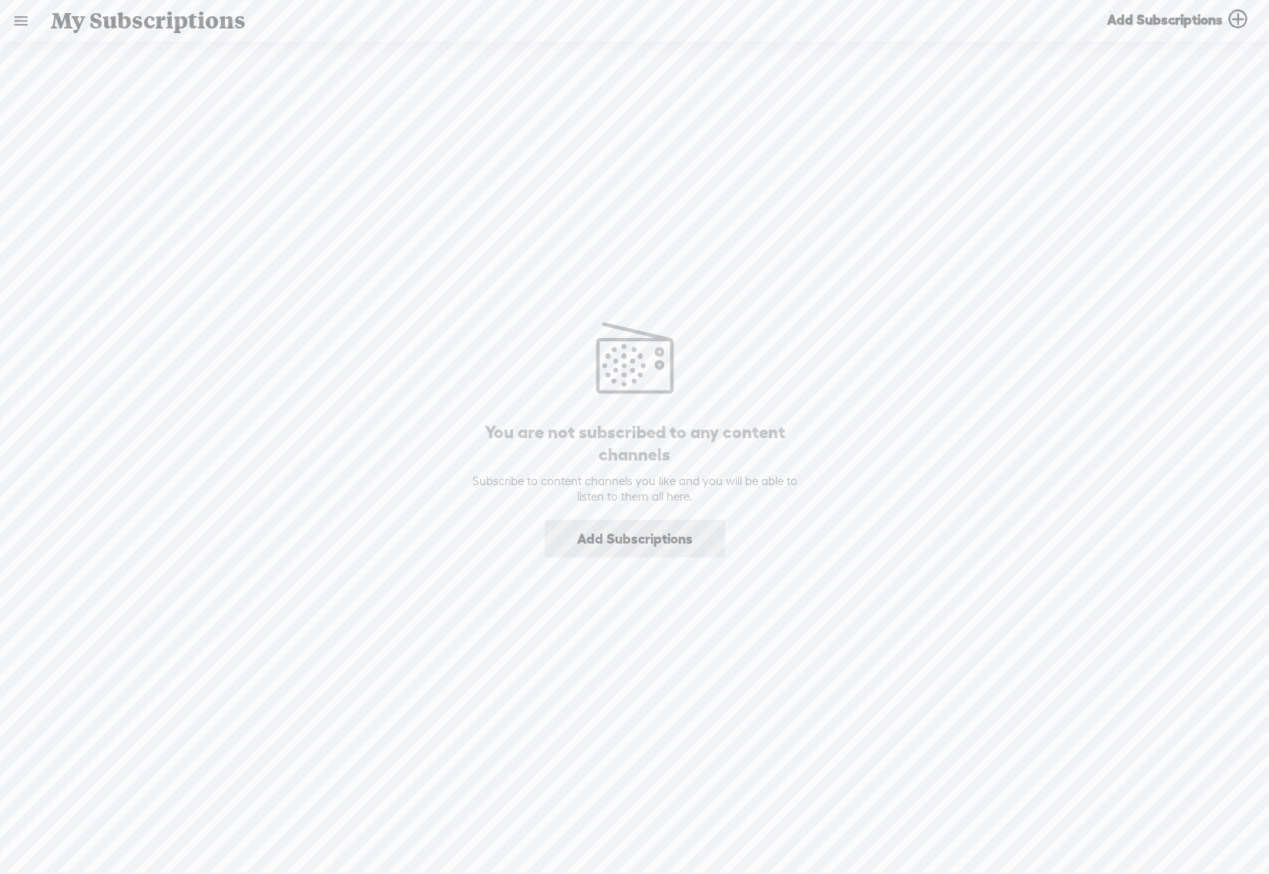
click at [663, 543] on link "Add Subscriptions" at bounding box center [635, 539] width 180 height 38
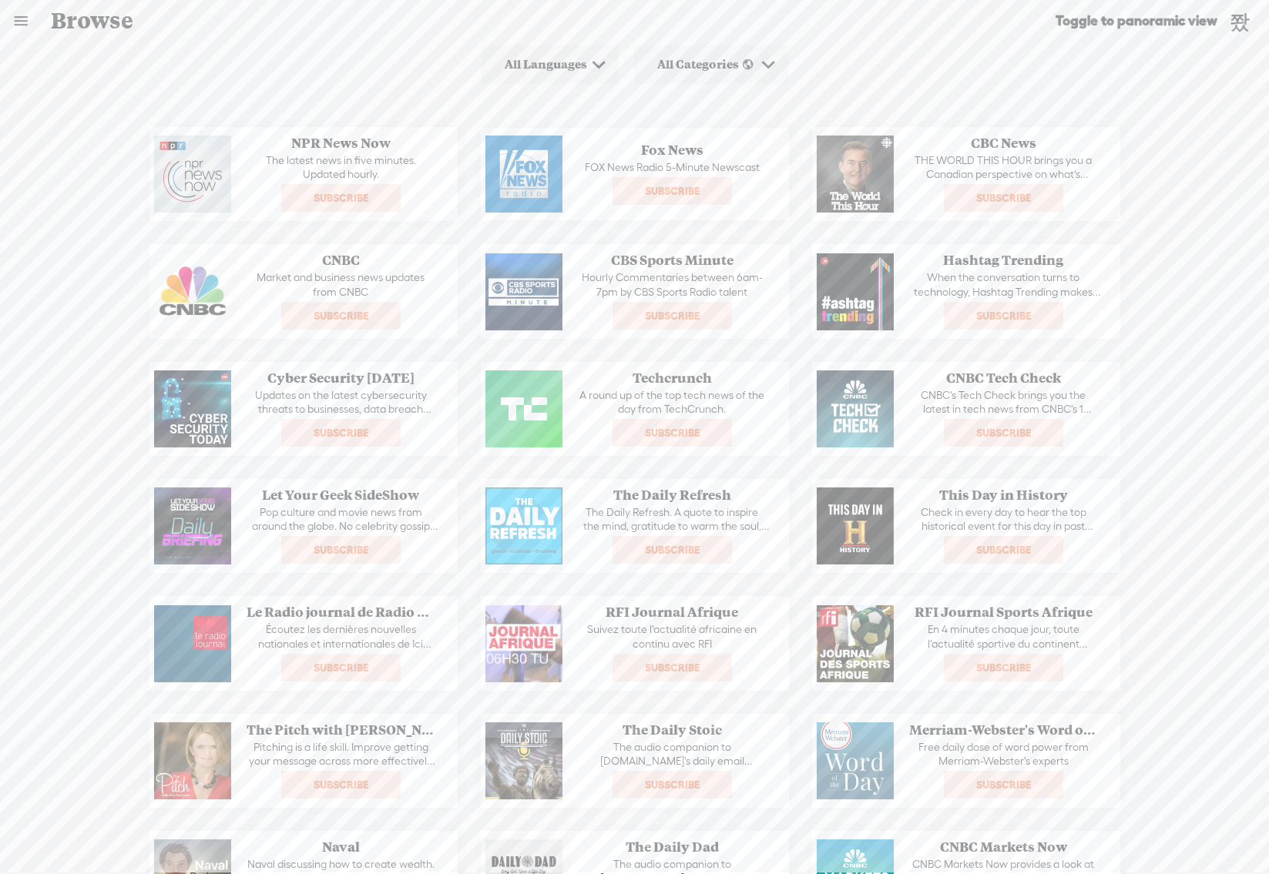
click at [16, 25] on link at bounding box center [21, 21] width 40 height 40
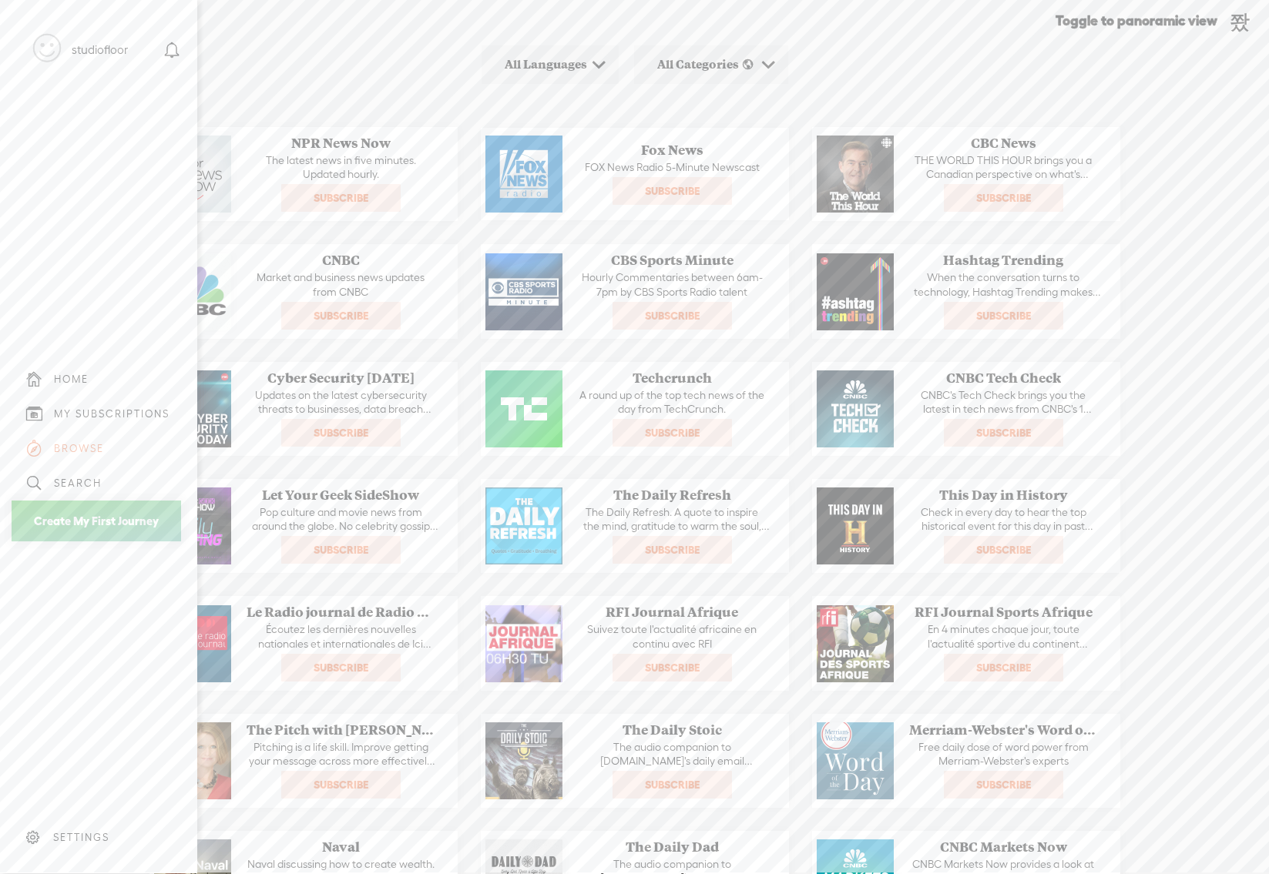
click at [44, 55] on icon at bounding box center [47, 48] width 28 height 35
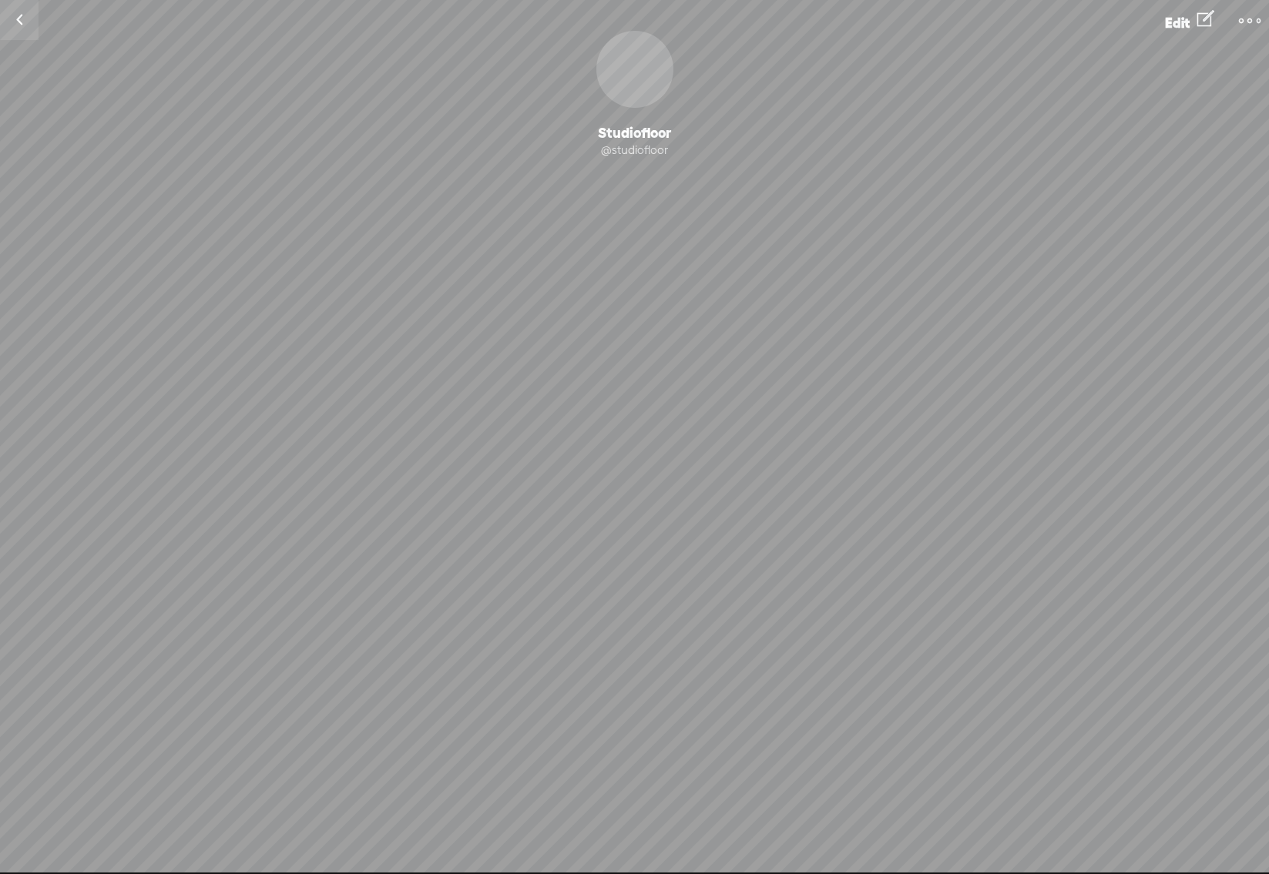
click at [18, 19] on link at bounding box center [19, 20] width 39 height 40
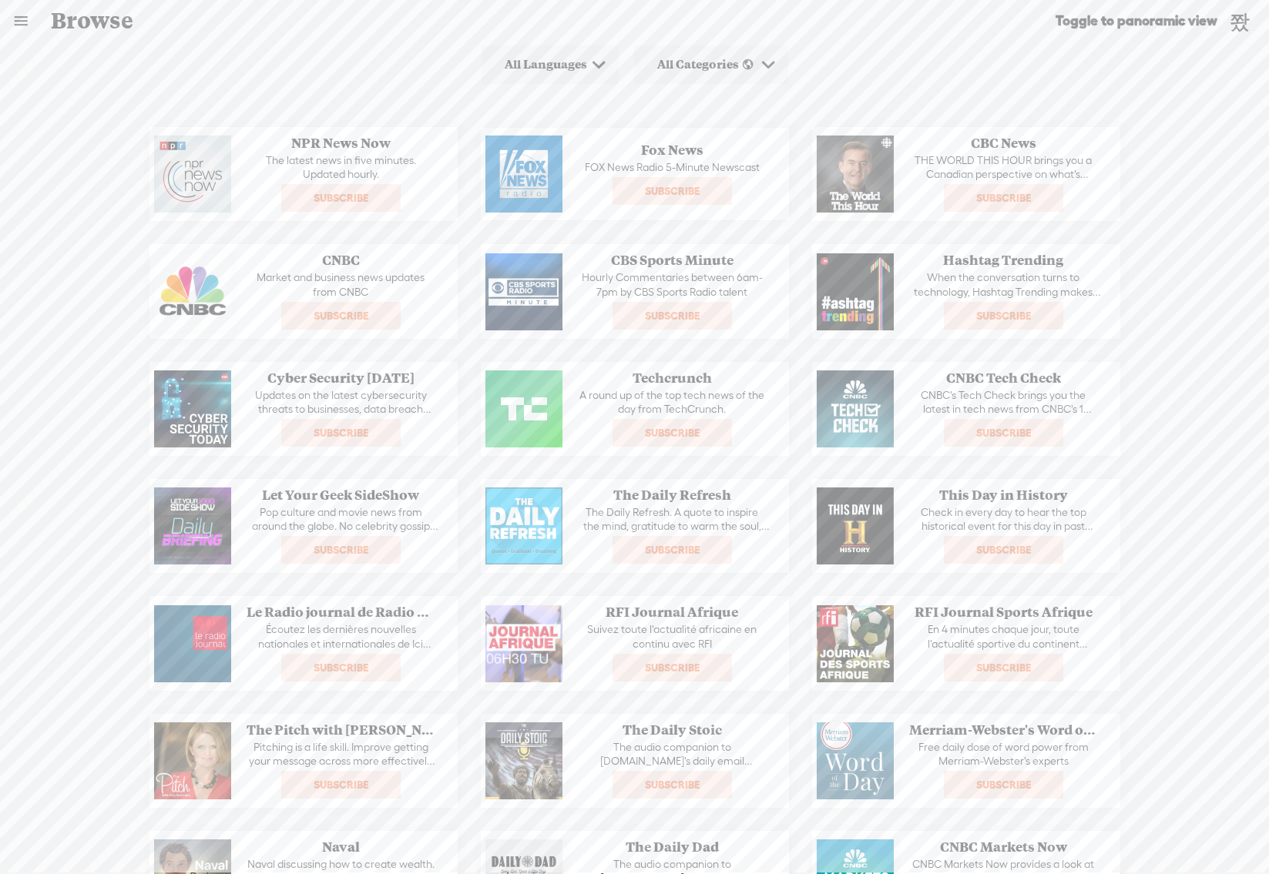
click at [13, 18] on link at bounding box center [21, 21] width 40 height 40
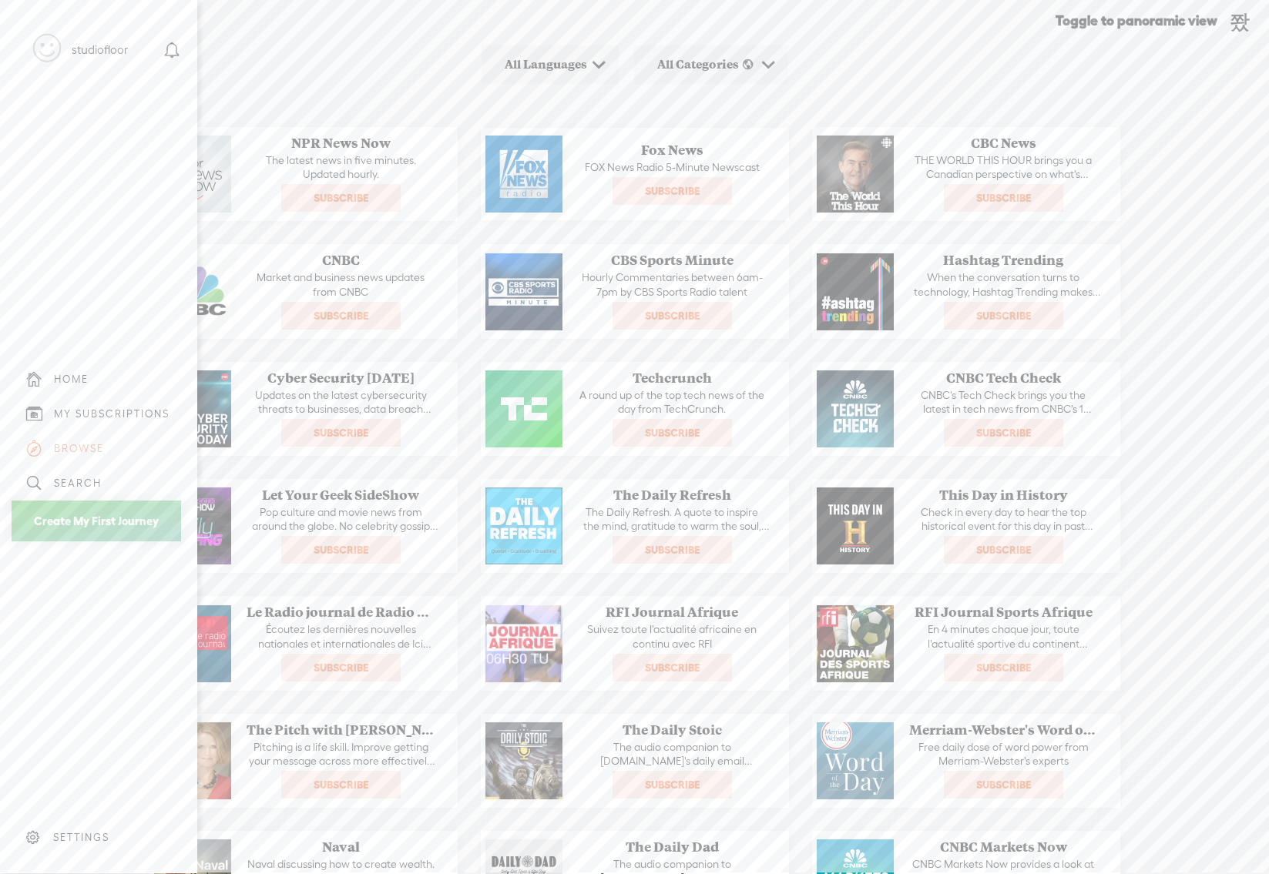
click at [64, 374] on div "HOME" at bounding box center [71, 379] width 35 height 13
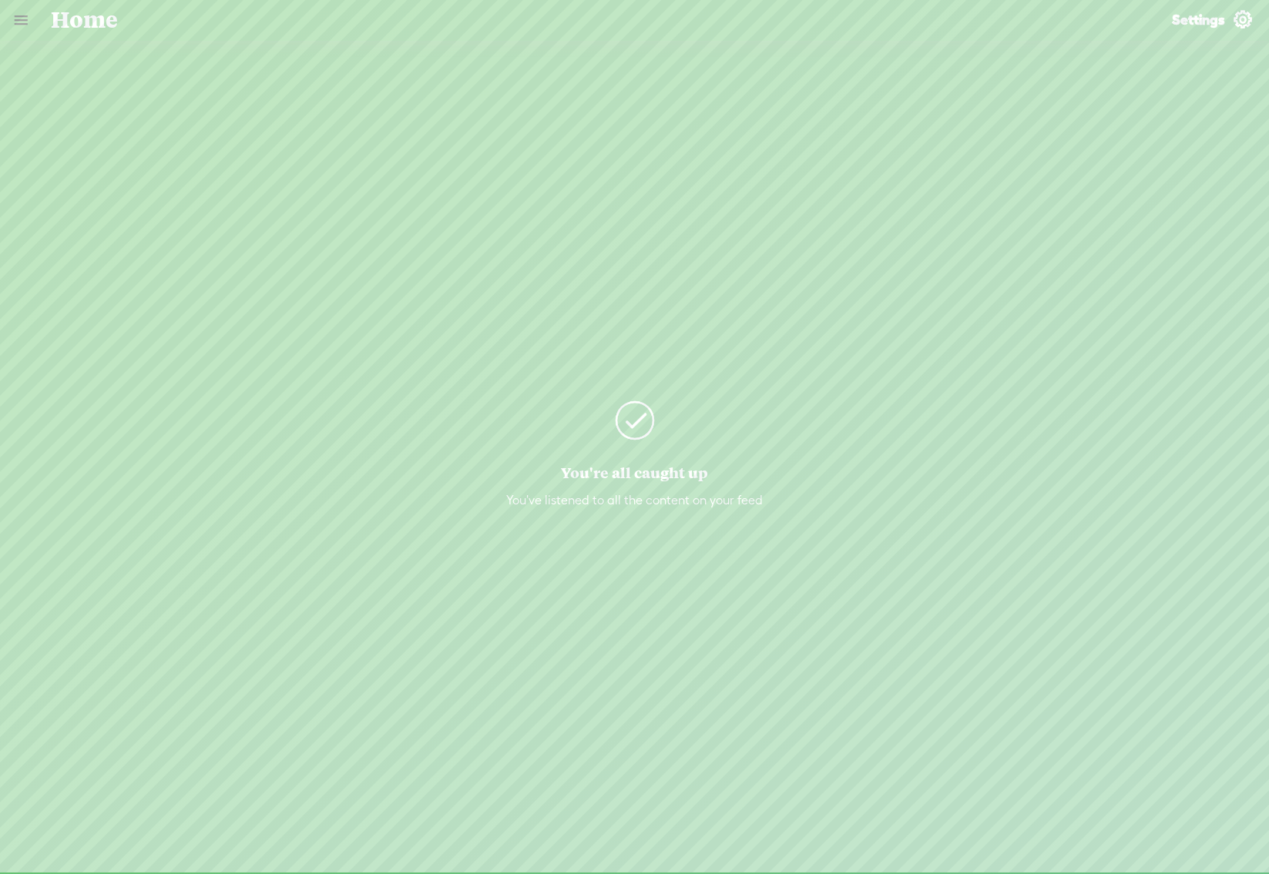
click at [610, 505] on div "You've listened to all the content on your feed" at bounding box center [634, 501] width 318 height 16
click at [640, 421] on icon at bounding box center [635, 420] width 46 height 46
click at [55, 24] on span "Home" at bounding box center [84, 20] width 67 height 40
click at [21, 19] on link at bounding box center [21, 20] width 40 height 40
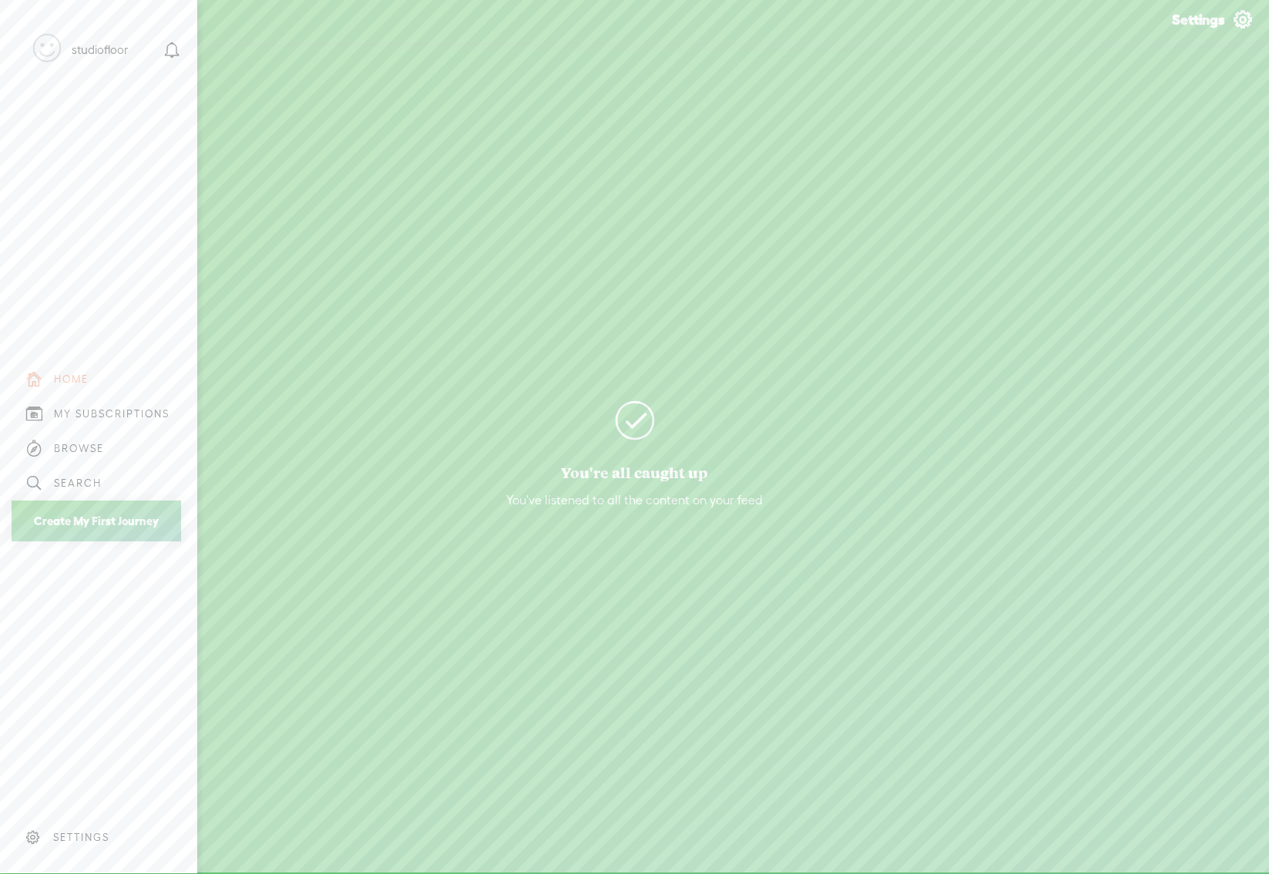
click at [100, 52] on div "studiofloor" at bounding box center [100, 49] width 56 height 15
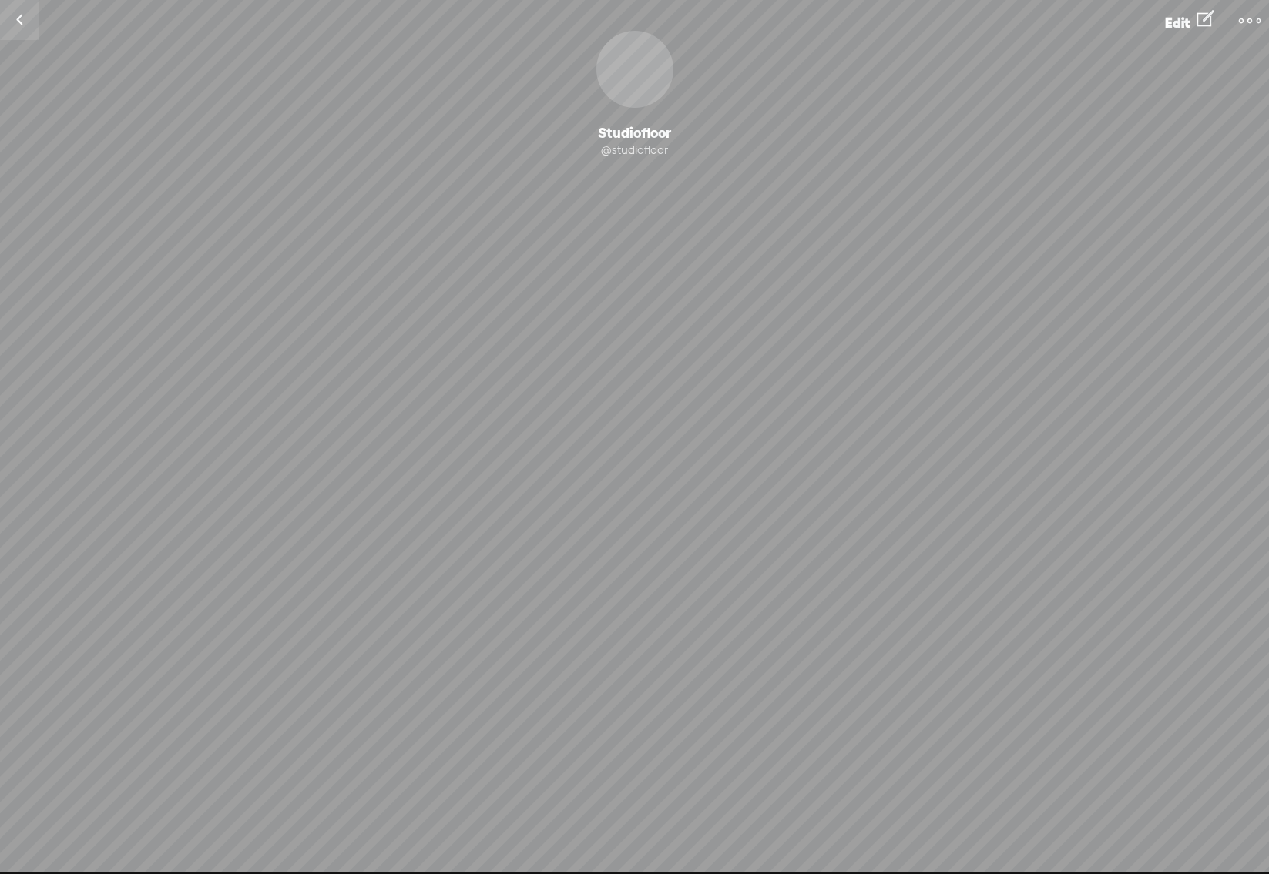
click at [1240, 22] on t at bounding box center [1250, 21] width 22 height 22
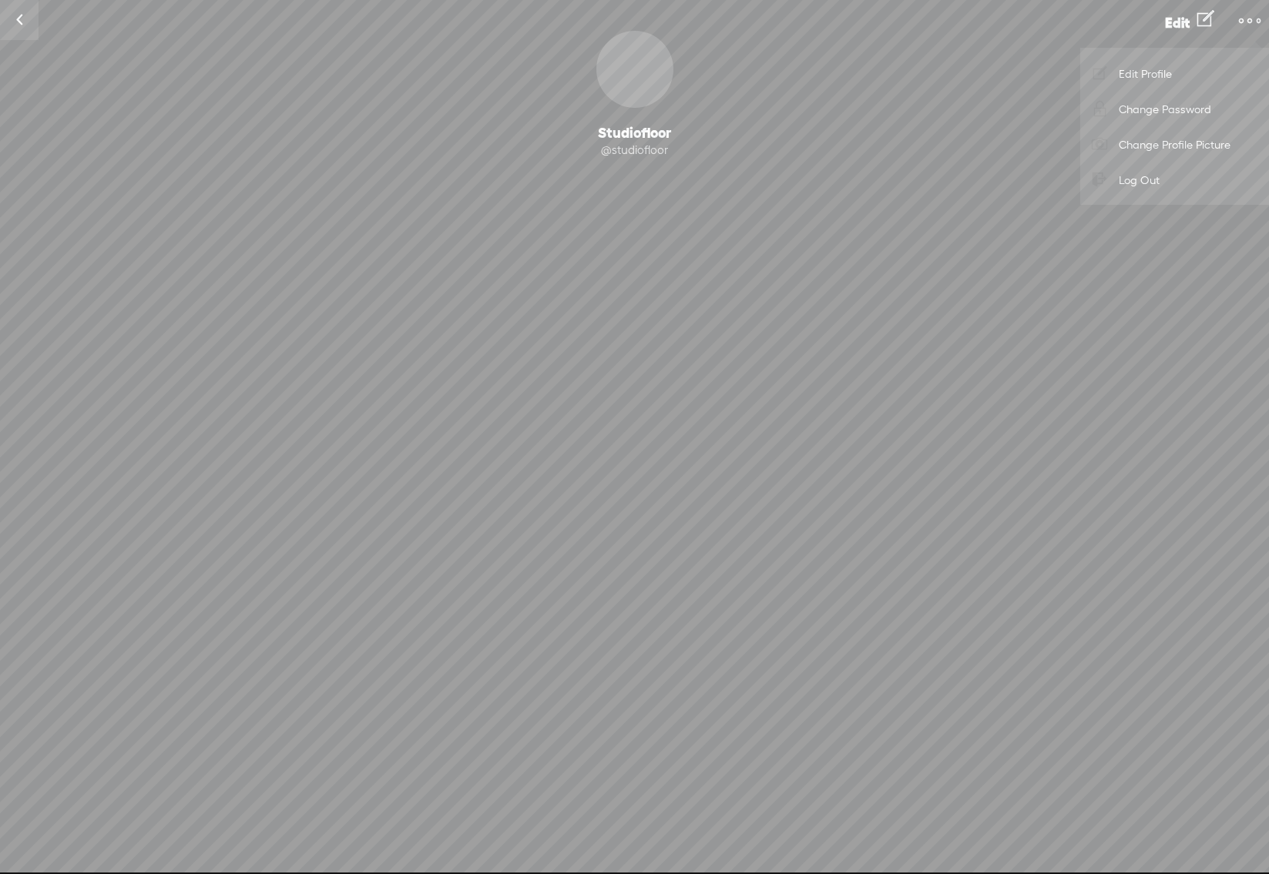
click at [657, 159] on div "Change Picture Studiofloor @studiofloor Following Follow 0 Followers · 0 Follow…" at bounding box center [634, 169] width 1269 height 277
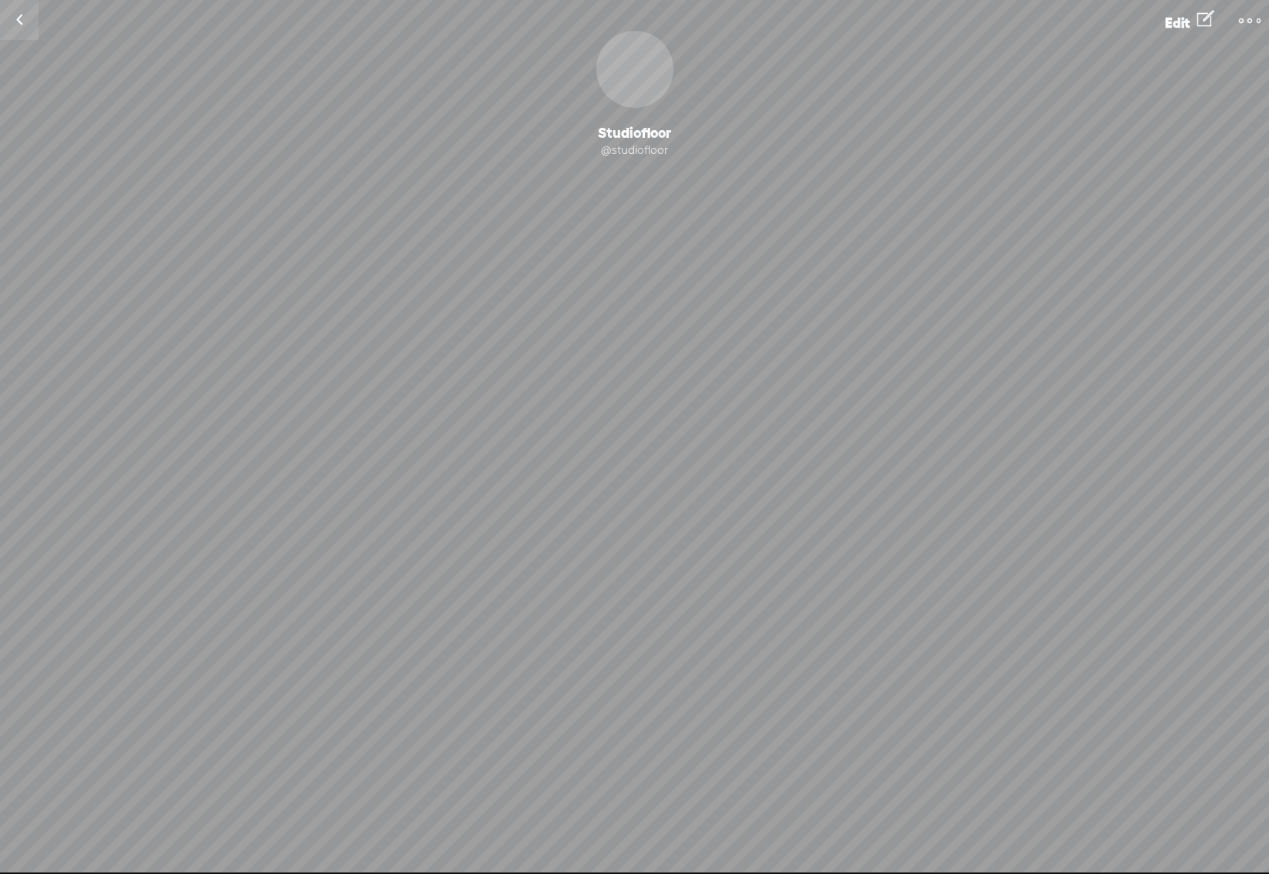
click at [25, 17] on link at bounding box center [19, 20] width 39 height 40
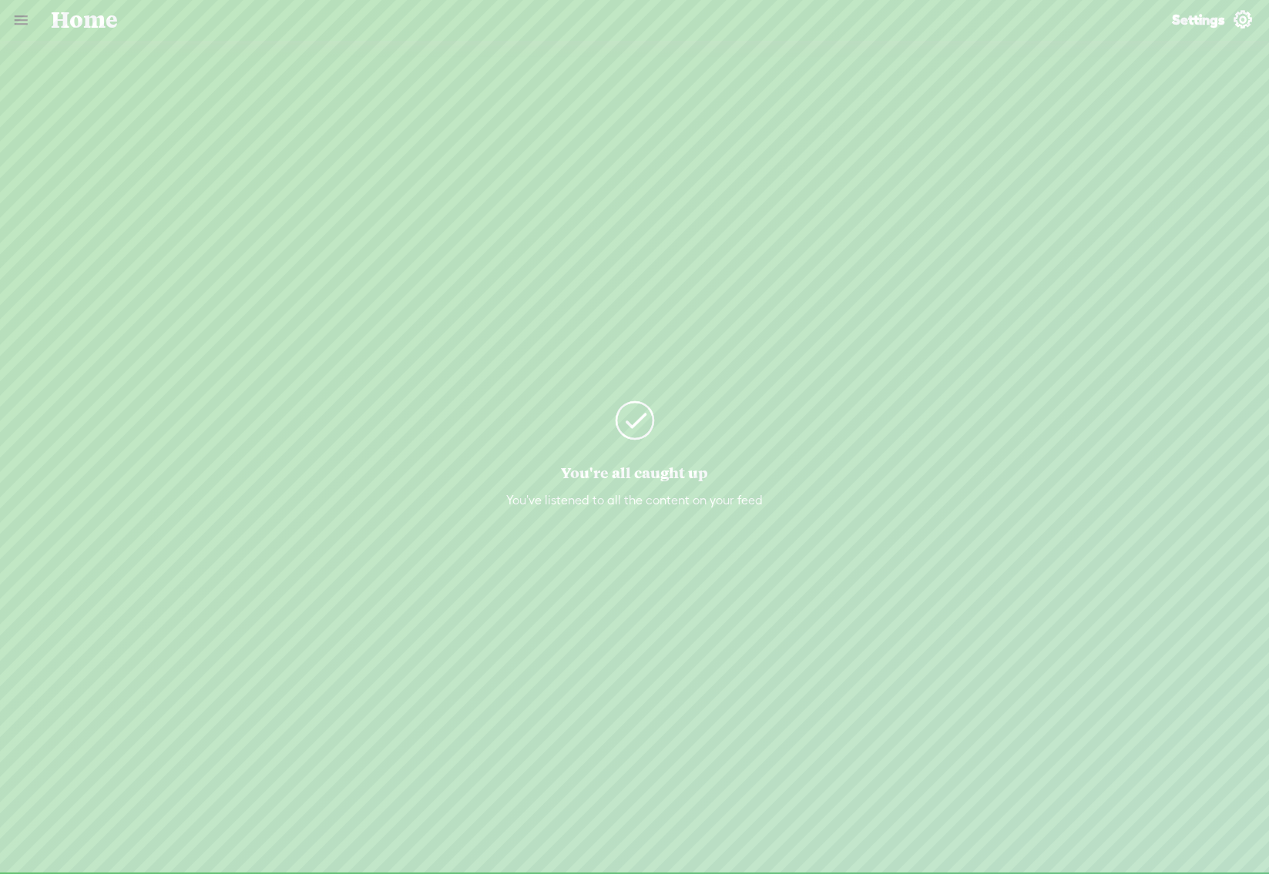
click at [25, 17] on link at bounding box center [21, 20] width 40 height 40
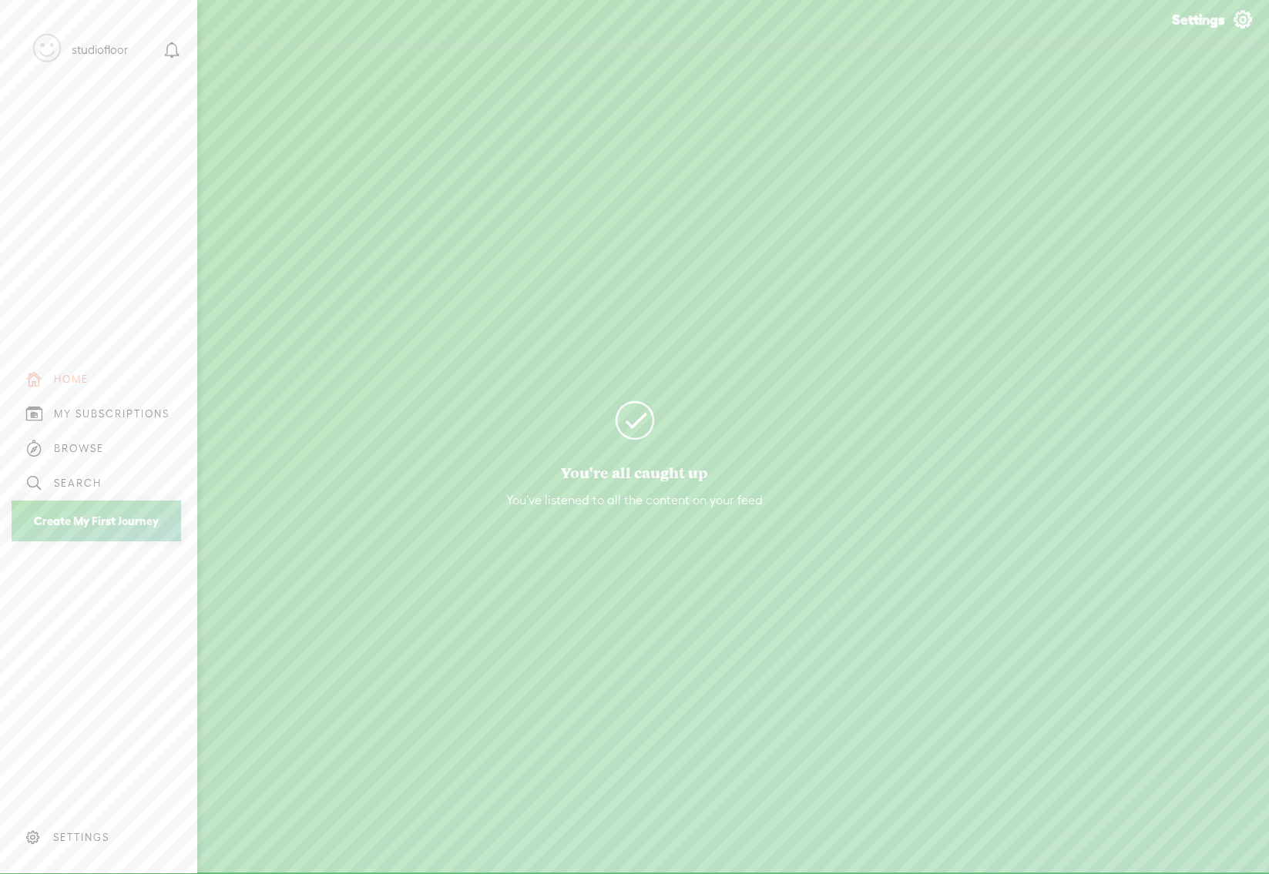
click at [444, 715] on body "Hold on tight . . . studiofloor HOME MY CONTENT MY CHANNEL MY LIBRARY MY JOURNE…" at bounding box center [634, 436] width 1269 height 873
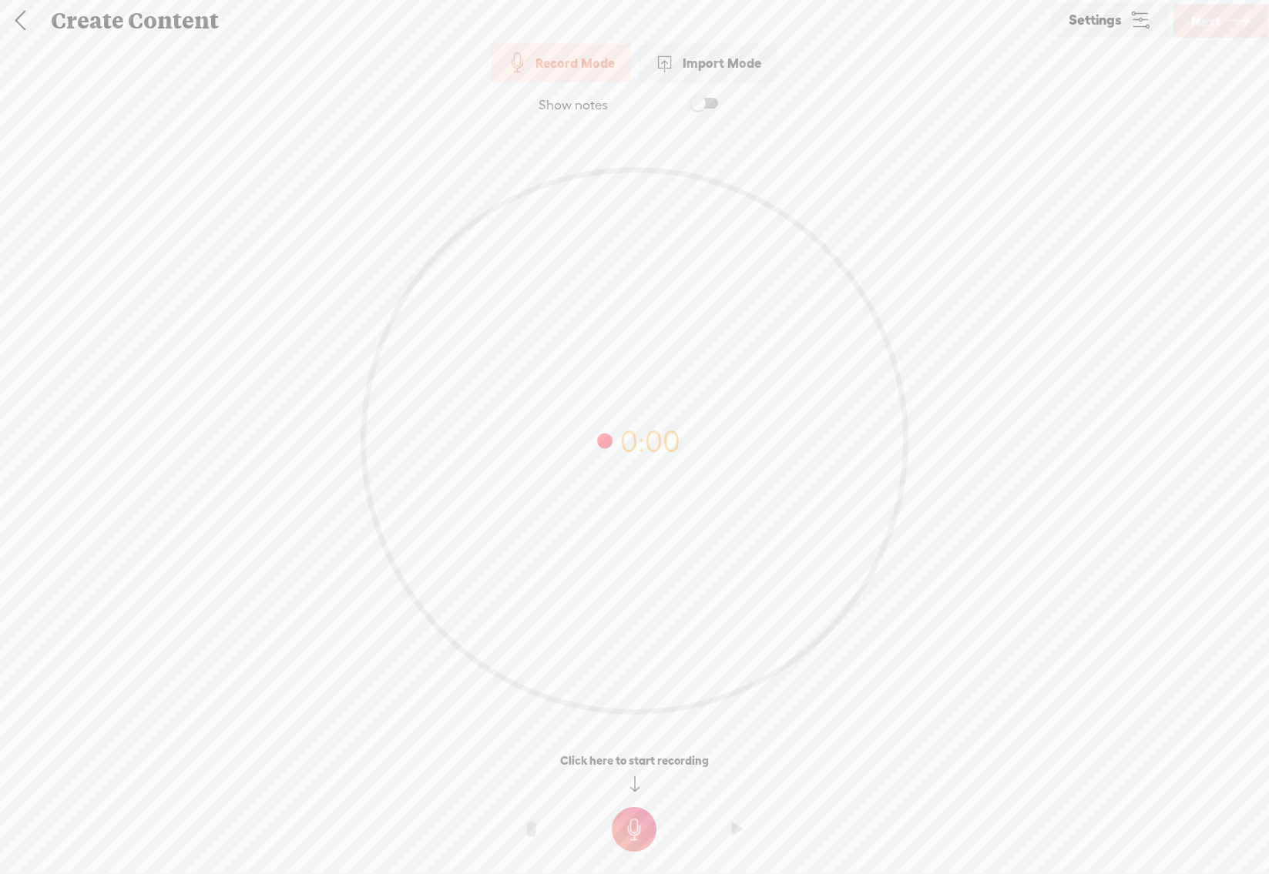
click at [1132, 22] on icon at bounding box center [1140, 20] width 22 height 22
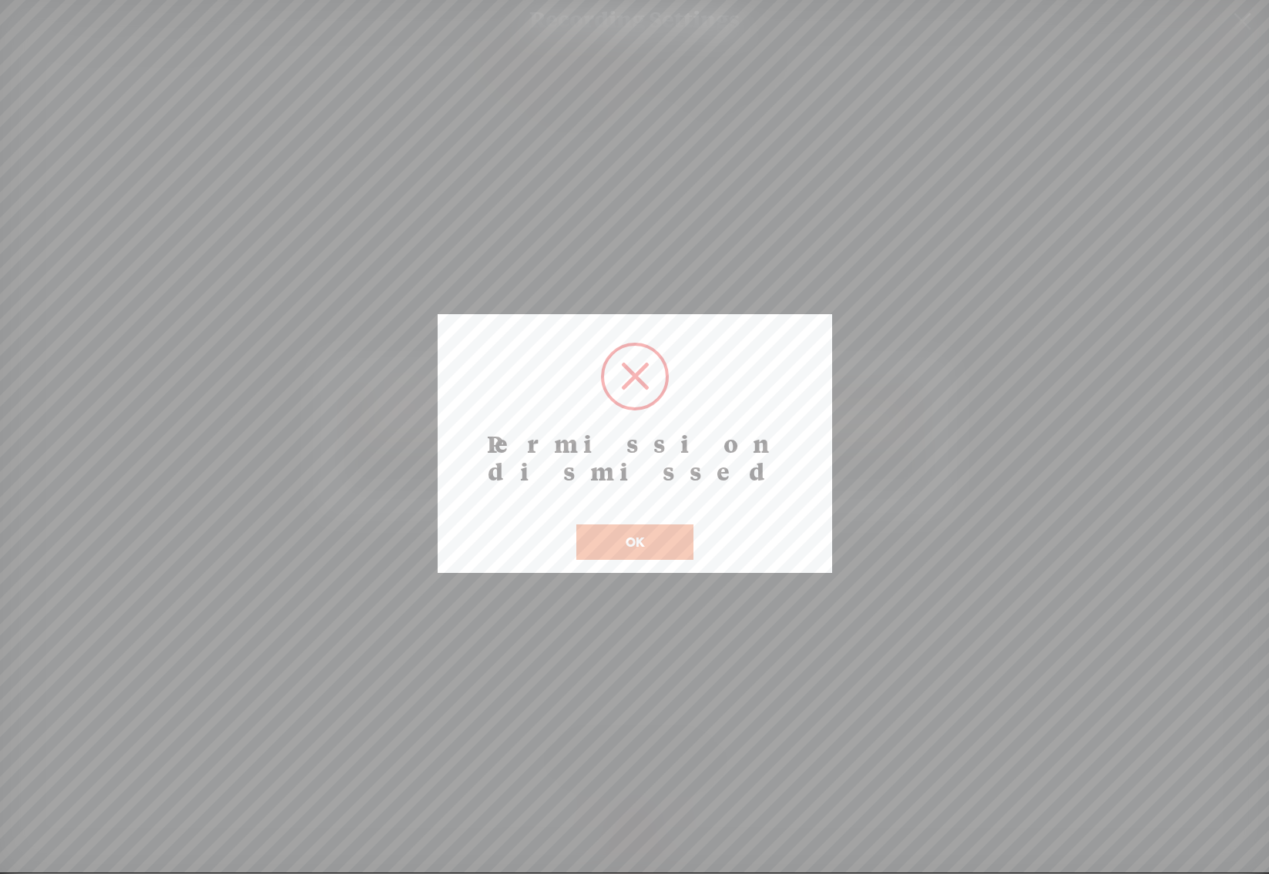
click at [642, 525] on button "OK" at bounding box center [634, 542] width 117 height 35
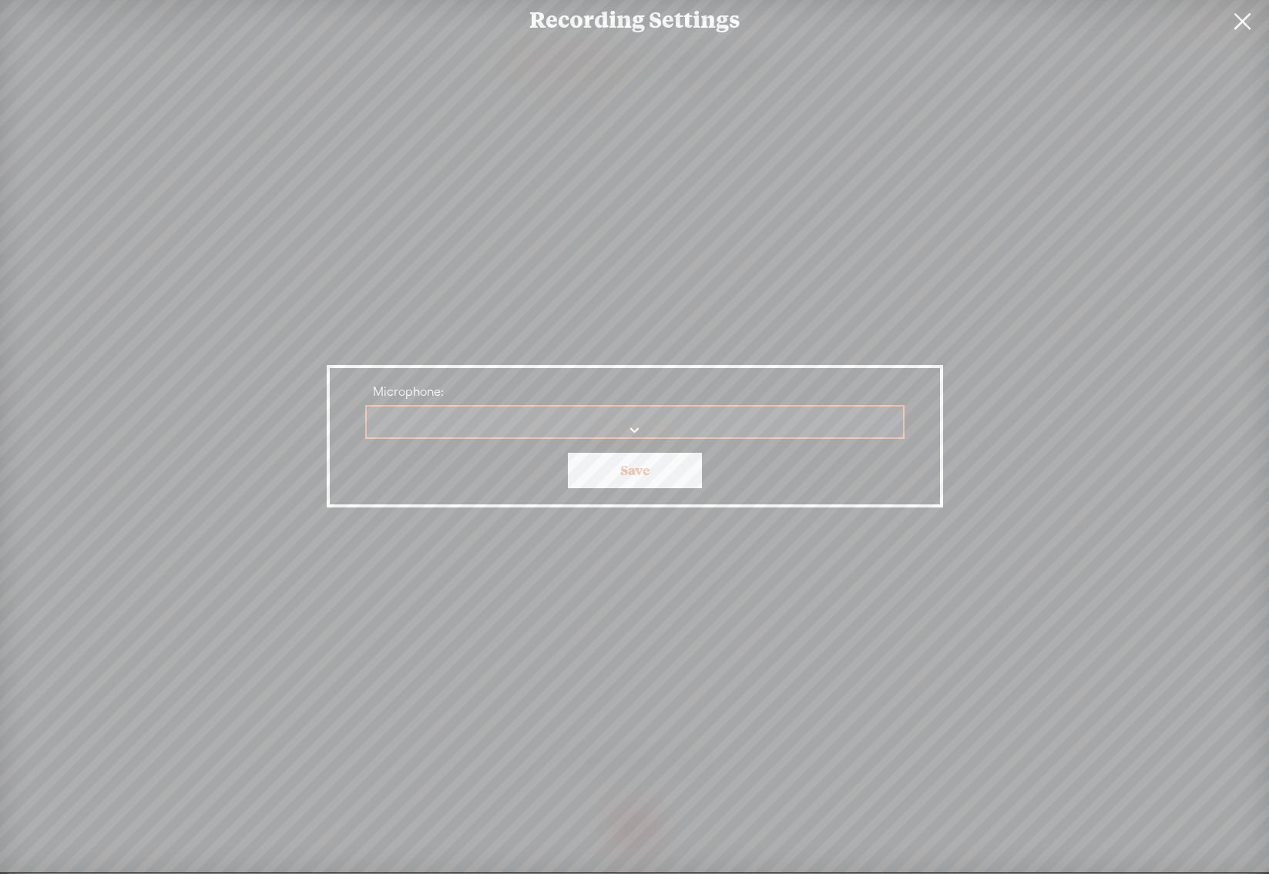
click at [632, 431] on select "Microphone:" at bounding box center [636, 423] width 538 height 32
click at [1245, 15] on link at bounding box center [1241, 21] width 39 height 43
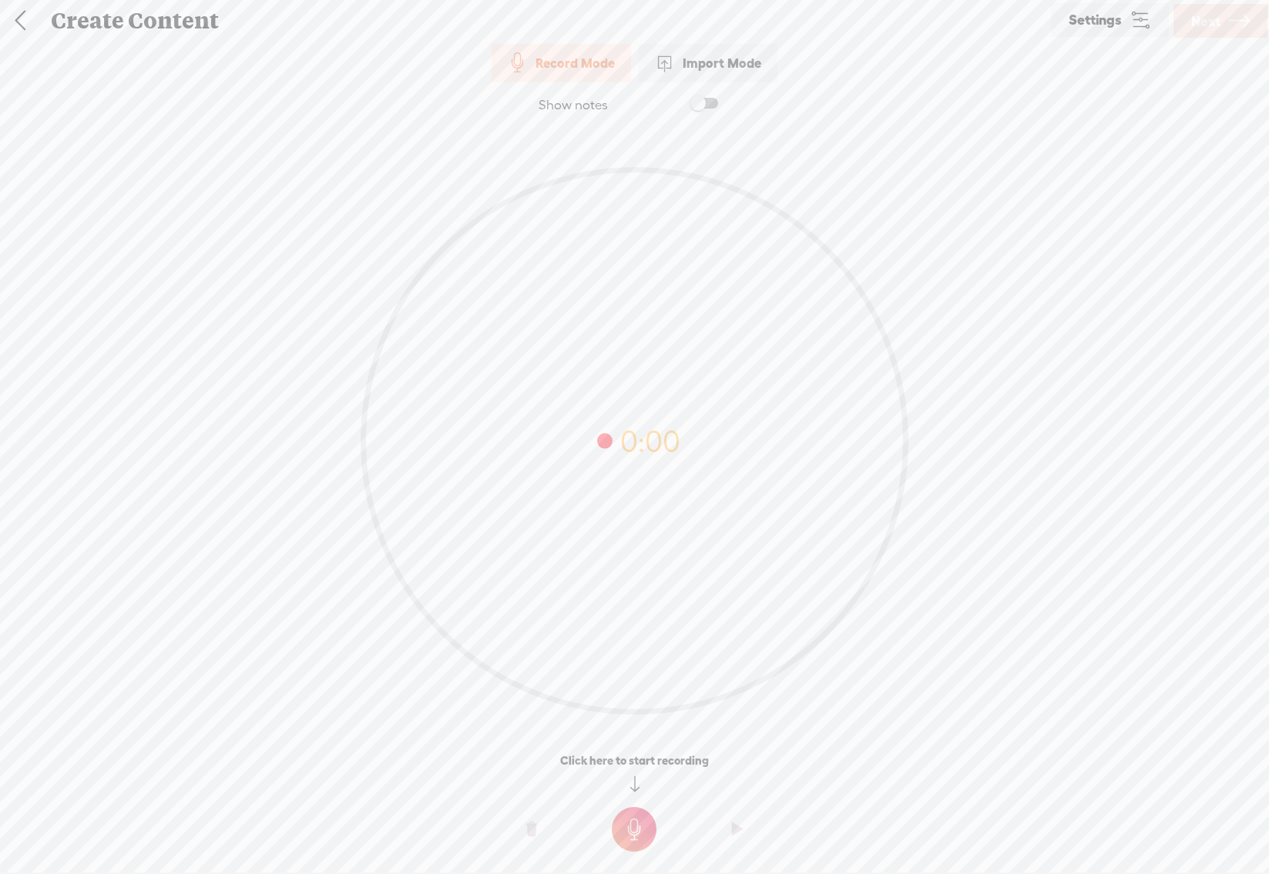
click at [713, 61] on div "Import Mode" at bounding box center [708, 63] width 139 height 39
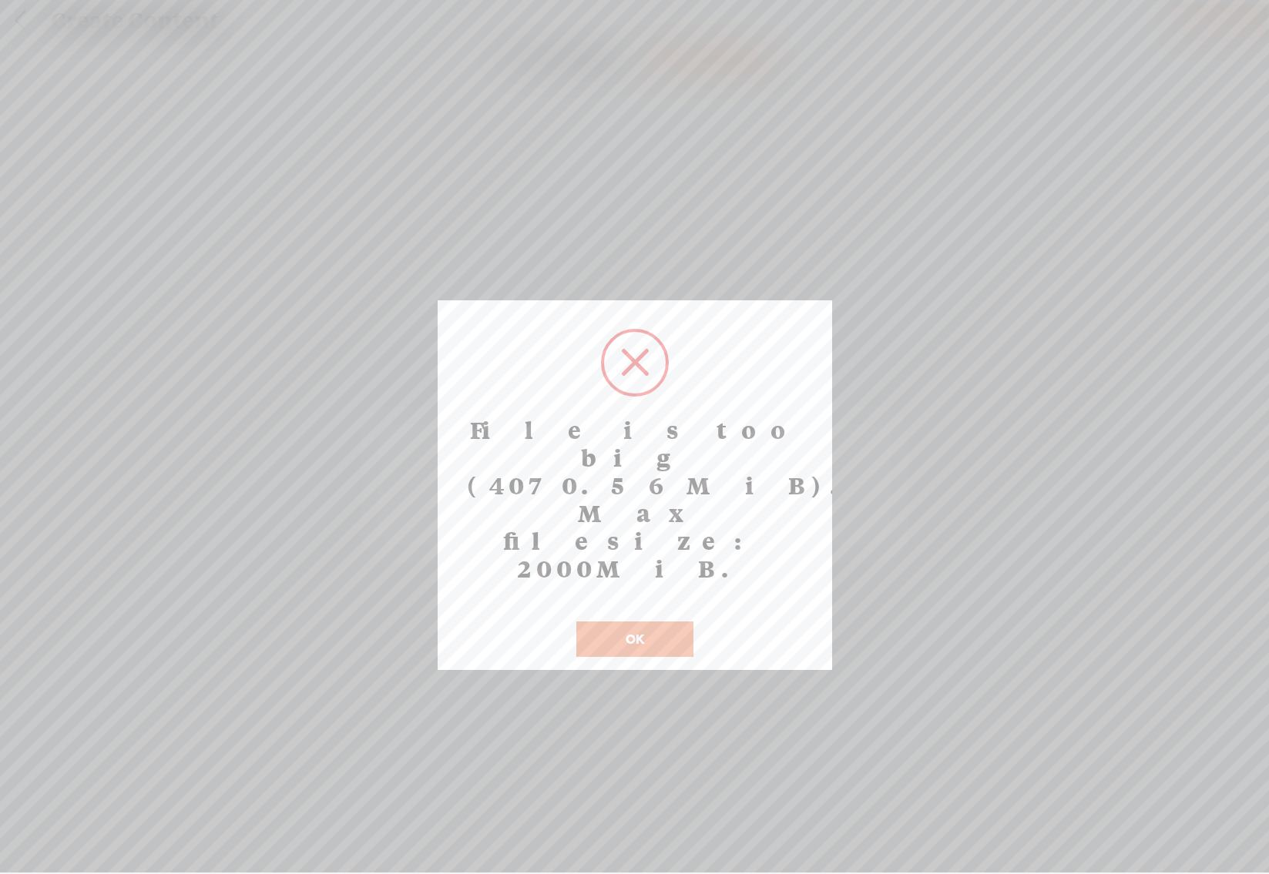
click at [639, 367] on span at bounding box center [635, 362] width 29 height 29
click at [644, 622] on button "OK" at bounding box center [634, 639] width 117 height 35
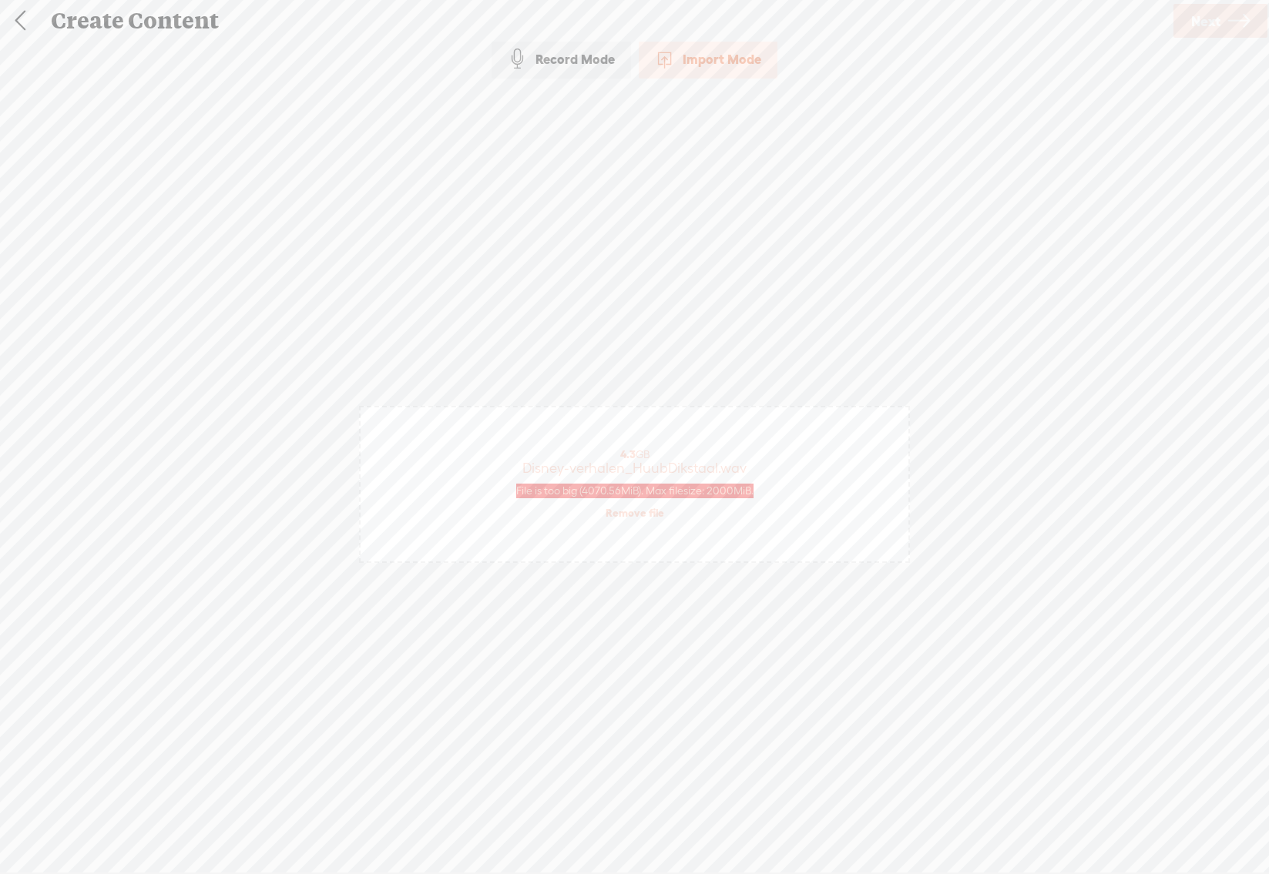
click at [642, 513] on link "Remove file" at bounding box center [634, 513] width 59 height 14
